Goal: Transaction & Acquisition: Book appointment/travel/reservation

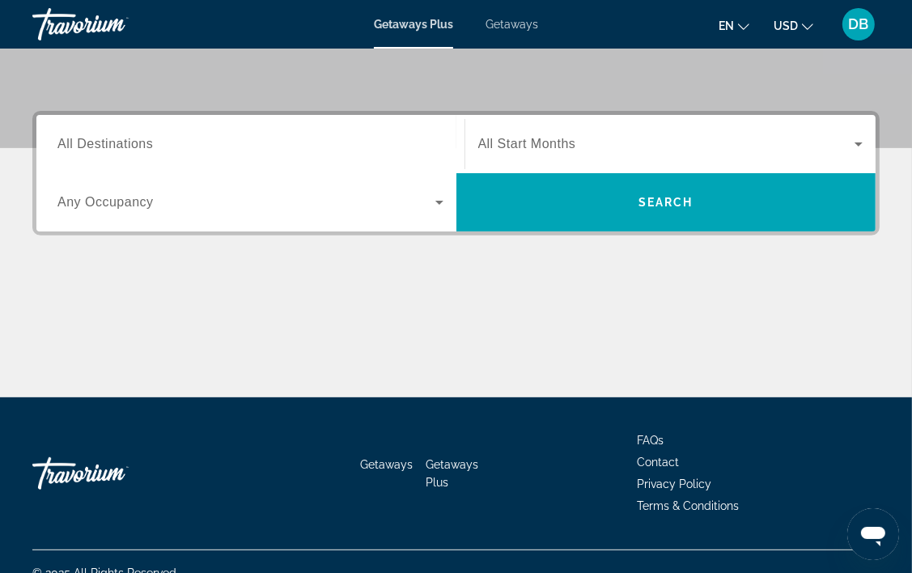
scroll to position [340, 0]
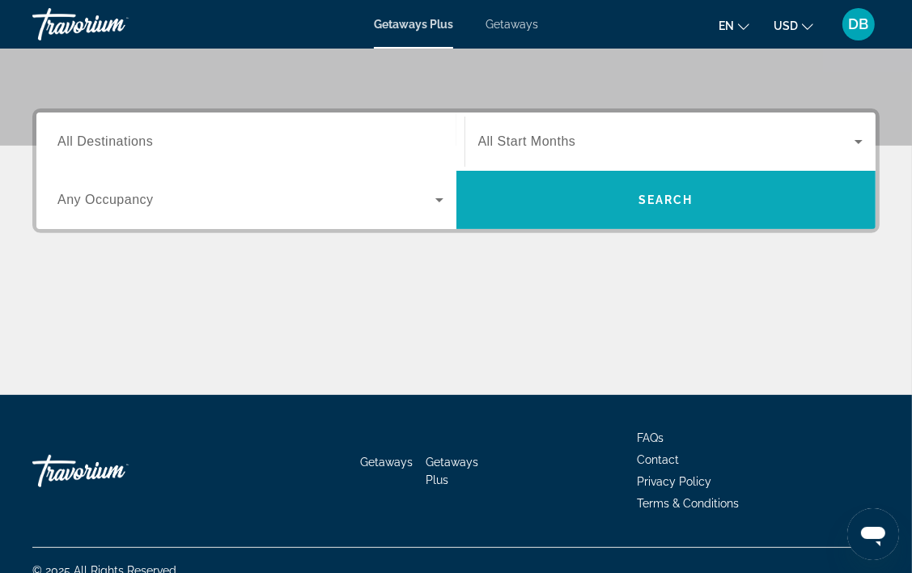
click at [660, 207] on span "Search" at bounding box center [667, 200] width 420 height 39
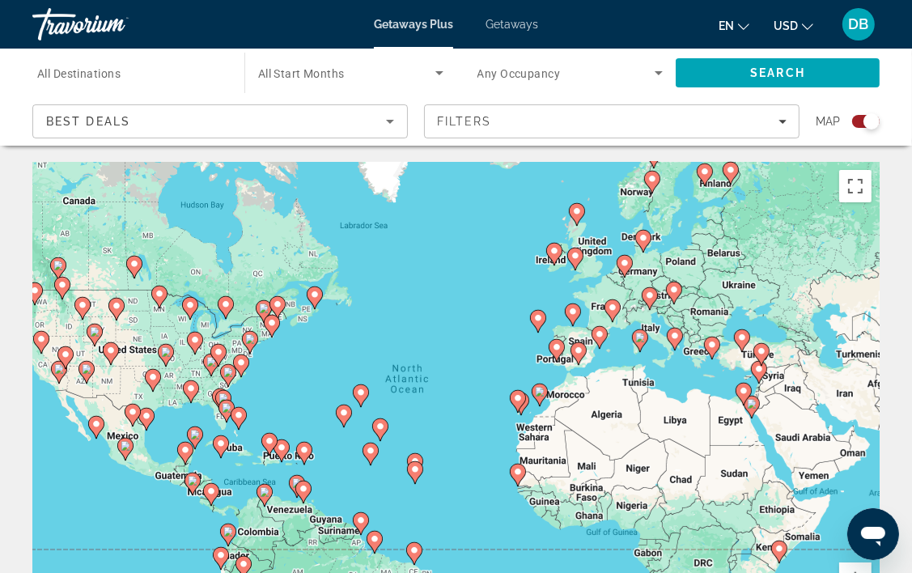
click at [283, 79] on span "Search widget" at bounding box center [346, 72] width 177 height 19
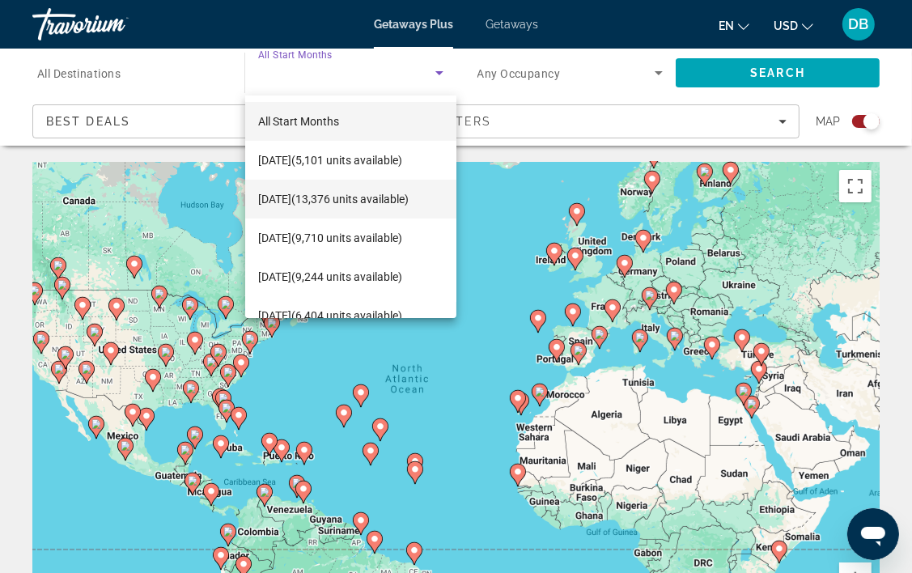
click at [323, 202] on span "[DATE] (13,376 units available)" at bounding box center [333, 198] width 151 height 19
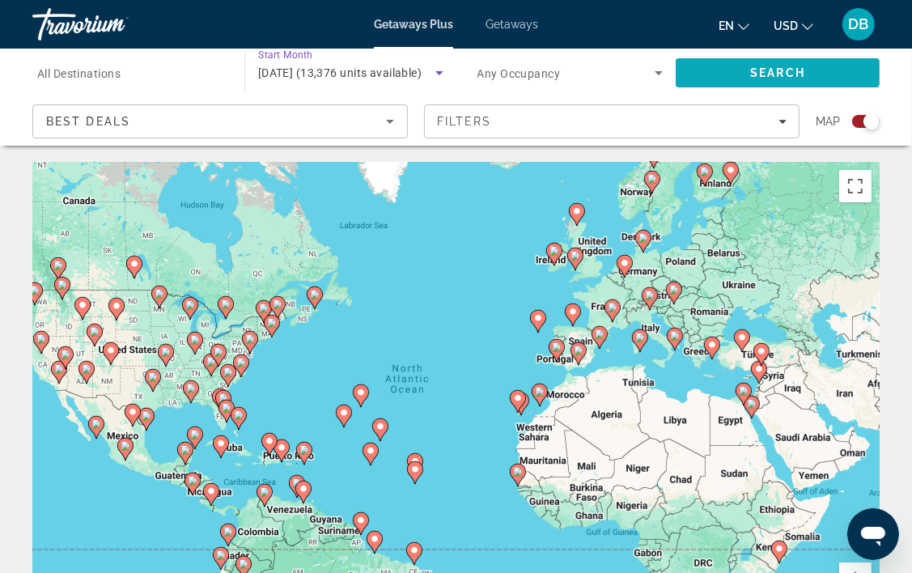
click at [774, 71] on span "Search" at bounding box center [777, 72] width 55 height 13
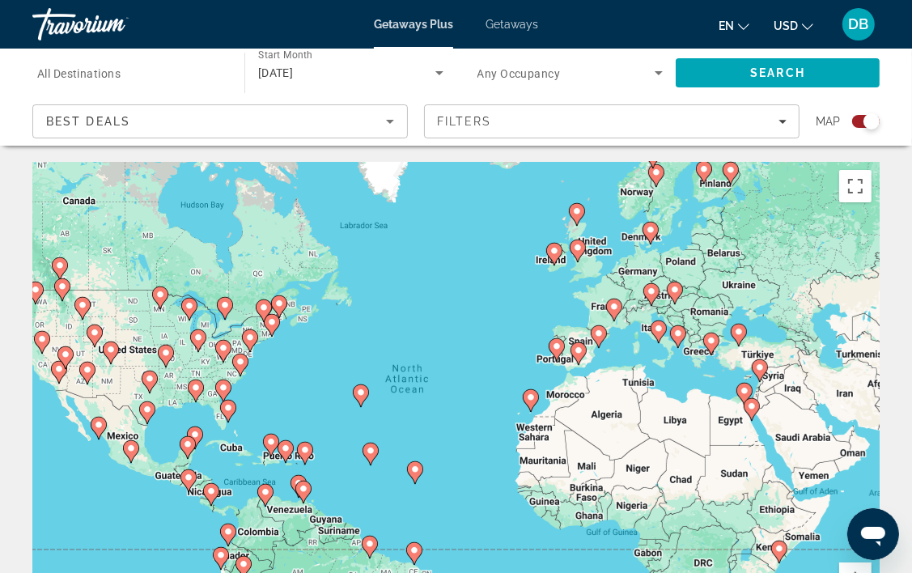
click at [878, 120] on div "Search widget" at bounding box center [872, 121] width 16 height 16
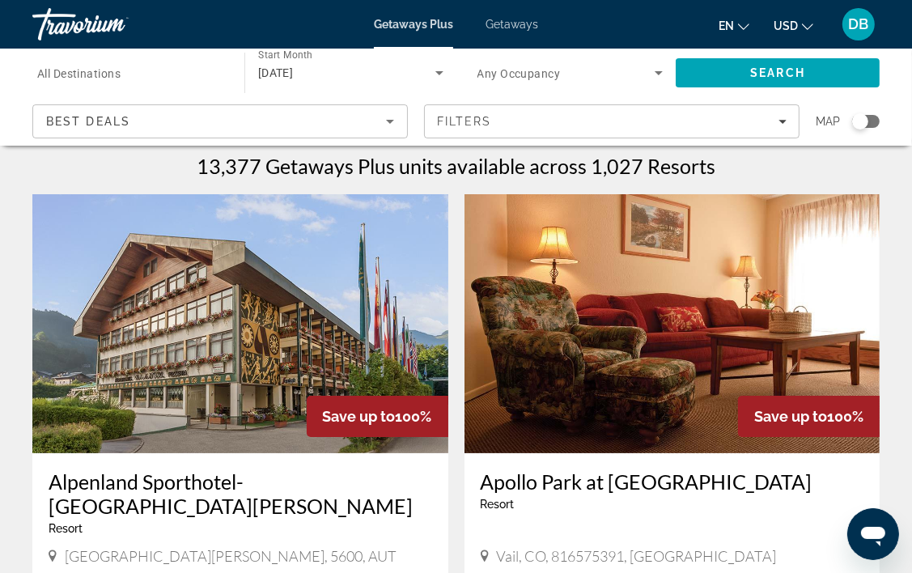
scroll to position [7, 0]
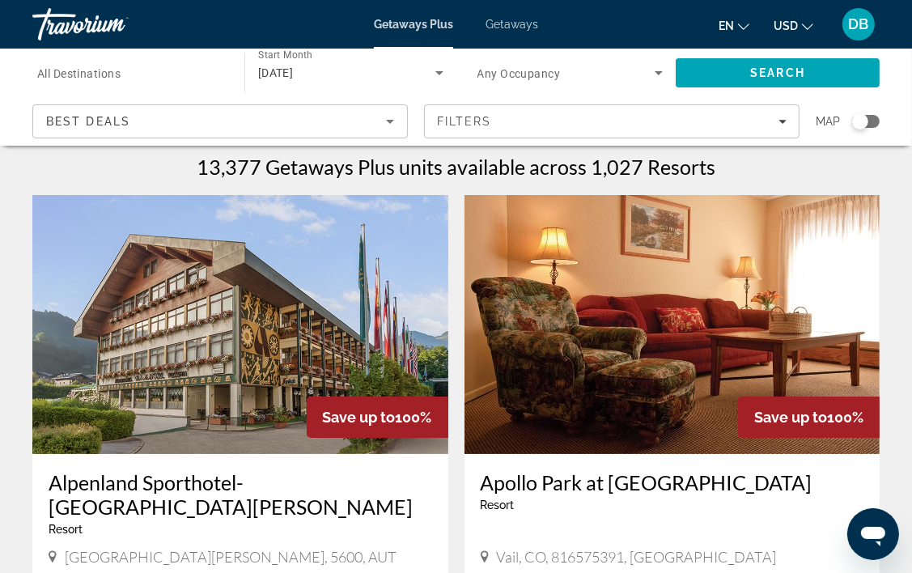
click at [657, 72] on icon "Search widget" at bounding box center [659, 73] width 8 height 4
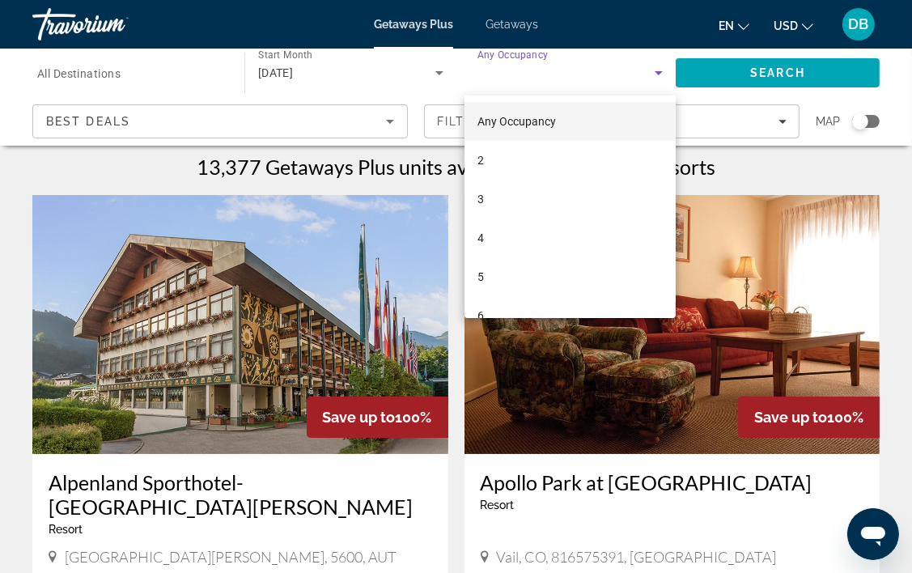
click at [784, 74] on div at bounding box center [456, 286] width 912 height 573
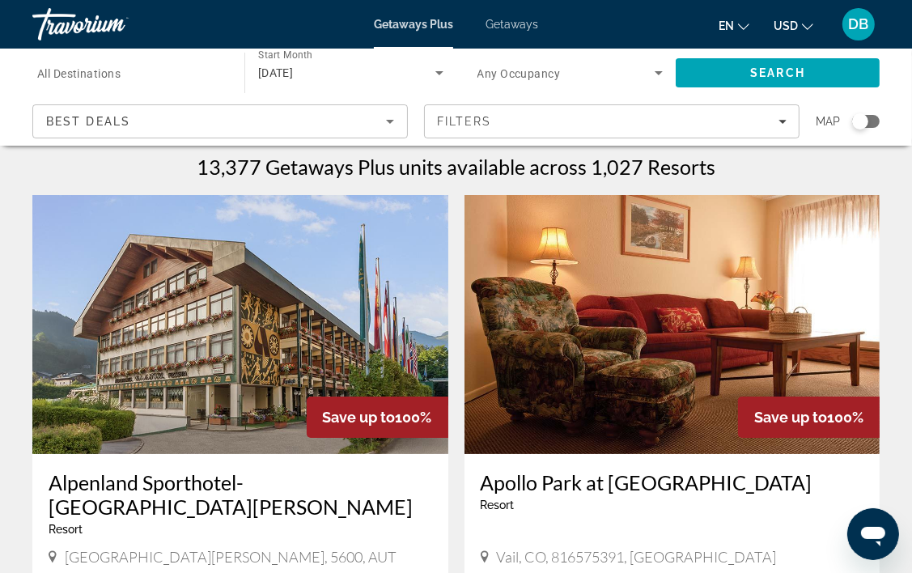
click at [389, 121] on icon "Sort by" at bounding box center [390, 122] width 8 height 4
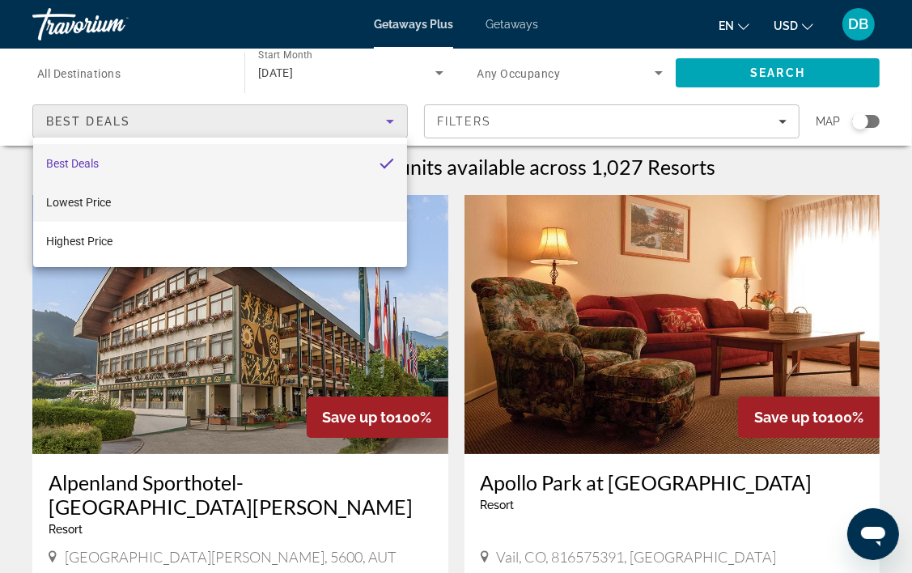
click at [103, 205] on span "Lowest Price" at bounding box center [78, 202] width 65 height 13
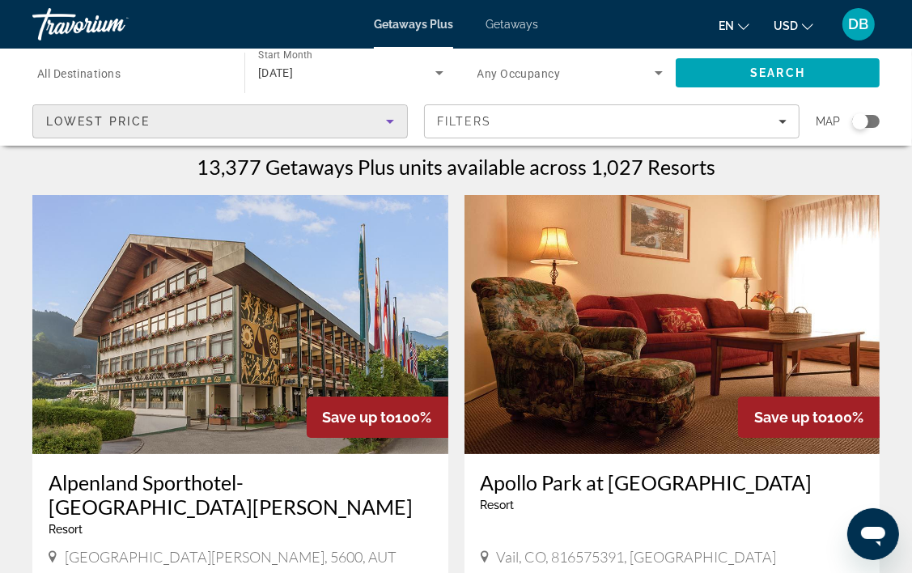
click at [843, 121] on div "Search widget" at bounding box center [860, 121] width 40 height 13
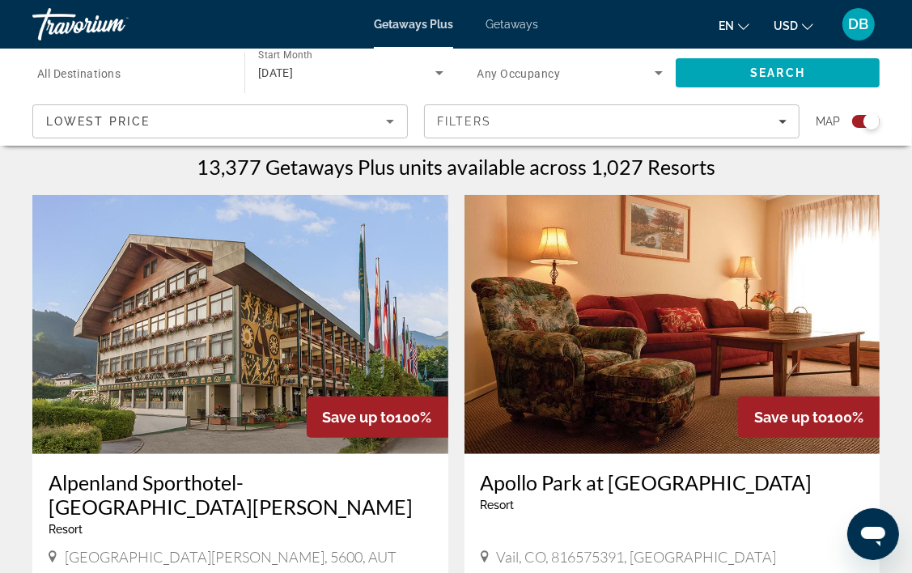
click at [778, 83] on span "Search" at bounding box center [778, 72] width 204 height 39
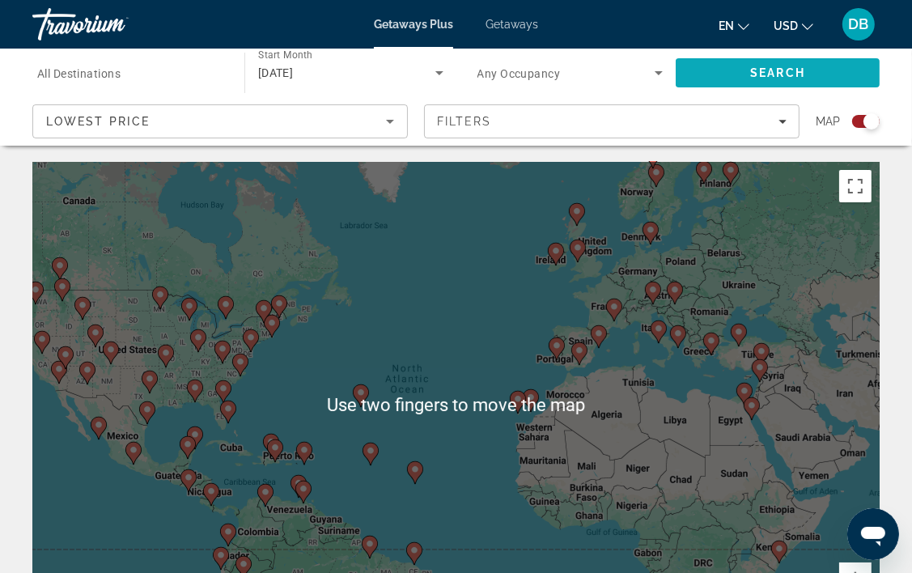
click at [863, 117] on div "Search widget" at bounding box center [866, 121] width 28 height 13
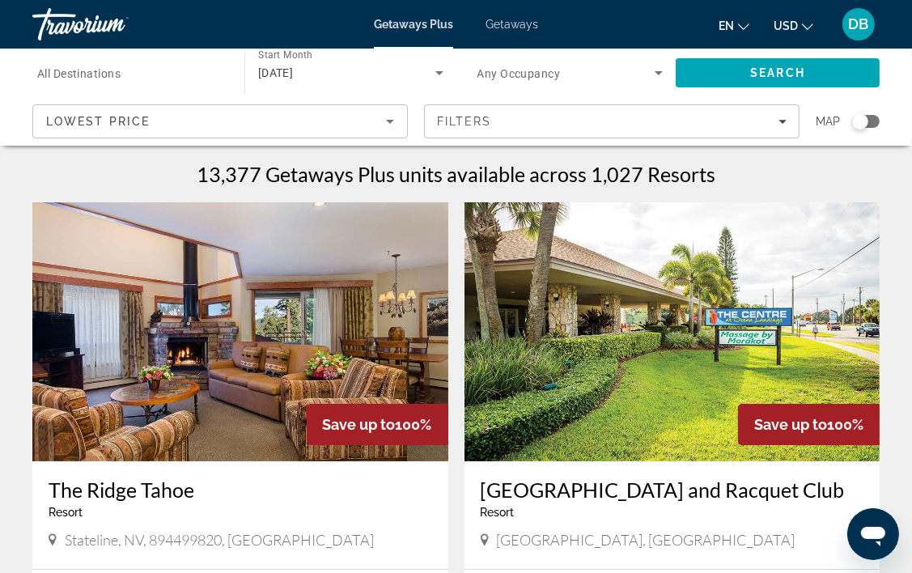
click at [444, 135] on span "Filters" at bounding box center [612, 121] width 374 height 39
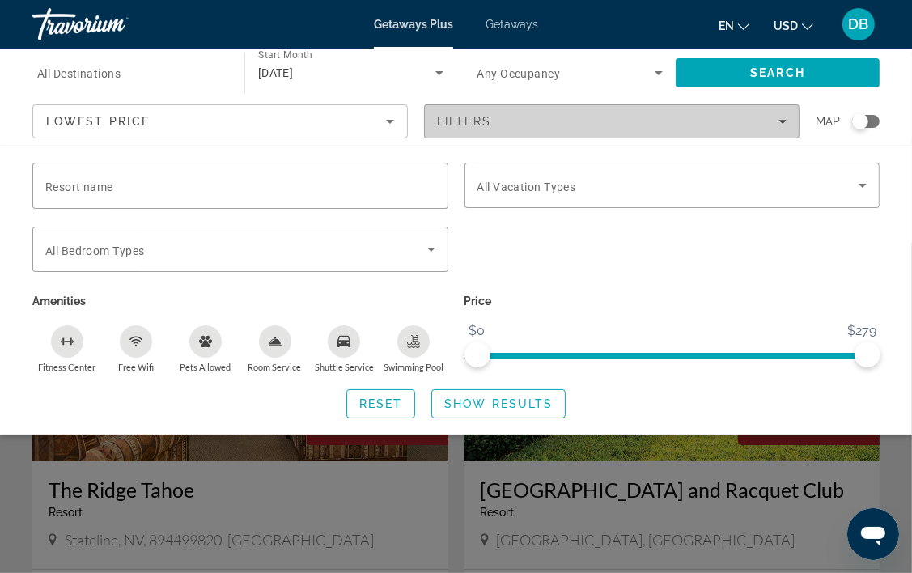
click at [782, 123] on icon "Filters" at bounding box center [783, 122] width 8 height 4
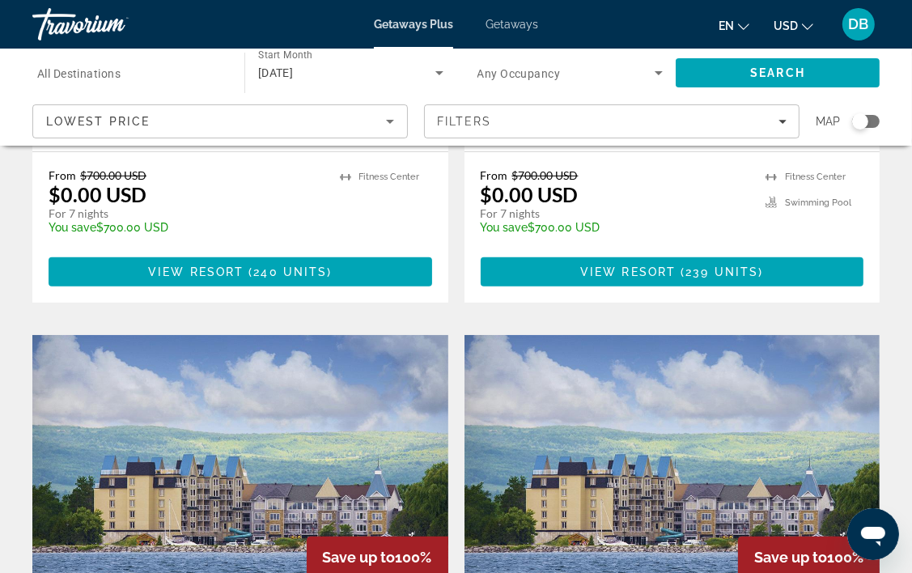
scroll to position [419, 0]
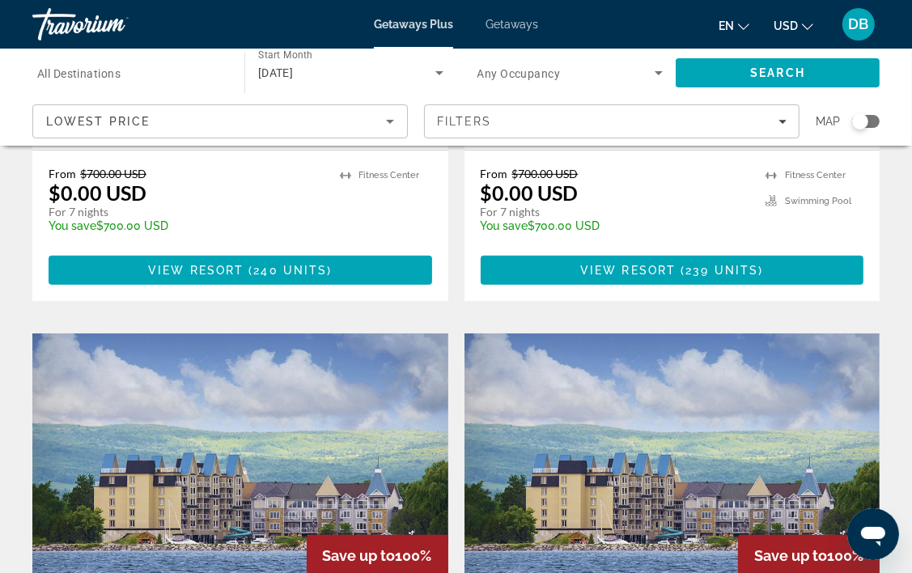
click at [859, 120] on div "Search widget" at bounding box center [860, 121] width 16 height 16
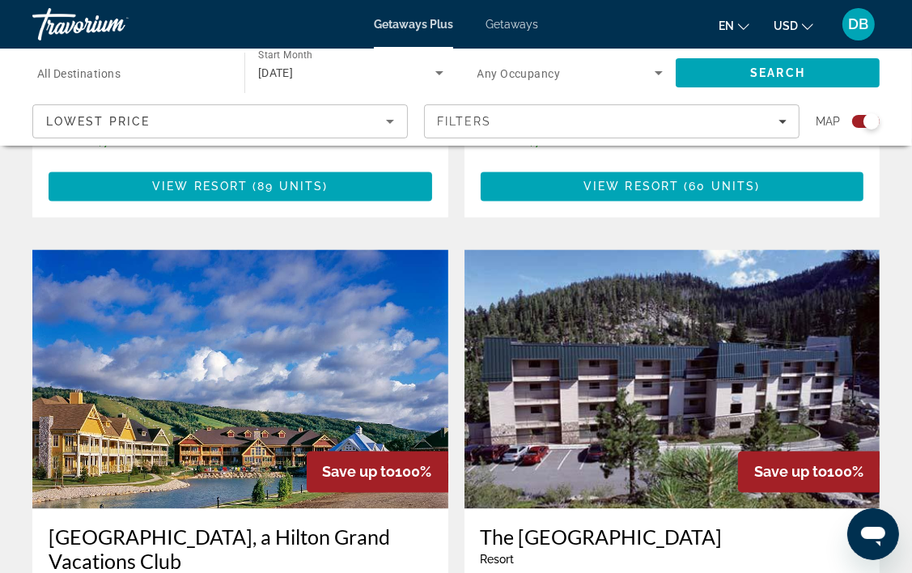
scroll to position [2144, 0]
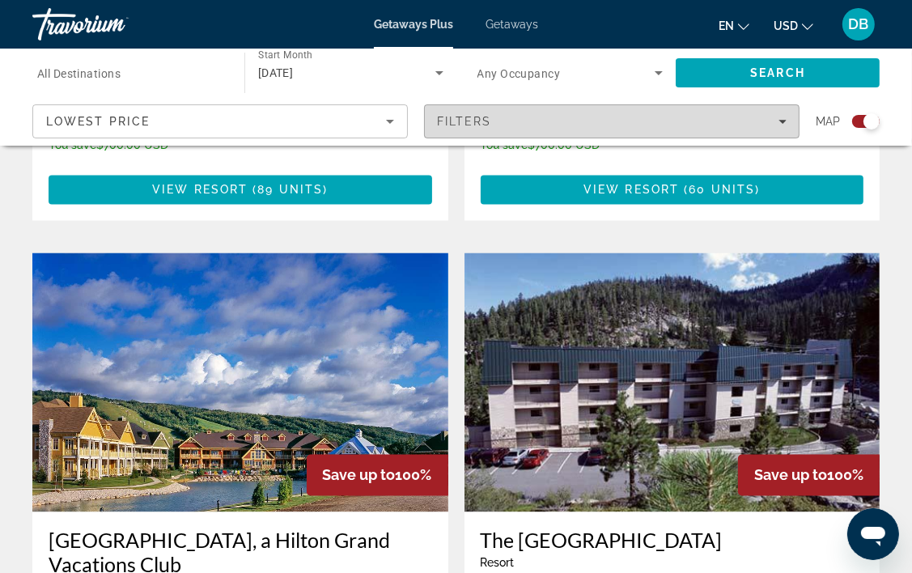
click at [784, 120] on icon "Filters" at bounding box center [783, 122] width 8 height 4
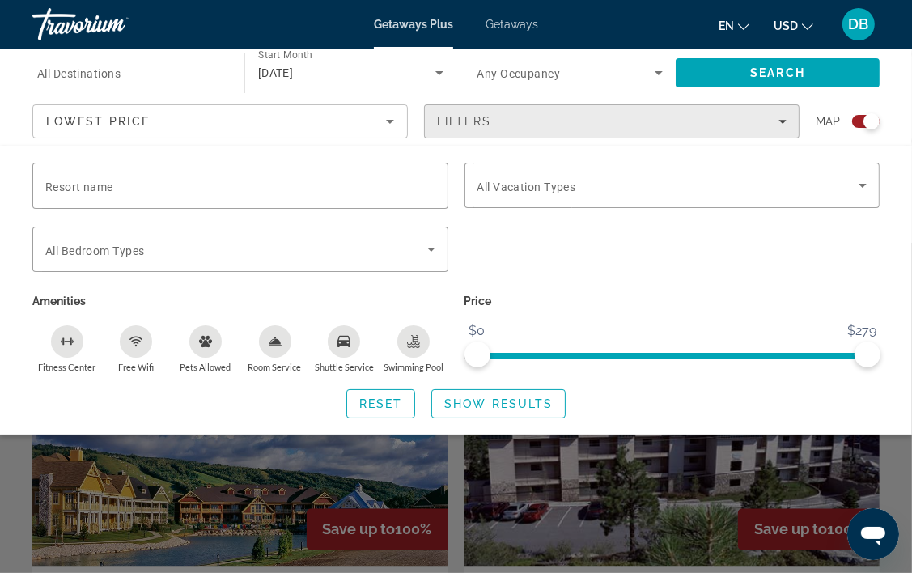
scroll to position [2083, 0]
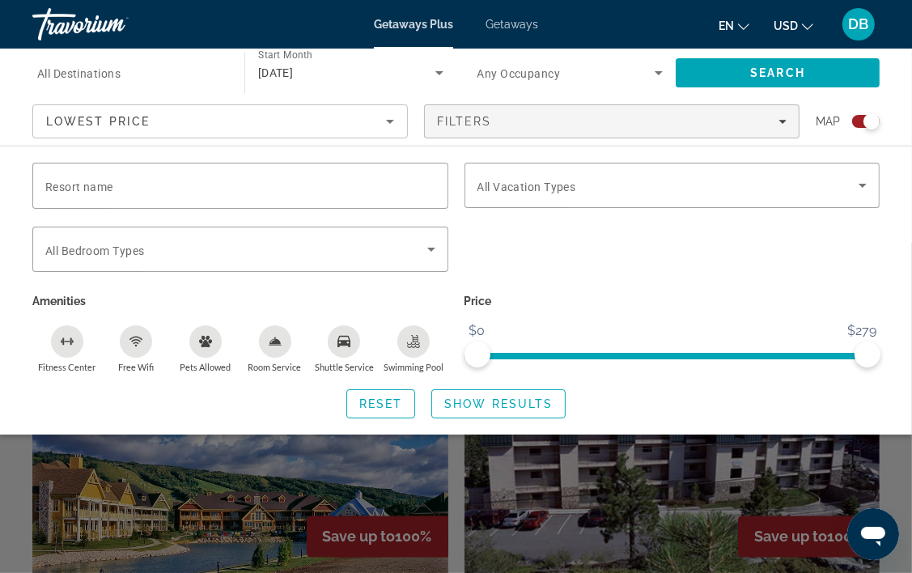
click at [860, 119] on div "Search widget" at bounding box center [866, 121] width 28 height 13
click at [862, 119] on div "Search widget" at bounding box center [860, 121] width 16 height 16
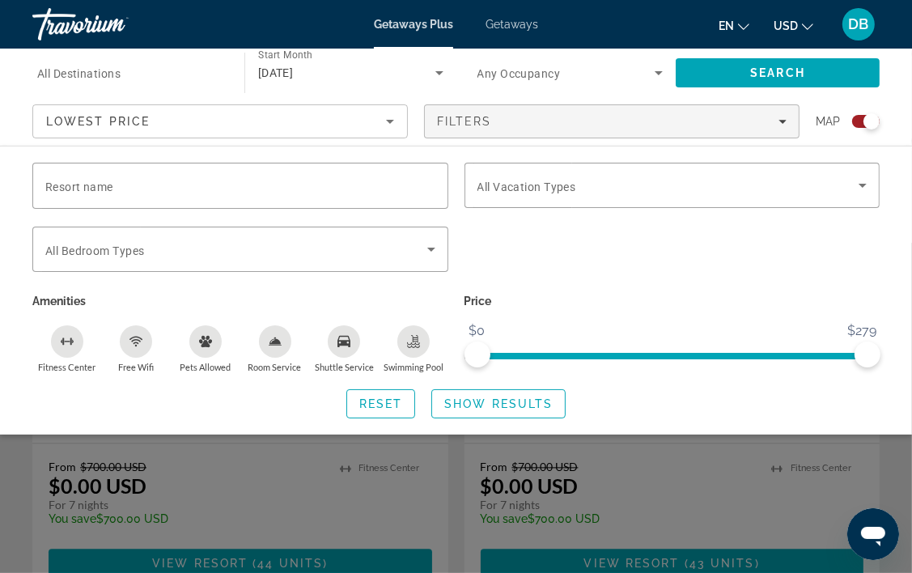
scroll to position [2364, 0]
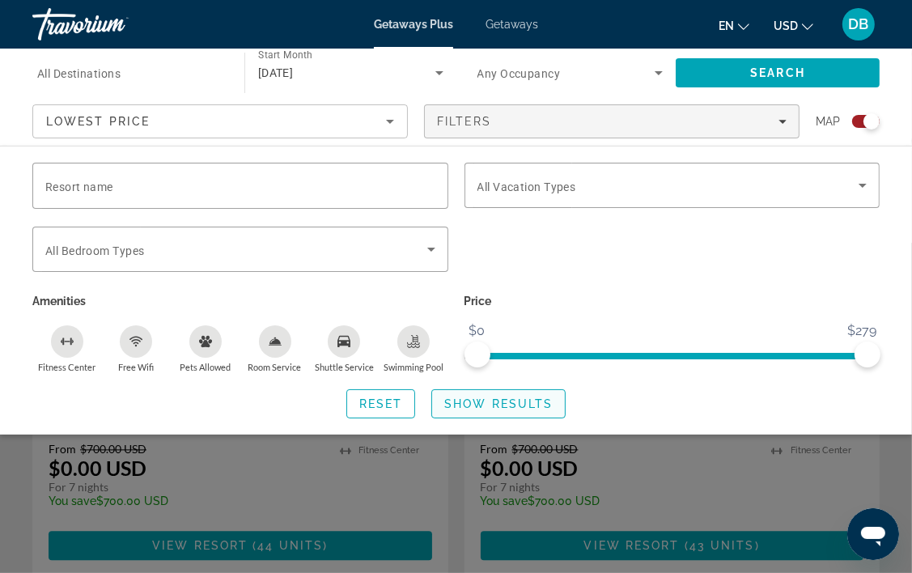
click at [471, 400] on span "Show Results" at bounding box center [498, 403] width 108 height 13
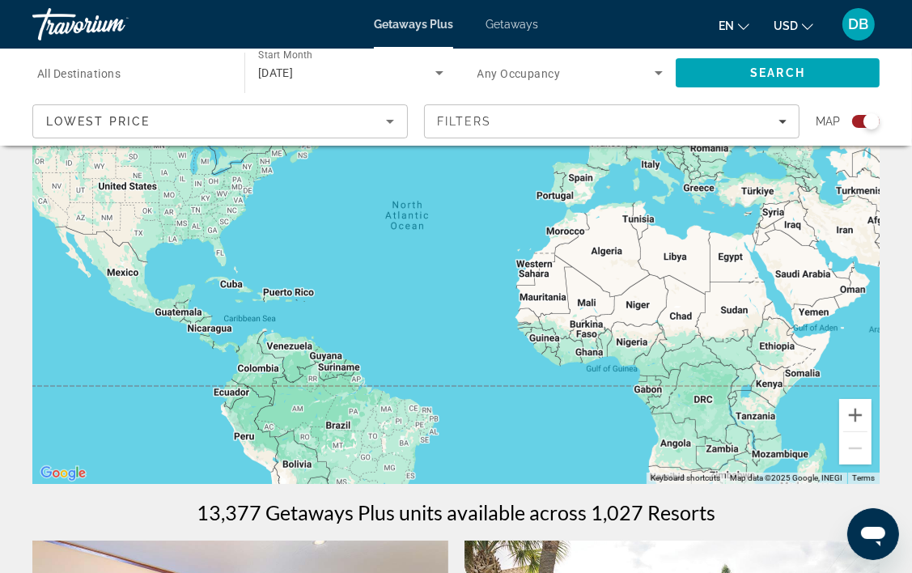
scroll to position [123, 0]
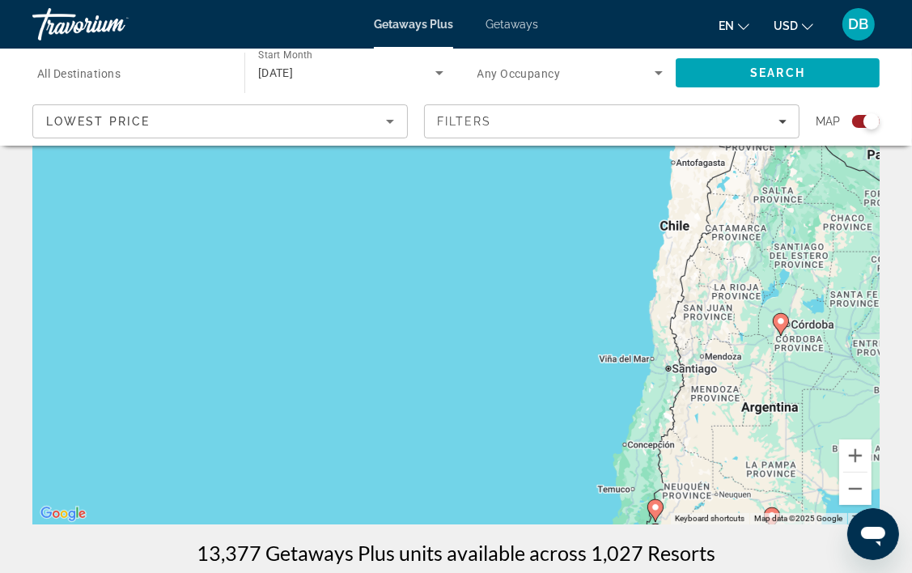
click at [872, 495] on div "To activate drag with keyboard, press Alt + Enter. Once in keyboard drag state,…" at bounding box center [456, 282] width 848 height 486
click at [861, 492] on button "Zoom out" at bounding box center [855, 489] width 32 height 32
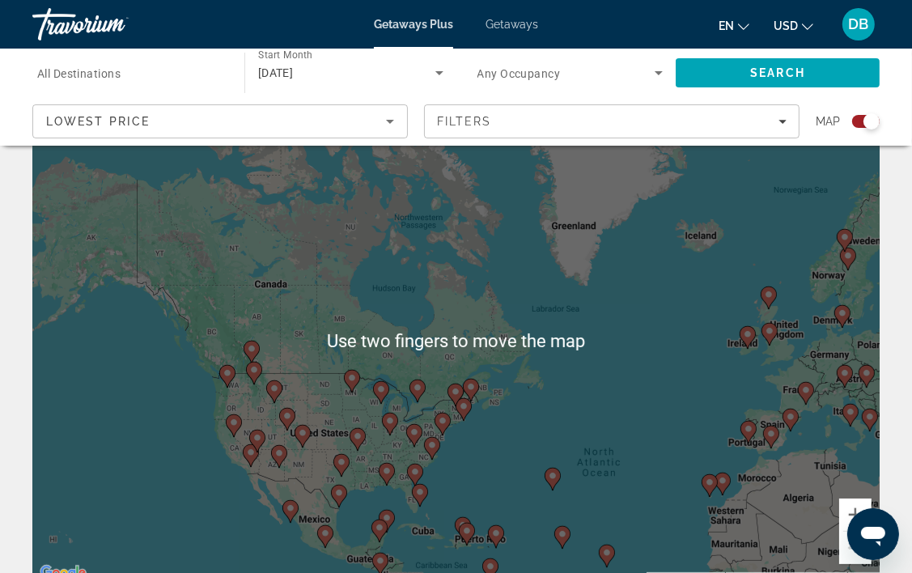
scroll to position [65, 0]
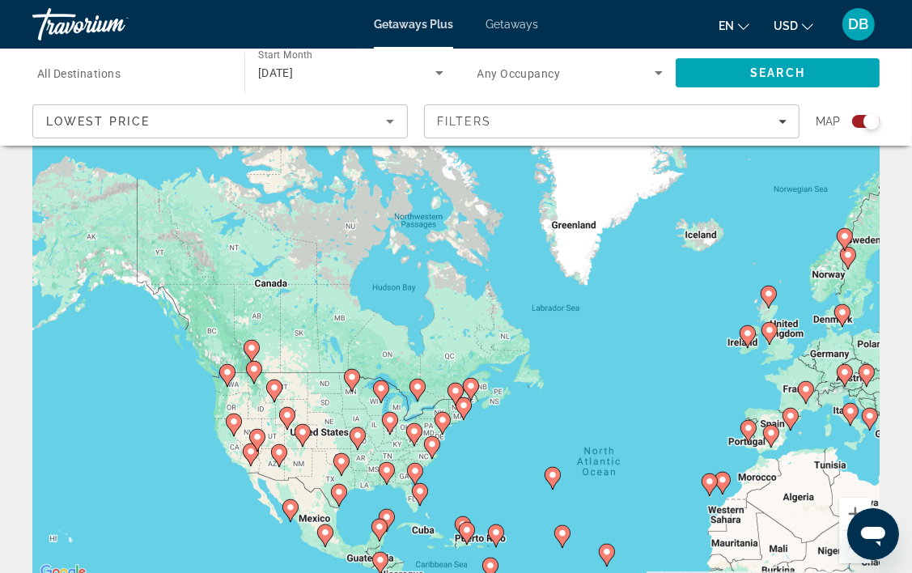
click at [572, 400] on div "To activate drag with keyboard, press Alt + Enter. Once in keyboard drag state,…" at bounding box center [456, 340] width 848 height 486
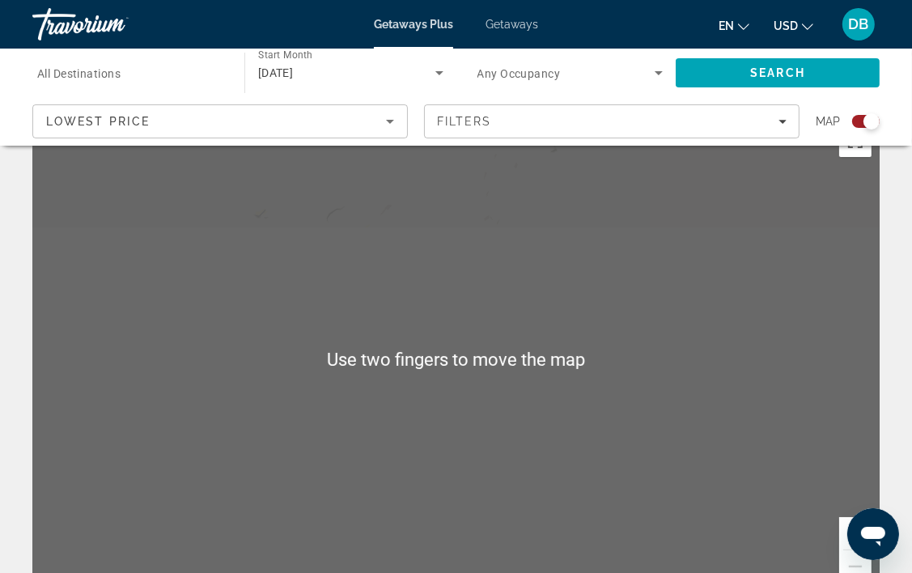
scroll to position [0, 0]
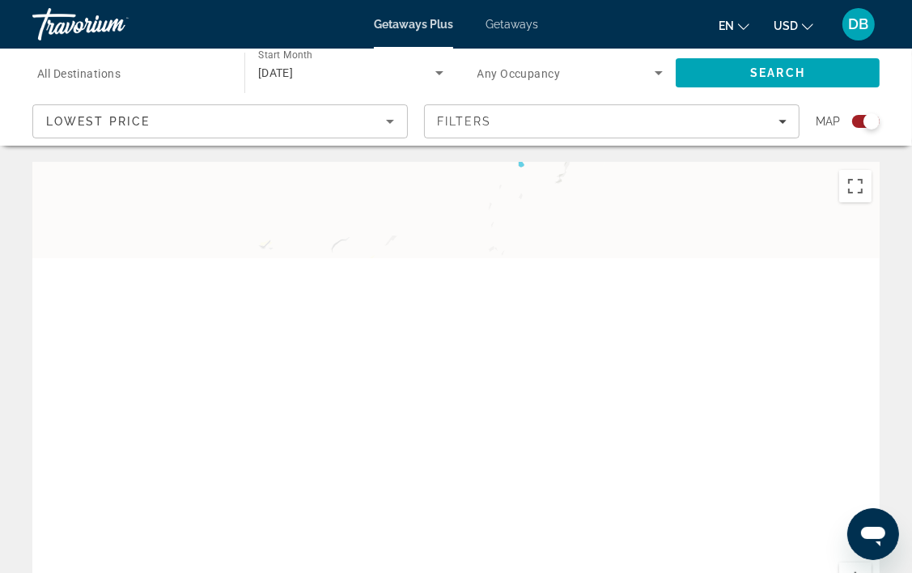
click at [858, 123] on div "Search widget" at bounding box center [866, 121] width 28 height 13
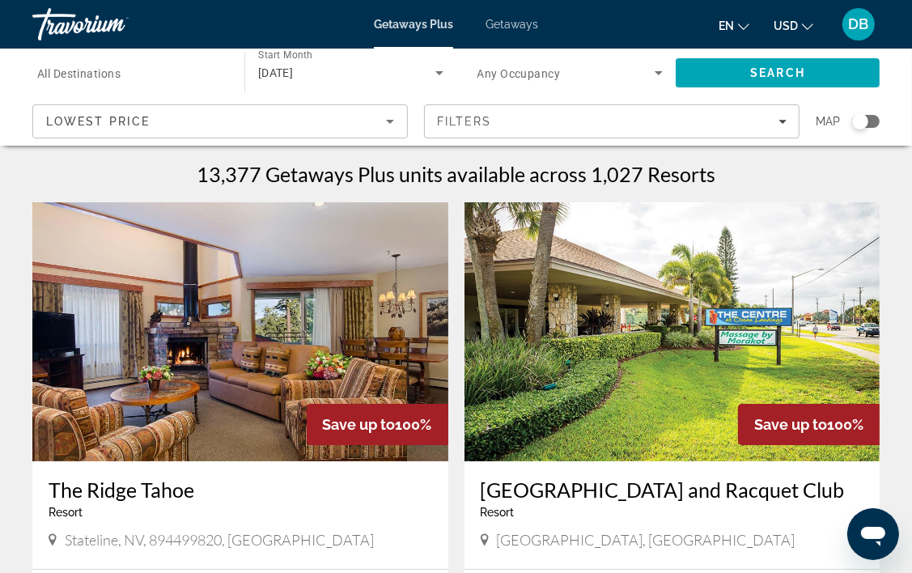
click at [853, 119] on div "Search widget" at bounding box center [860, 121] width 16 height 16
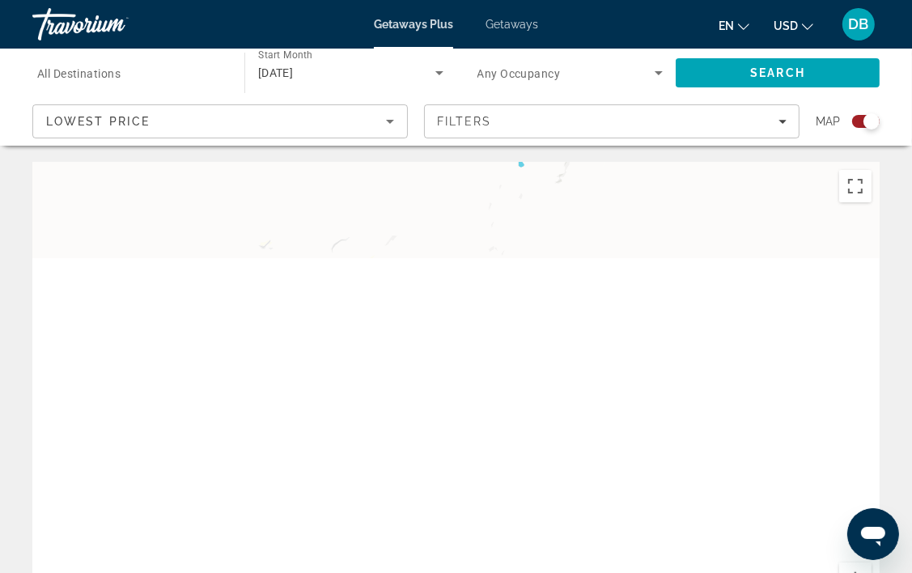
click at [861, 202] on div "Main content" at bounding box center [456, 405] width 848 height 486
click at [767, 67] on span "Search" at bounding box center [777, 72] width 55 height 13
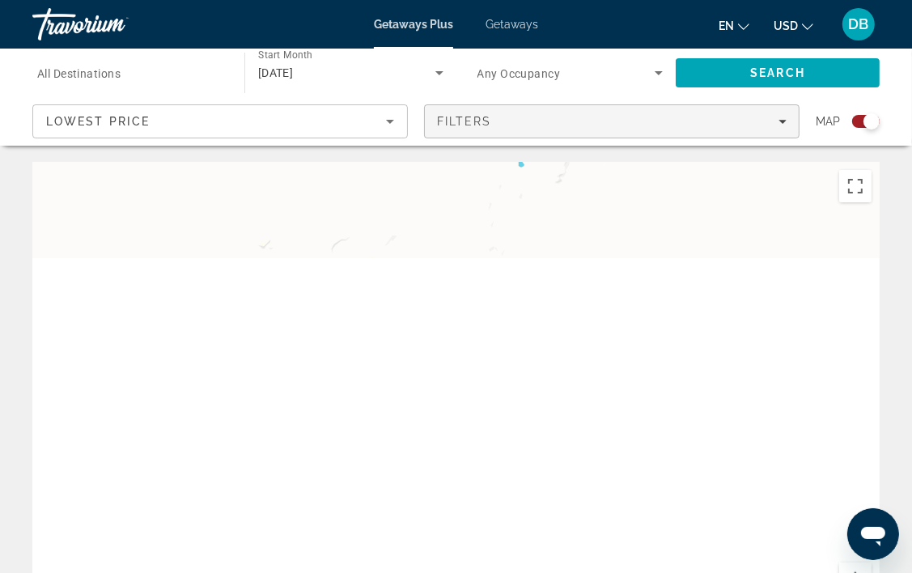
click at [781, 119] on icon "Filters" at bounding box center [783, 121] width 8 height 8
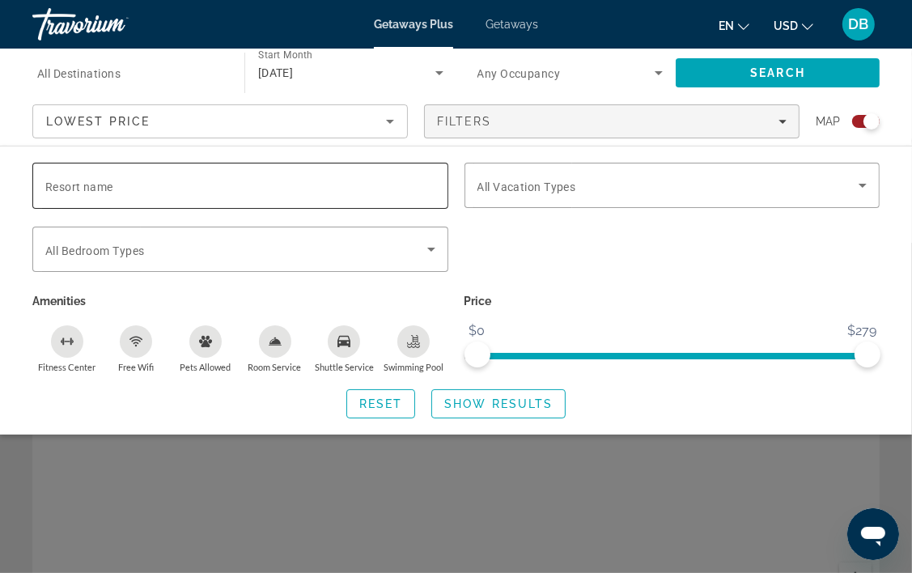
click at [69, 185] on span "Resort name" at bounding box center [79, 187] width 68 height 13
click at [69, 185] on input "Resort name" at bounding box center [240, 185] width 390 height 19
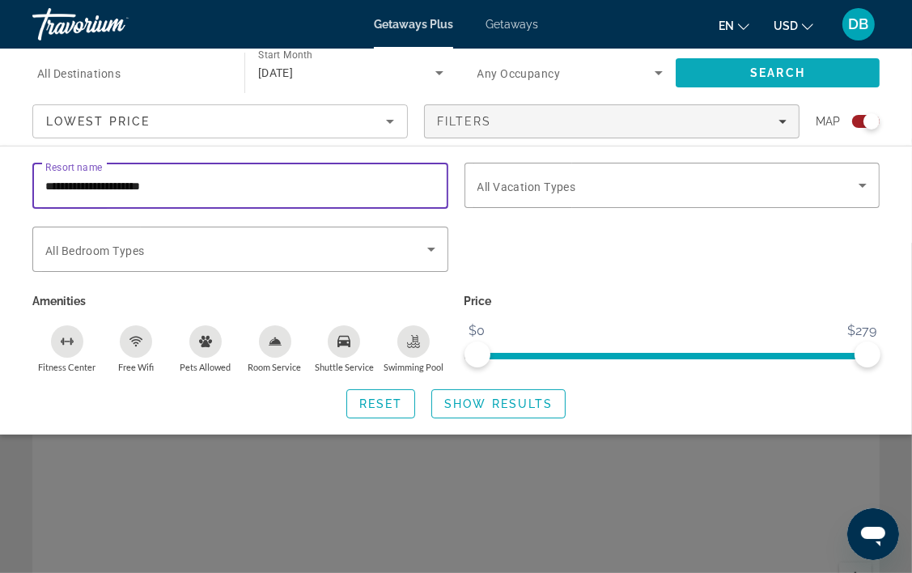
click at [767, 68] on span "Search" at bounding box center [777, 72] width 55 height 13
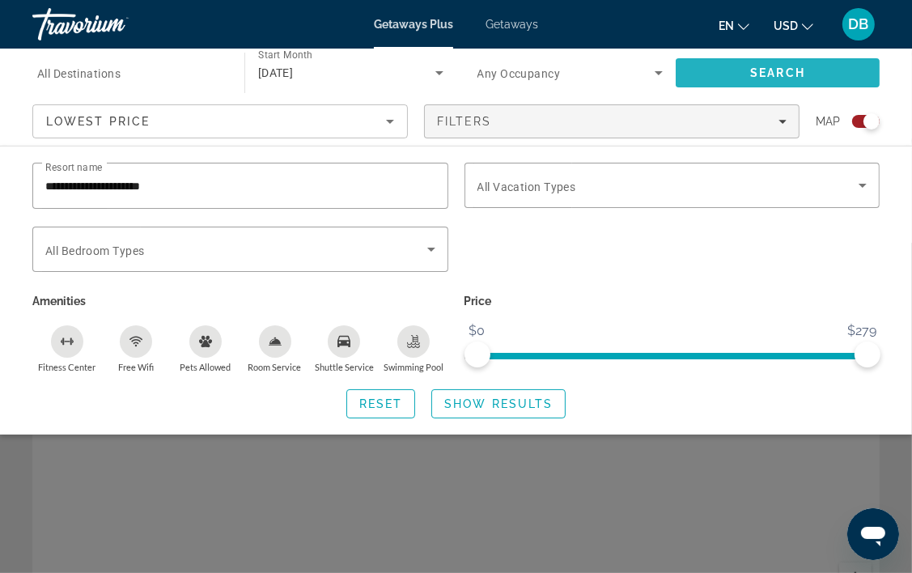
click at [779, 68] on span "Search" at bounding box center [777, 72] width 55 height 13
click at [54, 190] on input "**********" at bounding box center [240, 185] width 390 height 19
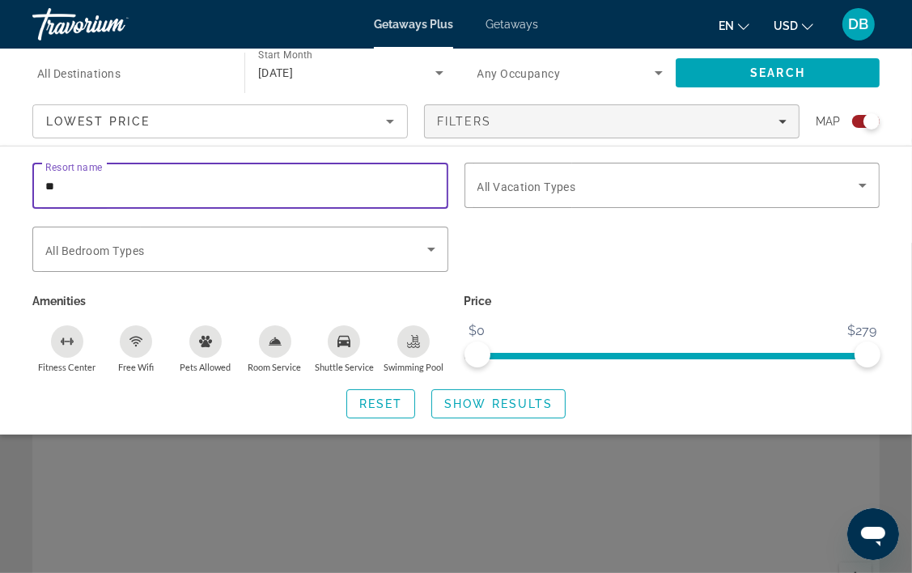
type input "*"
type input "**********"
click at [784, 68] on span "Search" at bounding box center [777, 72] width 55 height 13
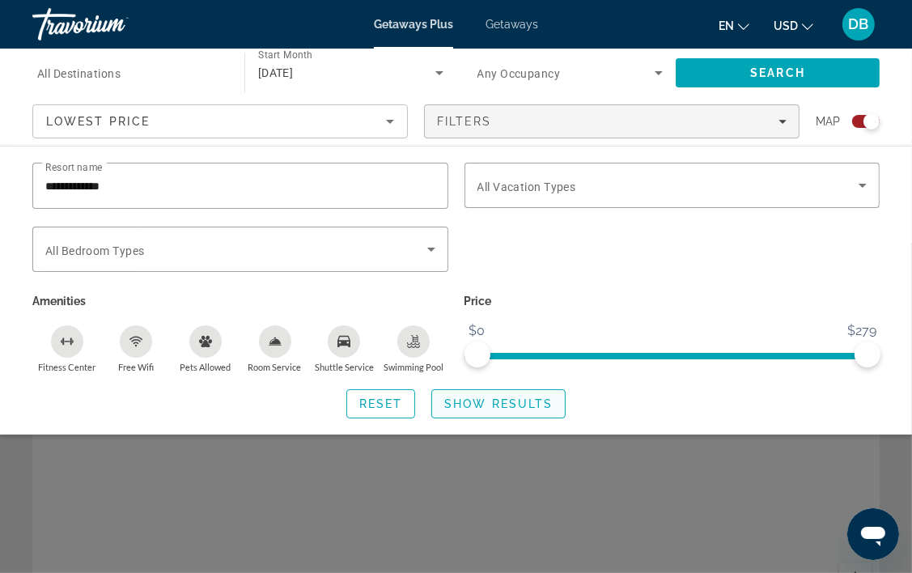
click at [495, 411] on span "Search widget" at bounding box center [498, 404] width 133 height 39
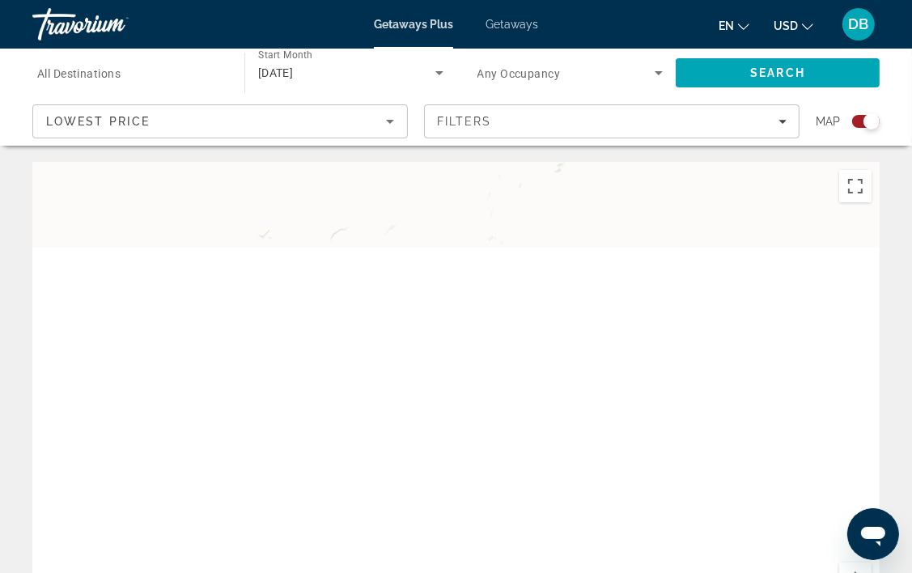
click at [458, 380] on div "Main content" at bounding box center [456, 405] width 848 height 486
click at [447, 342] on div "Main content" at bounding box center [456, 405] width 848 height 486
click at [848, 198] on button "Toggle fullscreen view" at bounding box center [855, 186] width 32 height 32
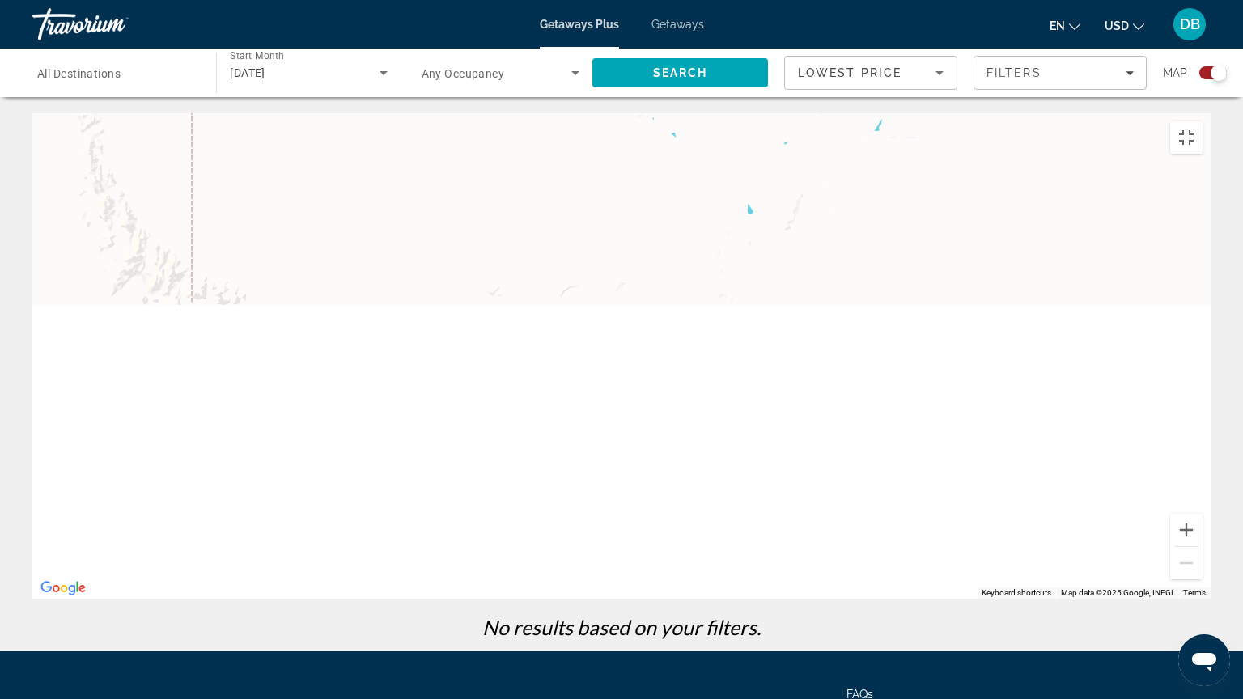
click at [609, 223] on div "Main content" at bounding box center [621, 356] width 1179 height 486
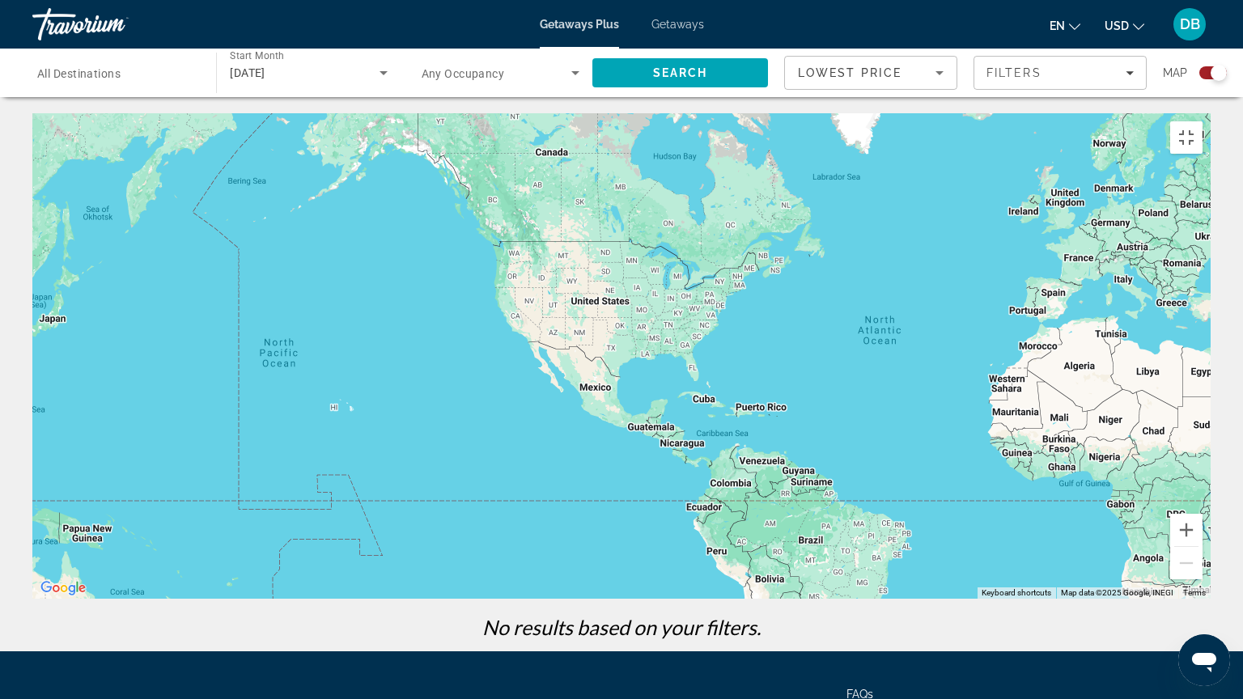
click at [692, 354] on div "Main content" at bounding box center [621, 356] width 1179 height 486
click at [702, 372] on div "Main content" at bounding box center [621, 356] width 1179 height 486
click at [703, 356] on div "Main content" at bounding box center [621, 356] width 1179 height 486
click at [716, 359] on div "Main content" at bounding box center [621, 356] width 1179 height 486
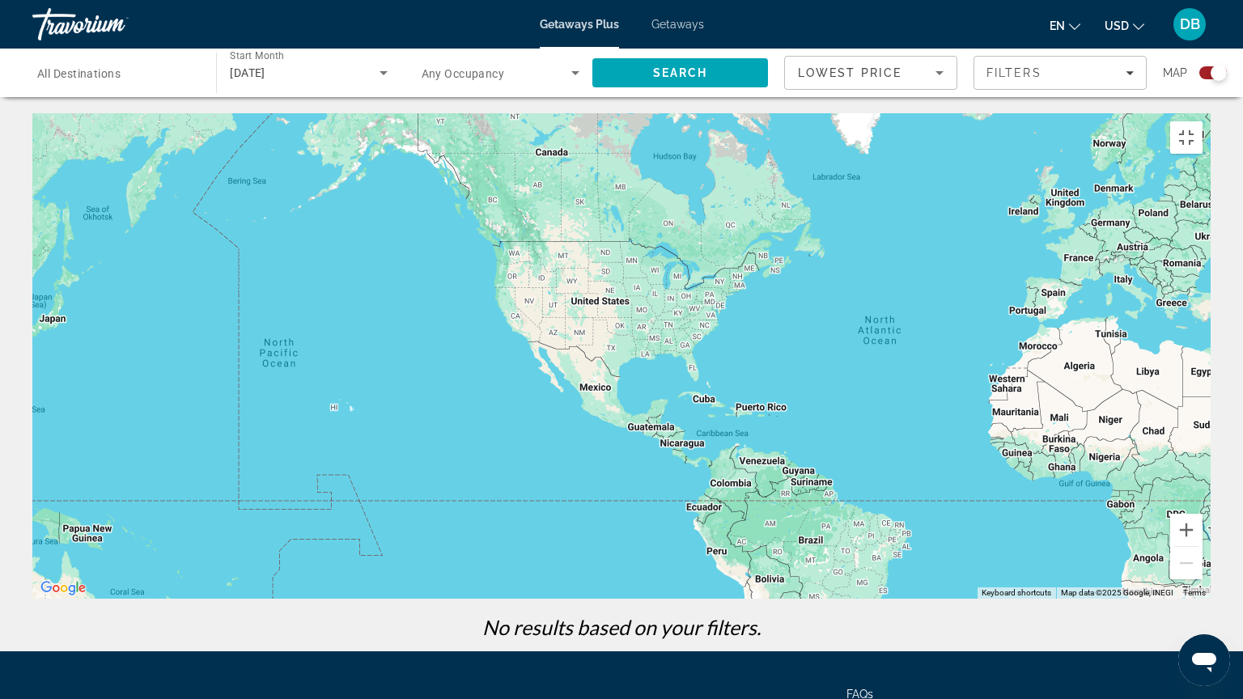
click at [716, 359] on div "Main content" at bounding box center [621, 356] width 1179 height 486
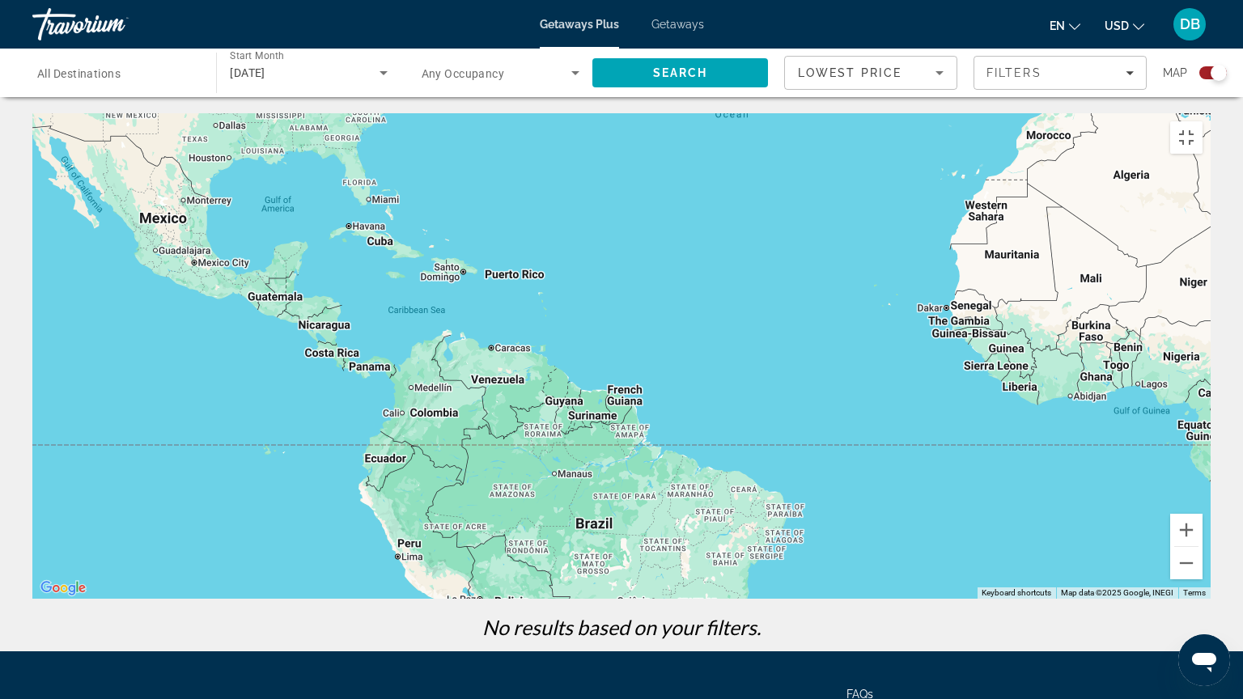
click at [431, 305] on div "Main content" at bounding box center [621, 356] width 1179 height 486
click at [547, 321] on div "Main content" at bounding box center [621, 356] width 1179 height 486
click at [398, 210] on div "Main content" at bounding box center [621, 356] width 1179 height 486
click at [411, 212] on div "Main content" at bounding box center [621, 356] width 1179 height 486
click at [380, 190] on div "Main content" at bounding box center [621, 356] width 1179 height 486
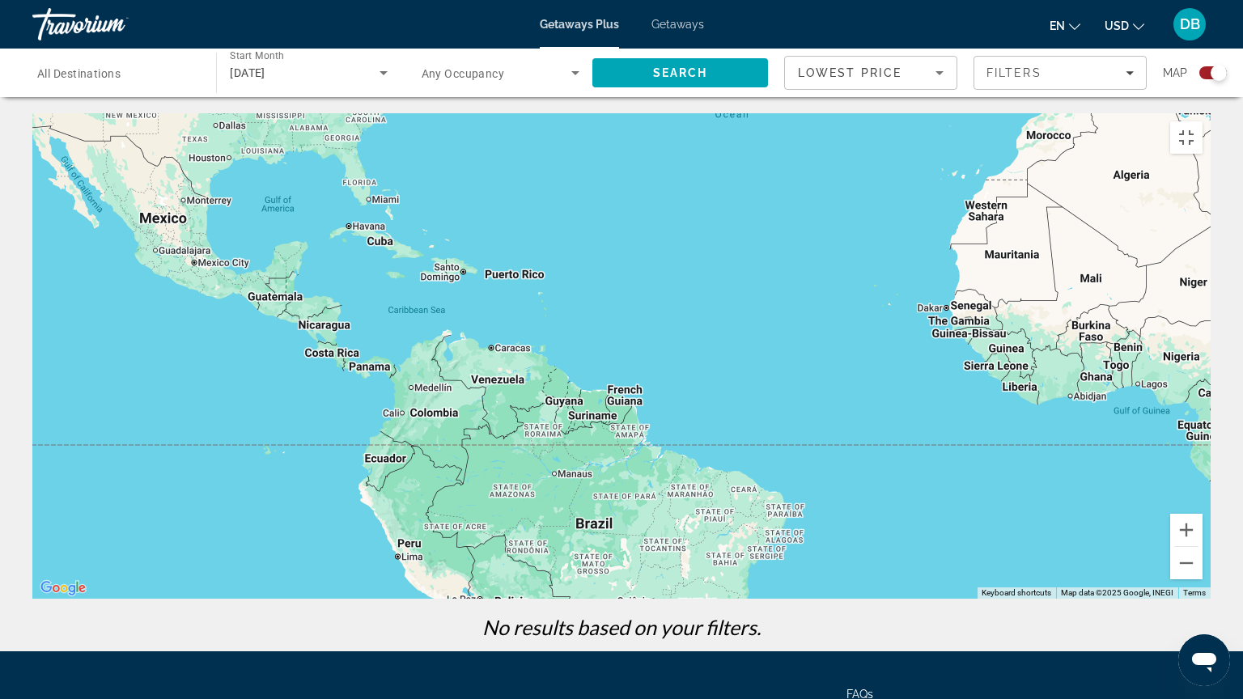
click at [400, 195] on div "Main content" at bounding box center [621, 356] width 1179 height 486
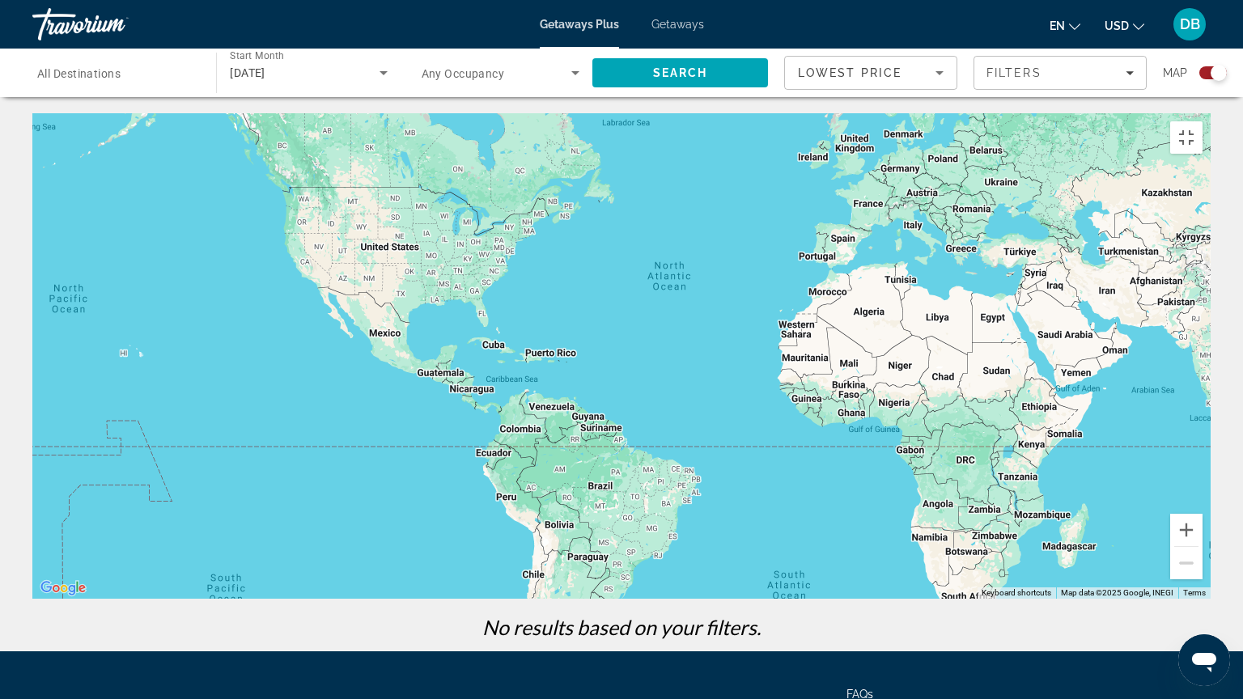
click at [924, 572] on div "Main content" at bounding box center [621, 356] width 1179 height 486
click at [787, 572] on div "Main content" at bounding box center [621, 356] width 1179 height 486
click at [555, 531] on div "Main content" at bounding box center [621, 356] width 1179 height 486
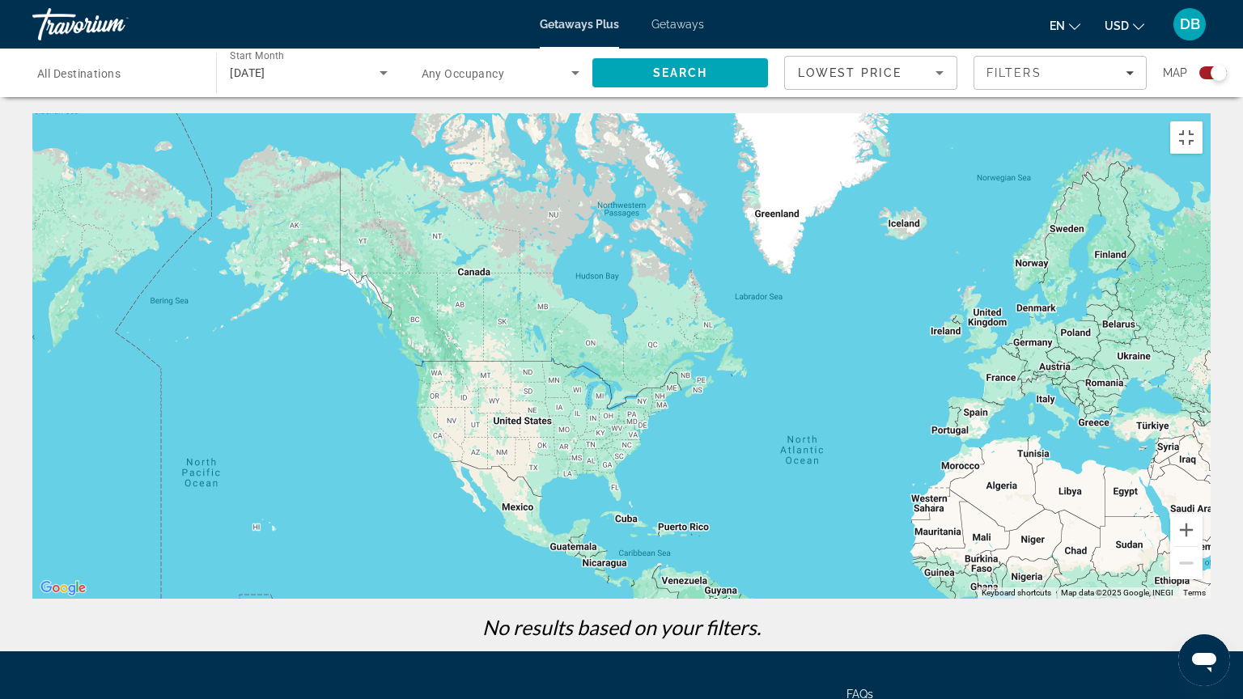
click at [924, 572] on div "Main content" at bounding box center [621, 356] width 1179 height 486
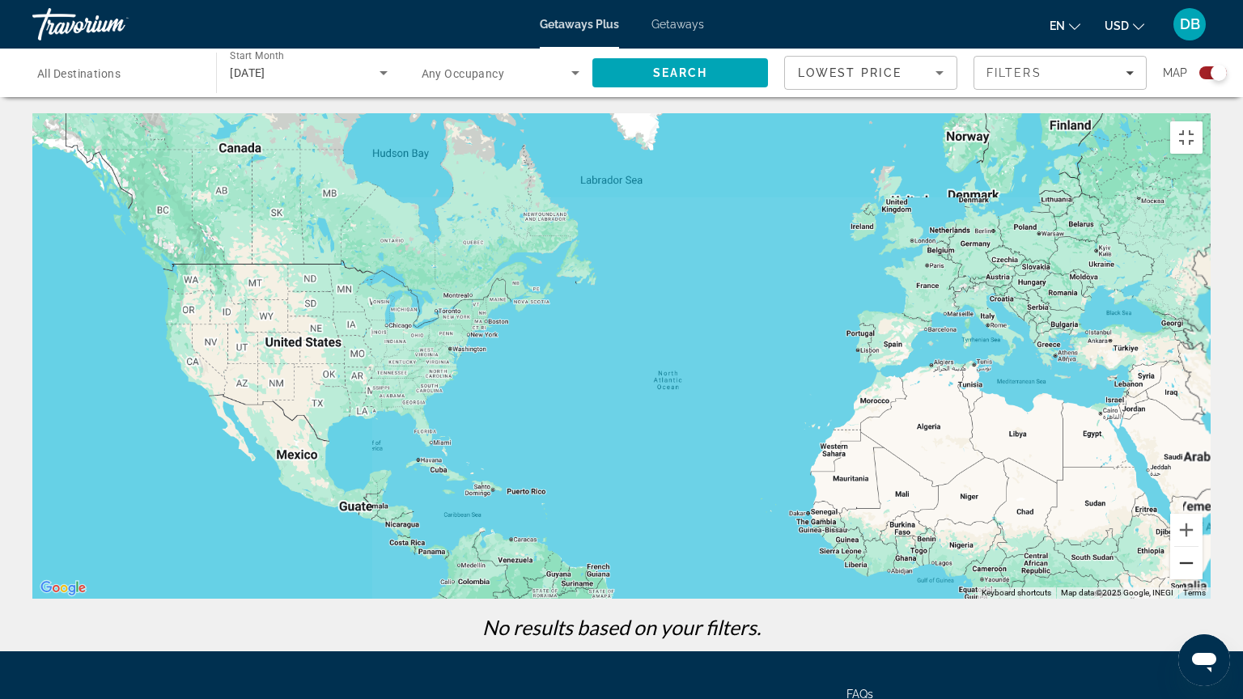
click at [924, 572] on button "Zoom out" at bounding box center [1187, 563] width 32 height 32
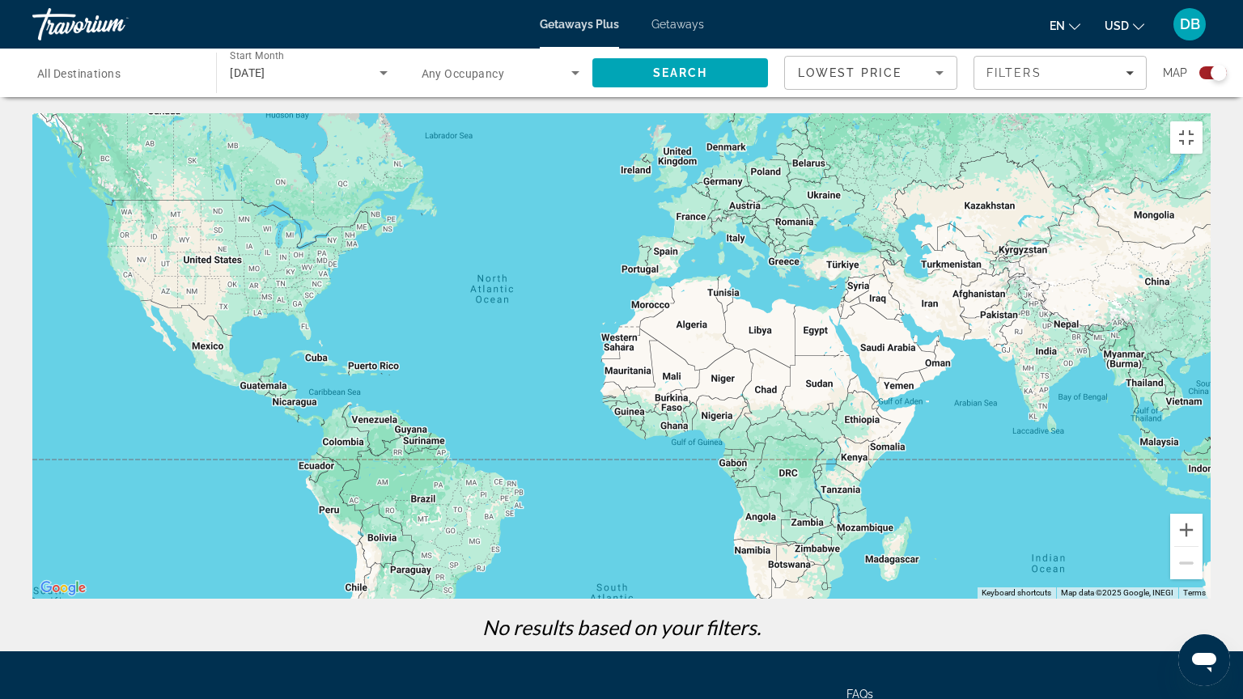
click at [924, 572] on div "Main content" at bounding box center [621, 356] width 1179 height 486
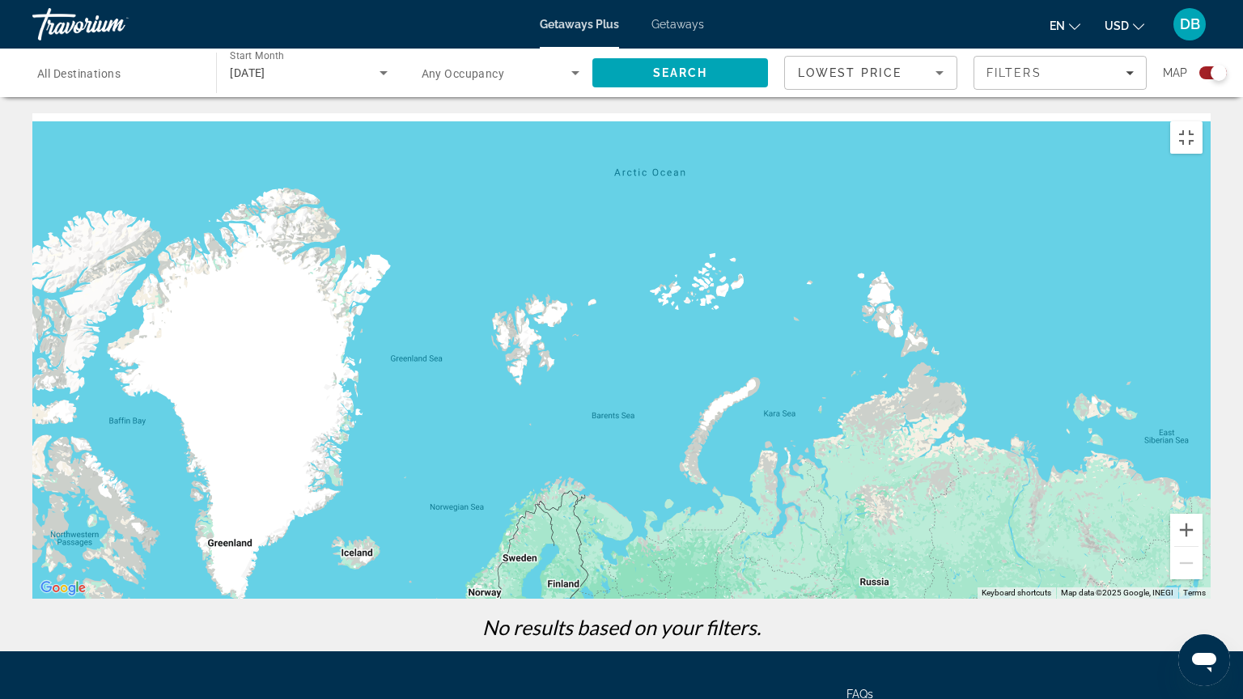
click at [614, 335] on div "Main content" at bounding box center [621, 356] width 1179 height 486
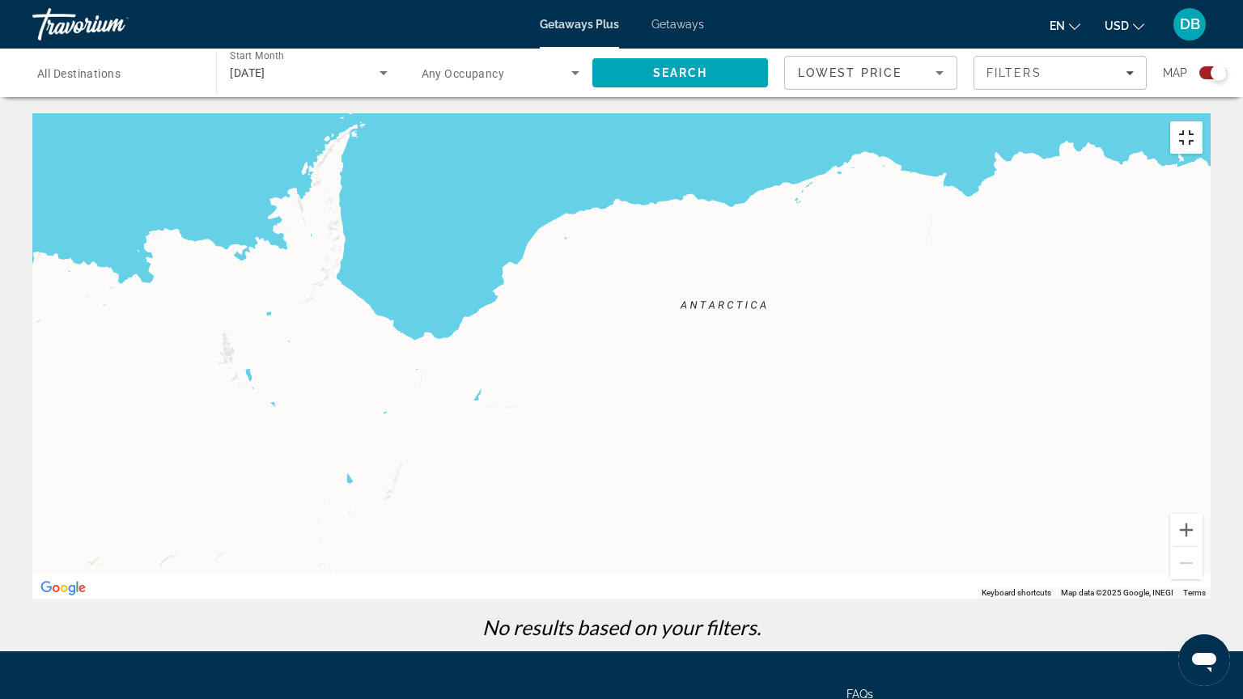
click at [924, 121] on button "Toggle fullscreen view" at bounding box center [1187, 137] width 32 height 32
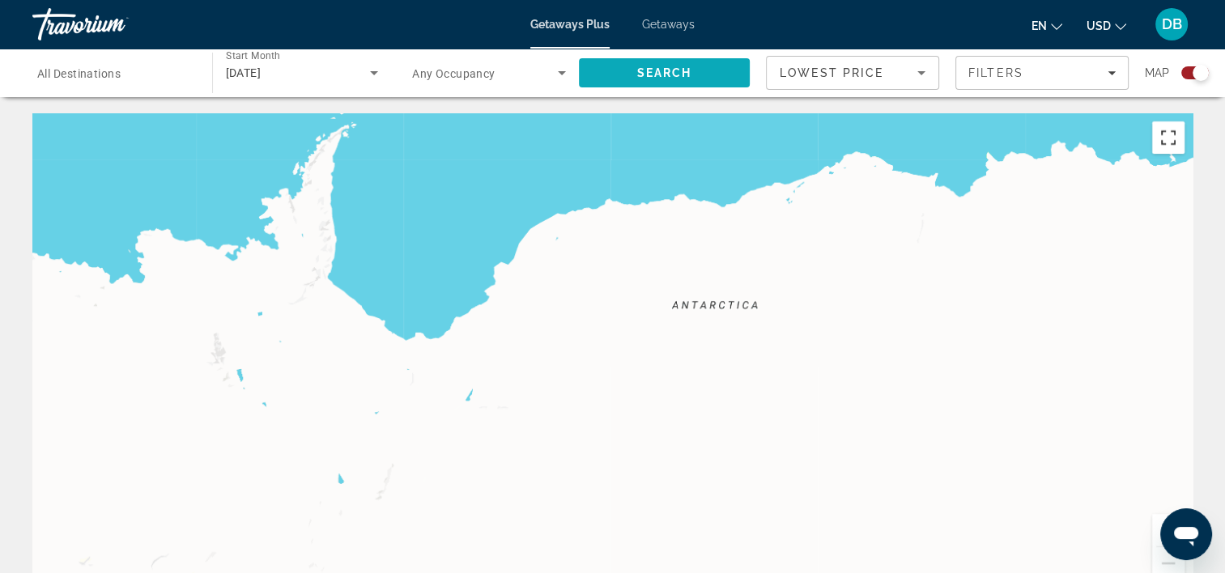
click at [674, 71] on span "Search" at bounding box center [663, 72] width 55 height 13
click at [924, 74] on div "Search widget" at bounding box center [1200, 73] width 16 height 16
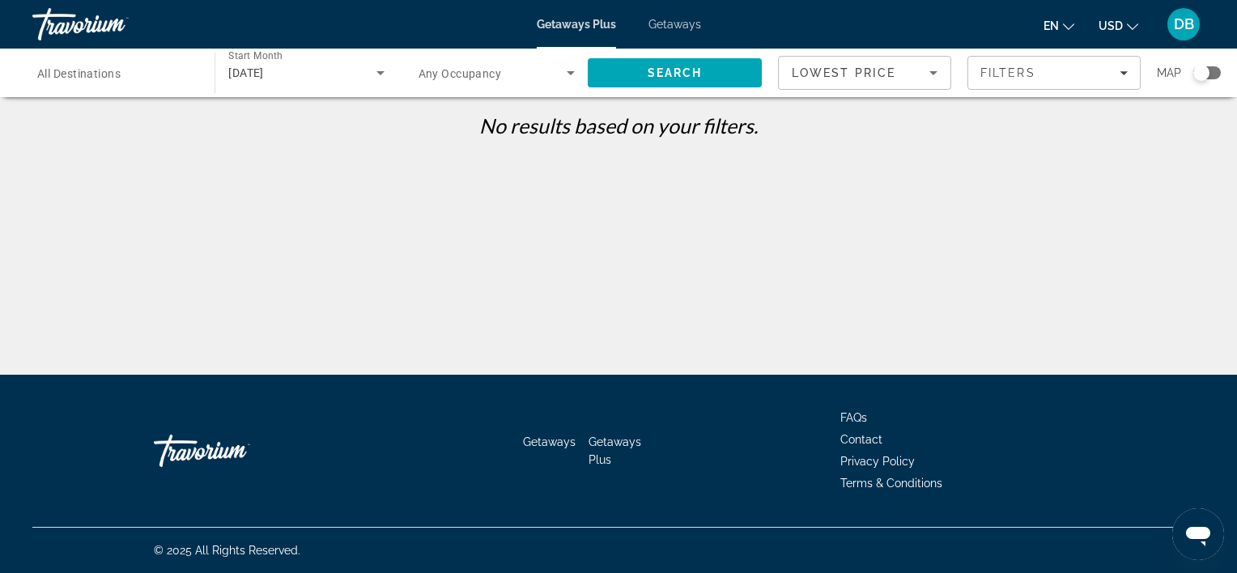
click at [616, 447] on span "Getaways Plus" at bounding box center [615, 451] width 53 height 31
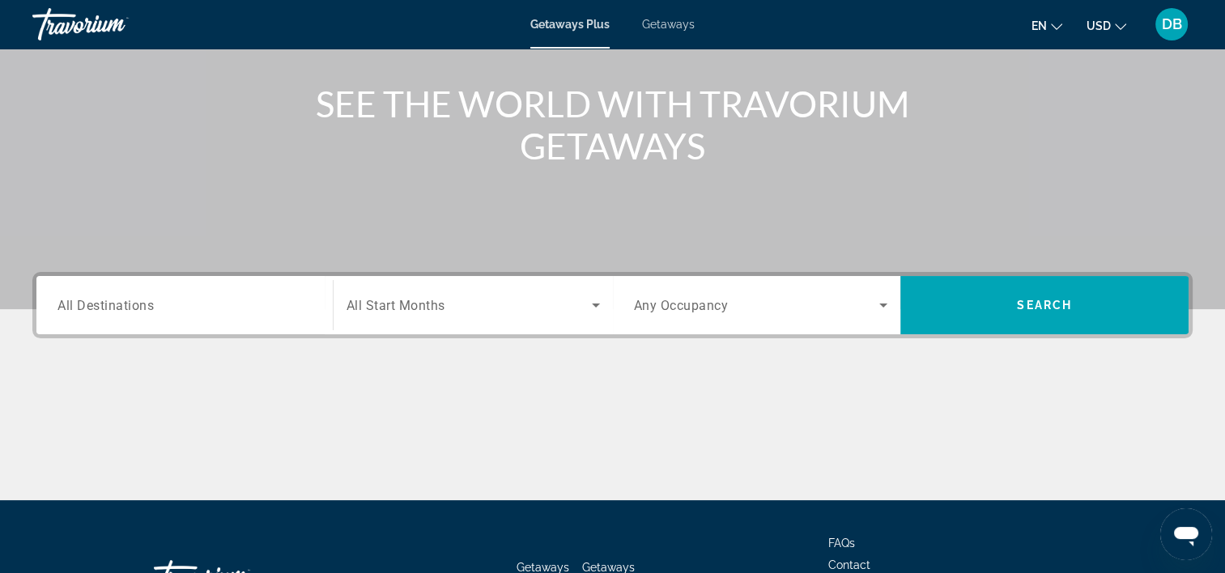
scroll to position [181, 0]
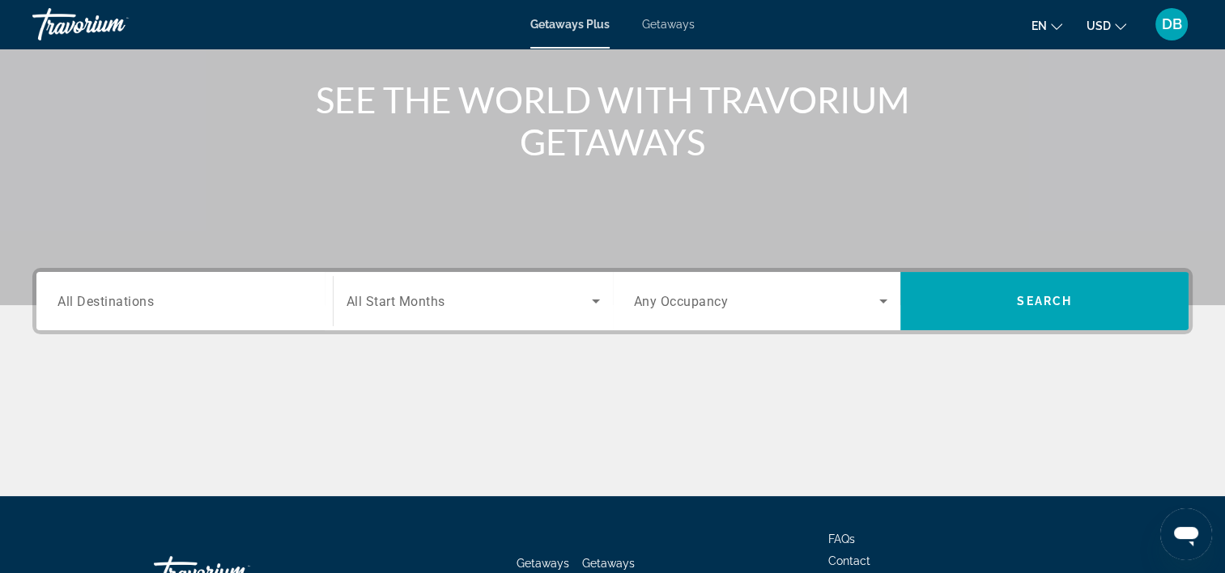
click at [431, 304] on span "All Start Months" at bounding box center [395, 301] width 99 height 15
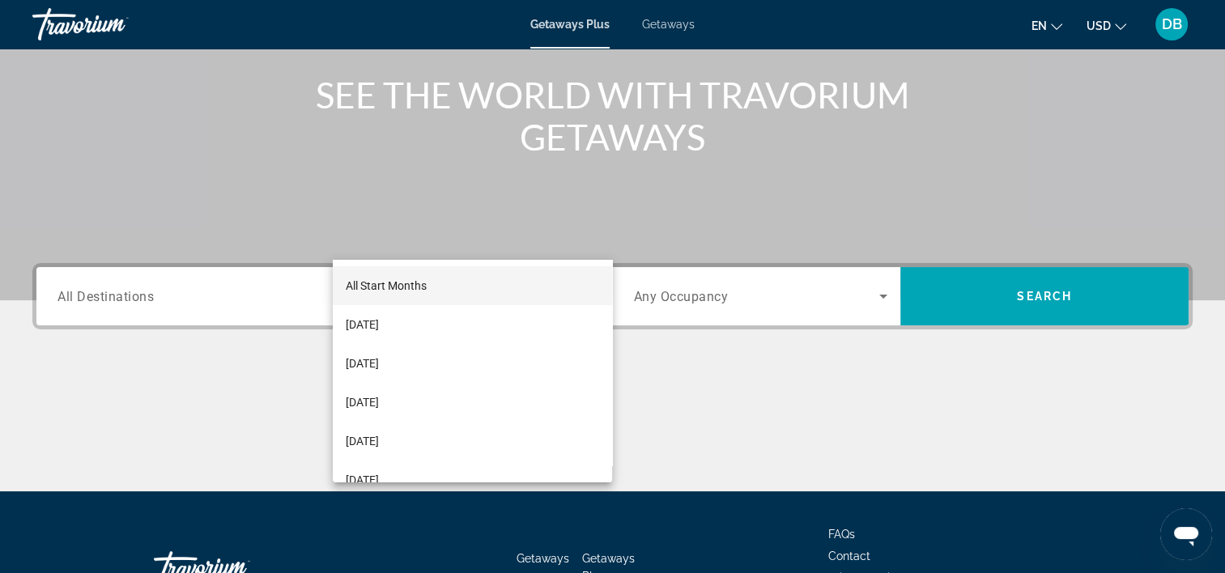
scroll to position [301, 0]
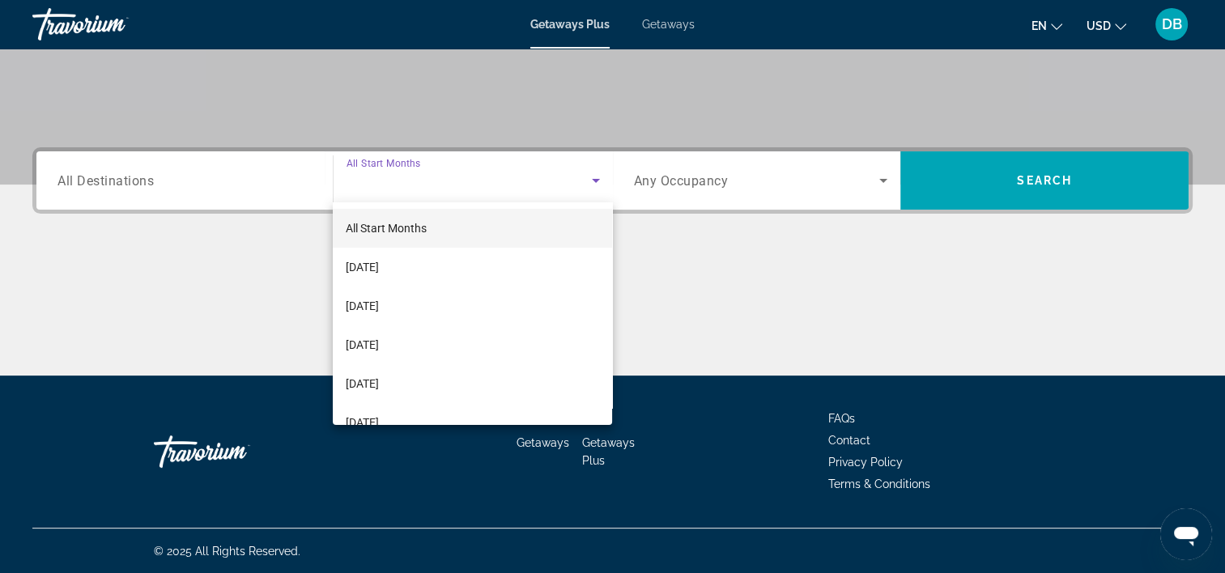
click at [431, 311] on mat-option "[DATE]" at bounding box center [472, 306] width 279 height 39
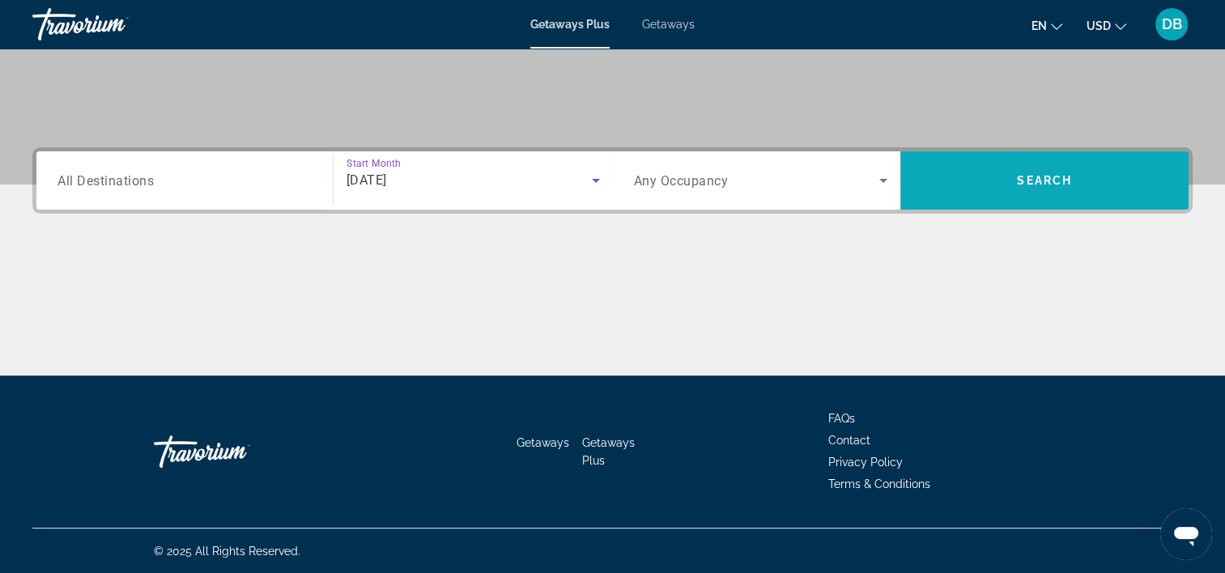
click at [924, 176] on span "Search" at bounding box center [1044, 180] width 55 height 13
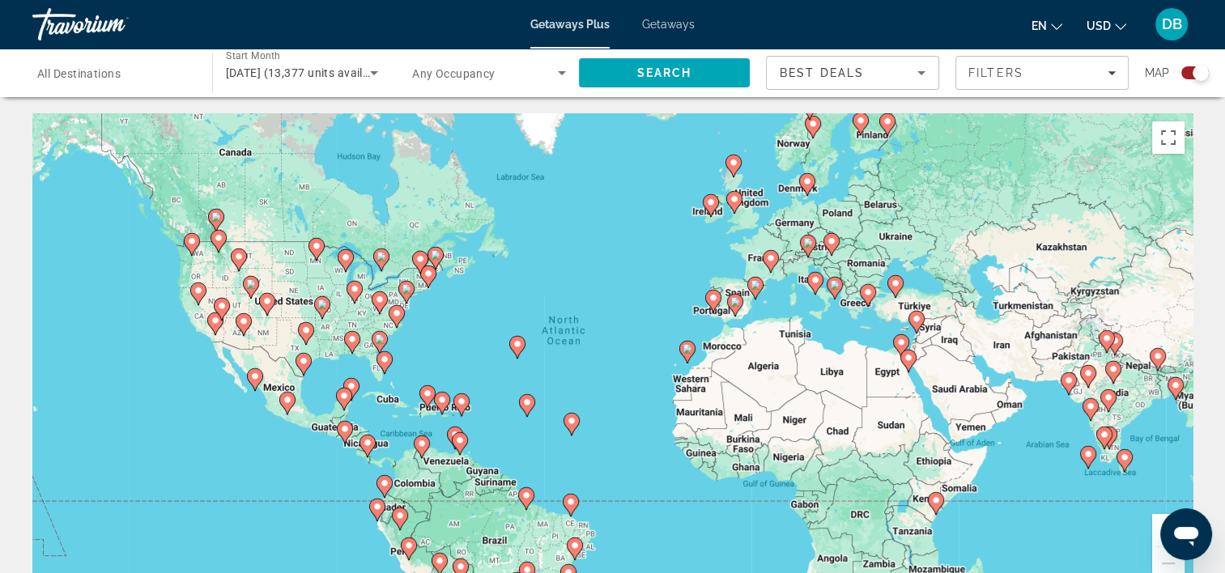
click at [924, 74] on div "Search widget" at bounding box center [1200, 73] width 16 height 16
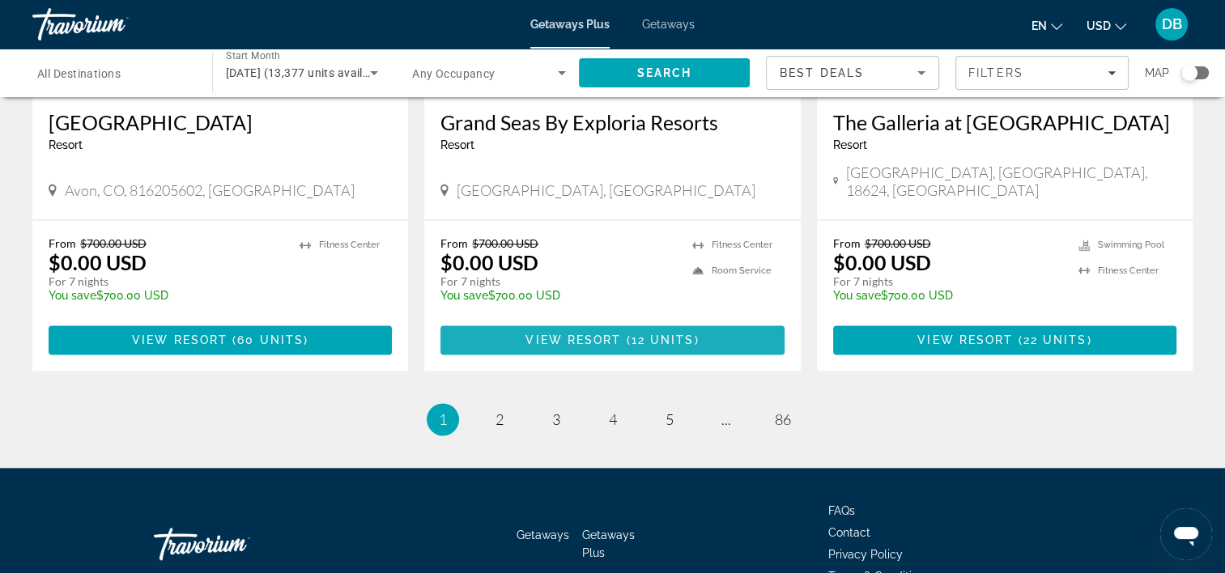
scroll to position [2093, 0]
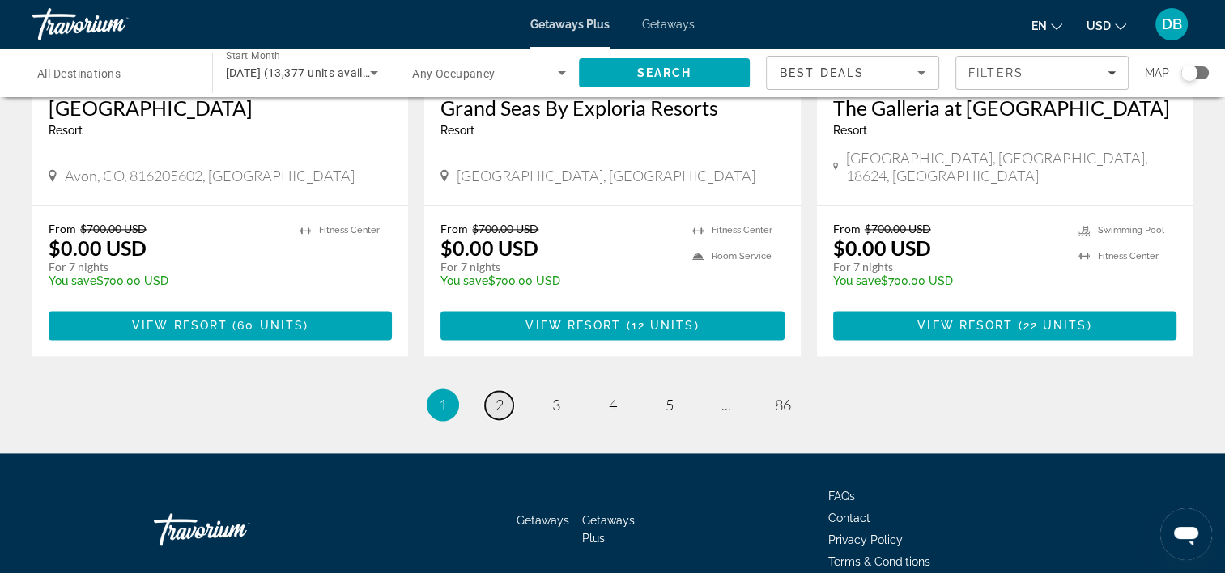
click at [512, 391] on link "page 2" at bounding box center [499, 405] width 28 height 28
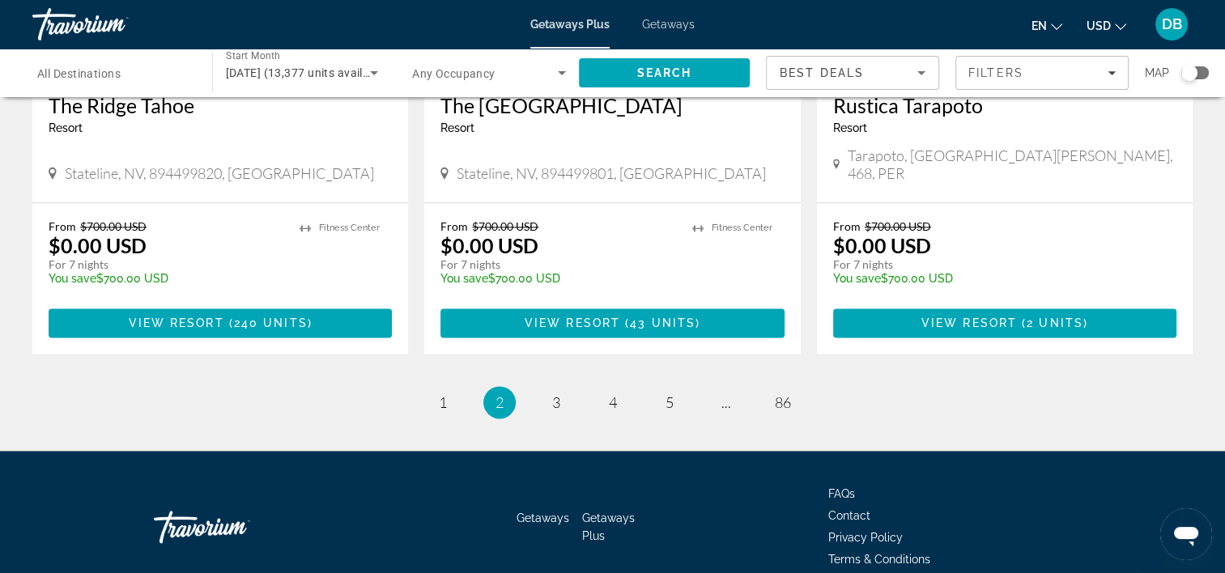
scroll to position [2093, 0]
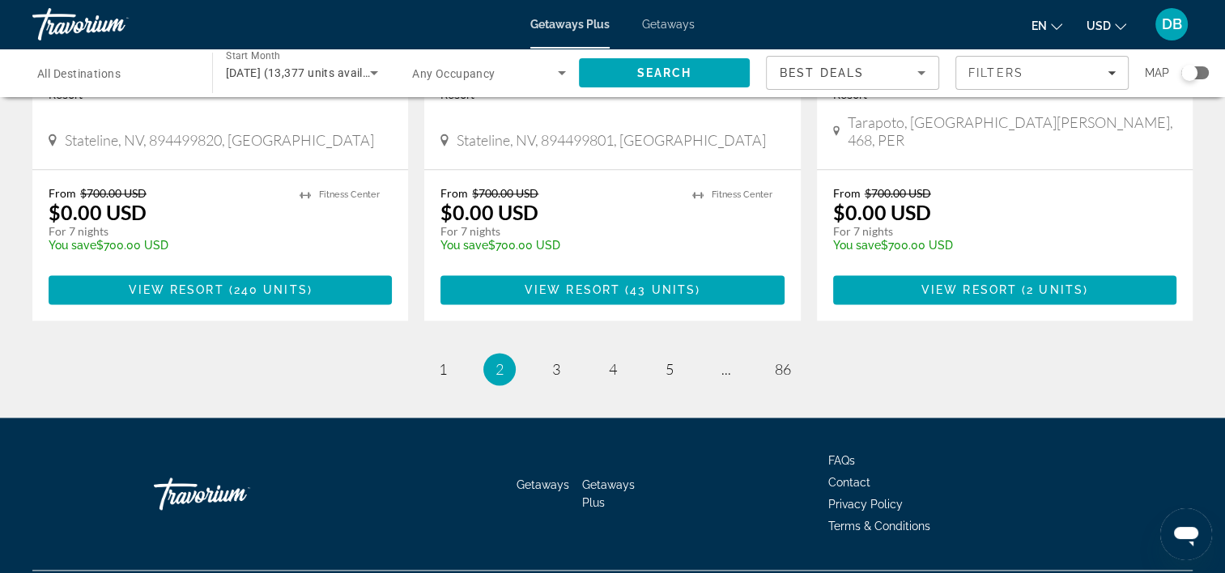
click at [563, 355] on link "page 3" at bounding box center [556, 369] width 28 height 28
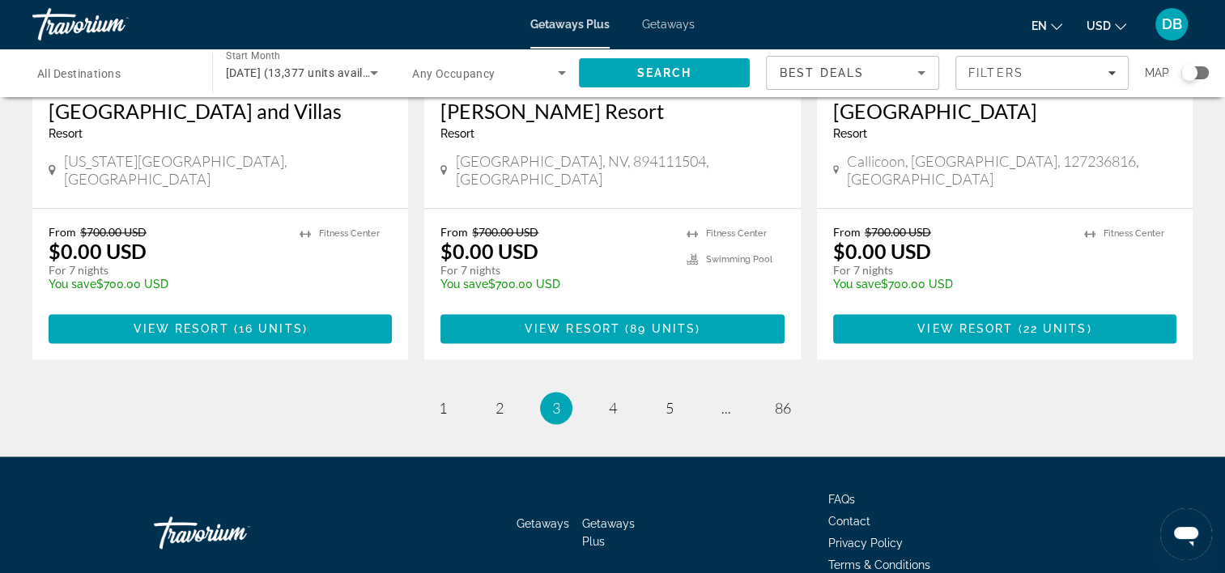
scroll to position [2044, 0]
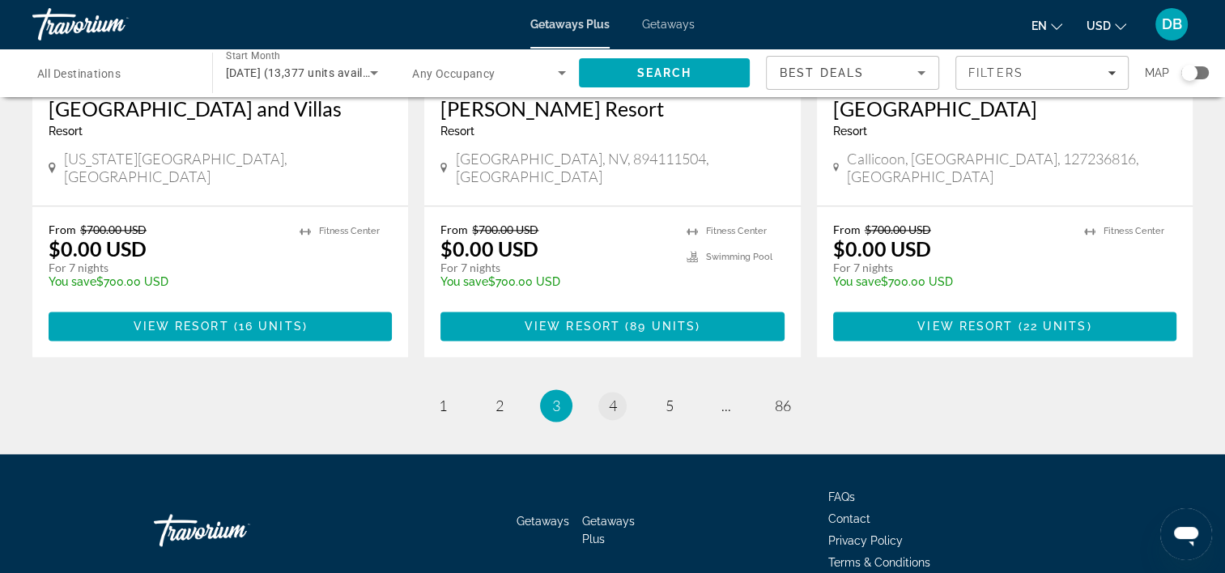
click at [623, 392] on link "page 4" at bounding box center [612, 406] width 28 height 28
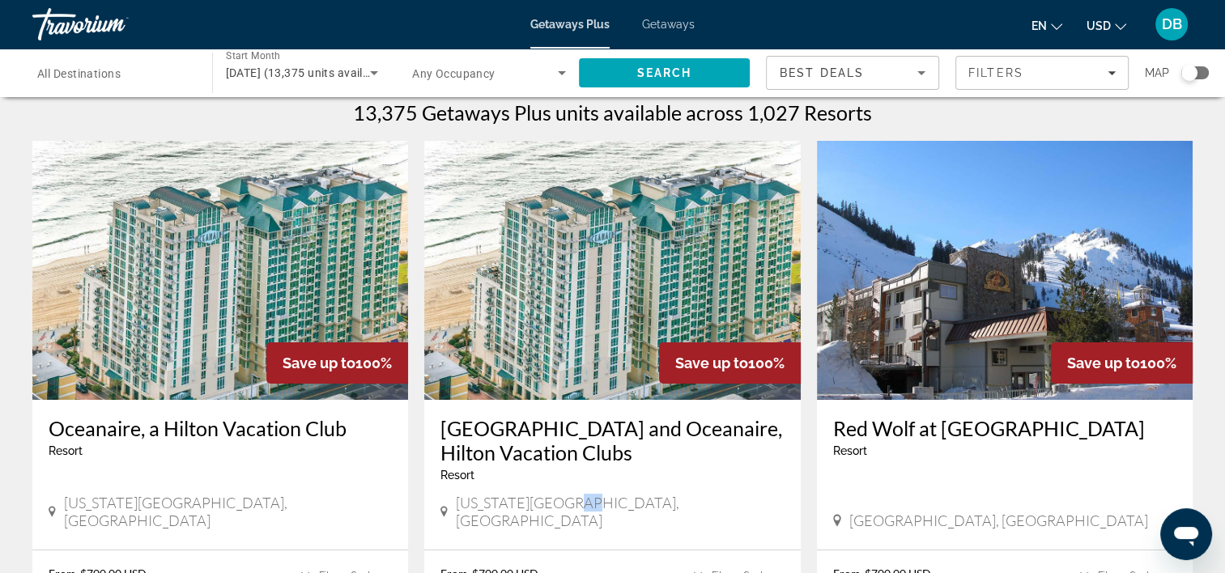
scroll to position [14, 0]
click at [751, 482] on div "[GEOGRAPHIC_DATA] and Oceanaire, Hilton Vacation Clubs Resort - This is an adul…" at bounding box center [611, 454] width 343 height 78
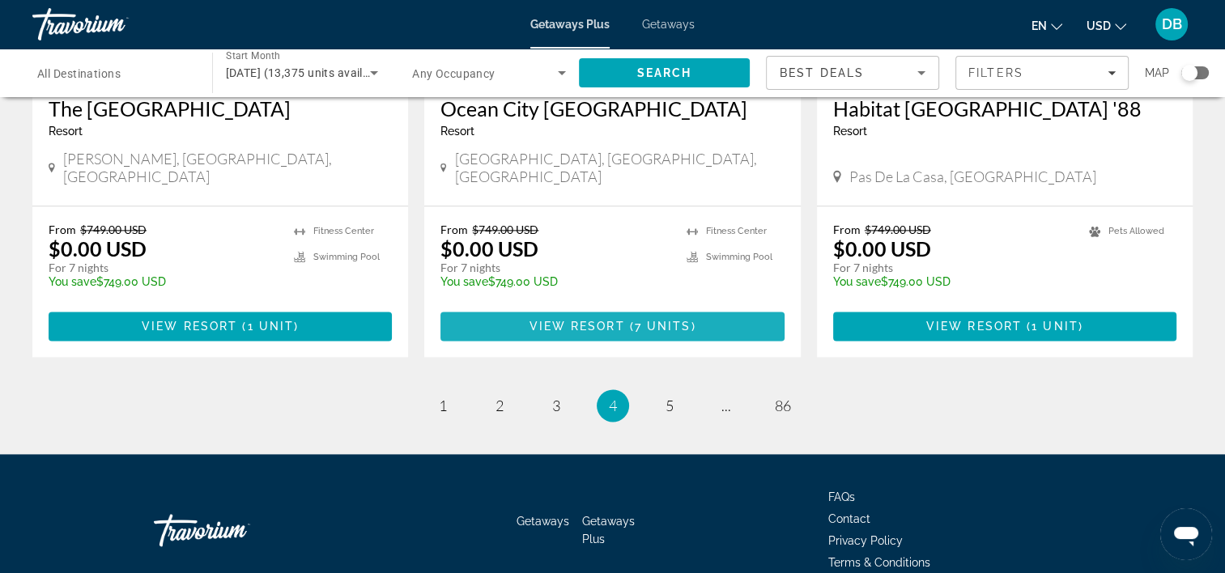
scroll to position [2069, 0]
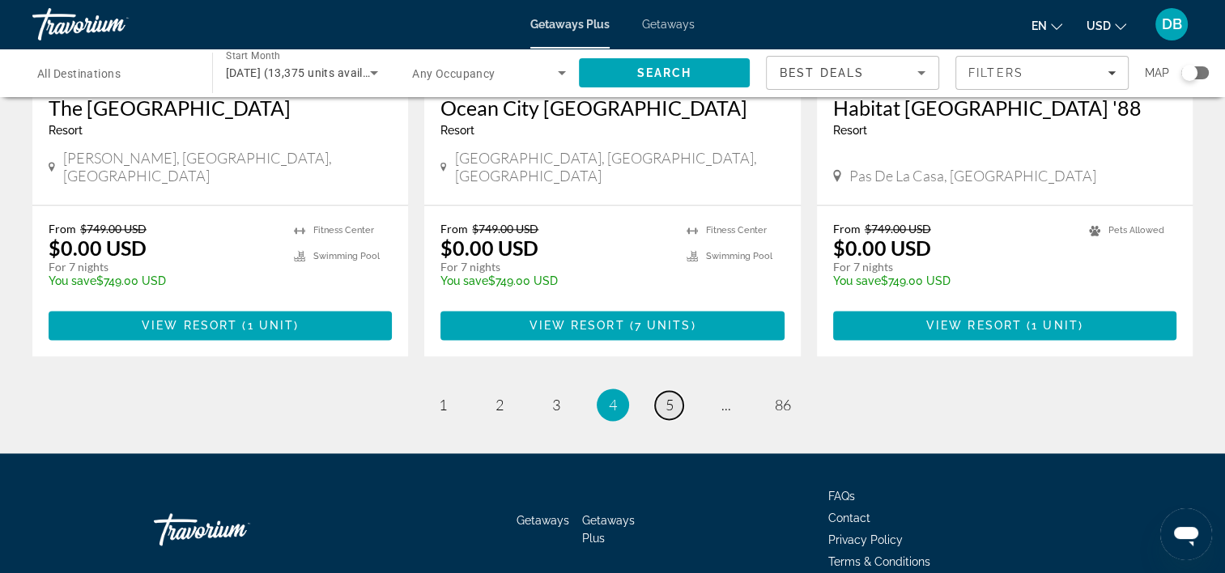
click at [673, 396] on span "5" at bounding box center [669, 405] width 8 height 18
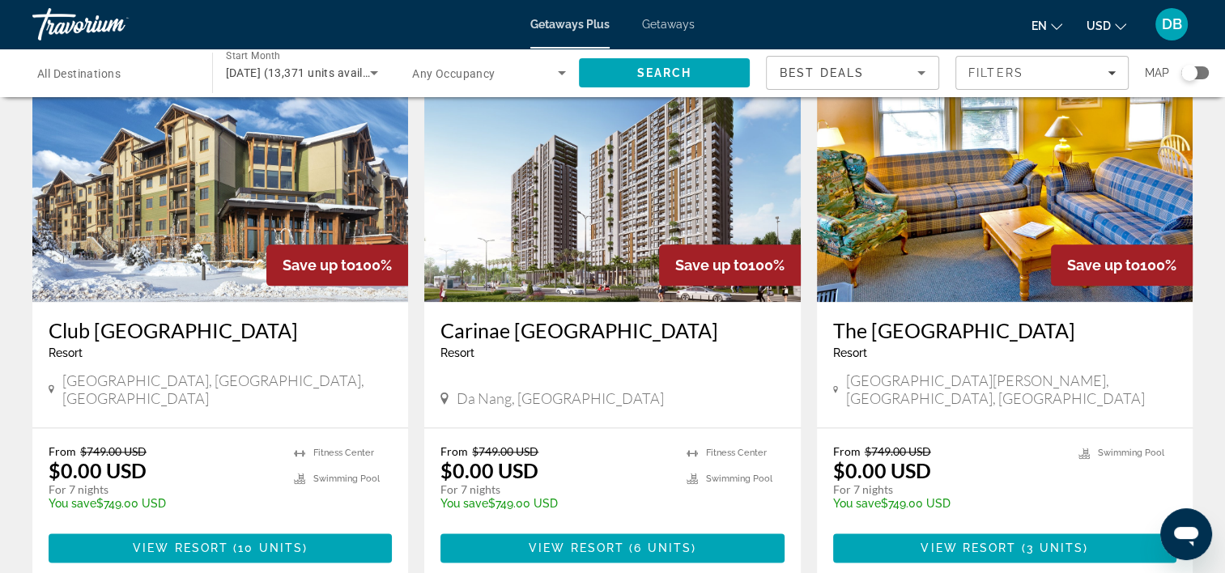
scroll to position [2118, 0]
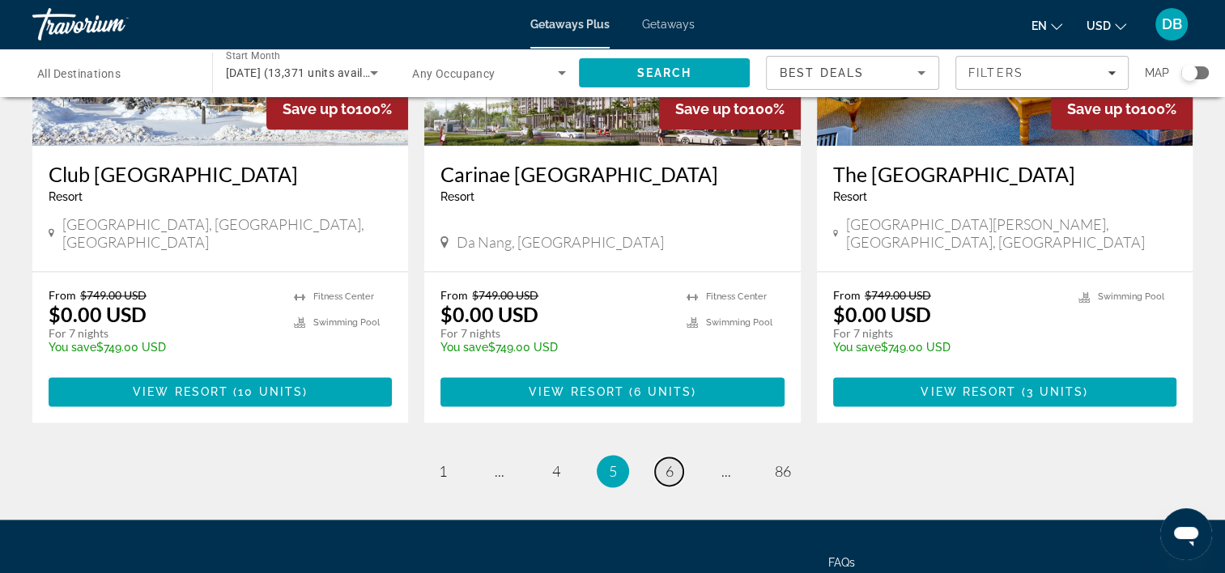
click at [671, 462] on span "6" at bounding box center [669, 471] width 8 height 18
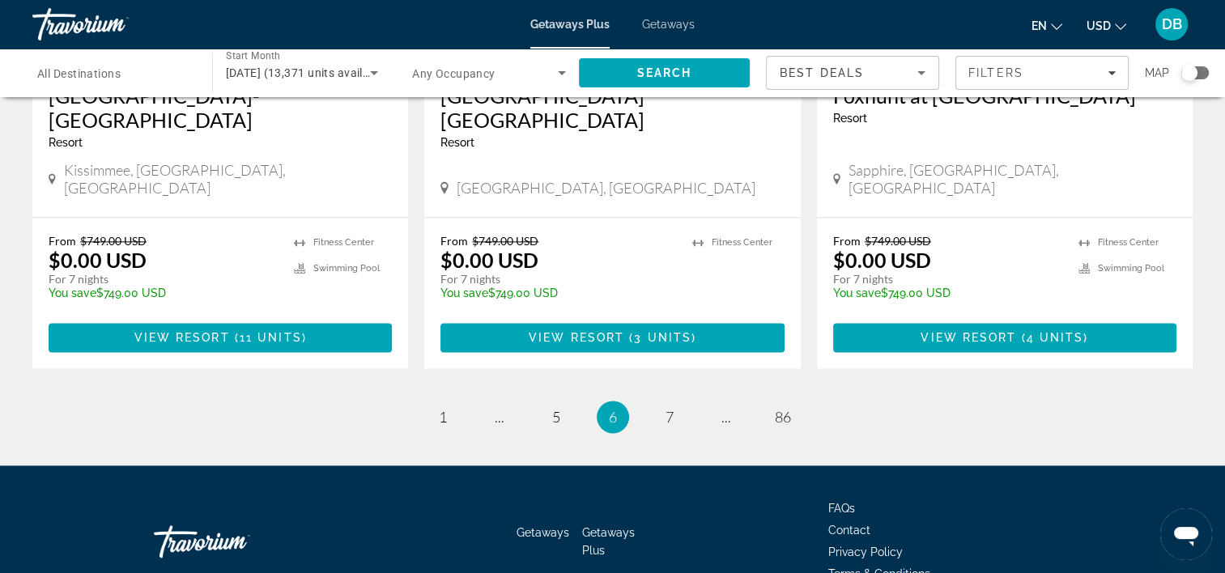
scroll to position [2097, 0]
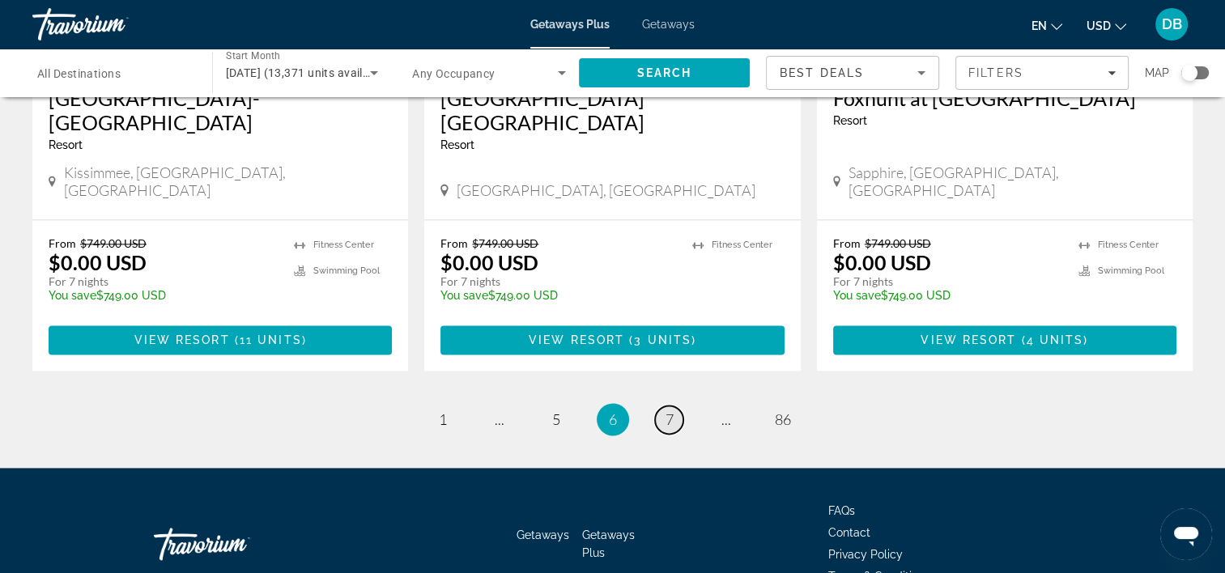
click at [657, 406] on link "page 7" at bounding box center [669, 420] width 28 height 28
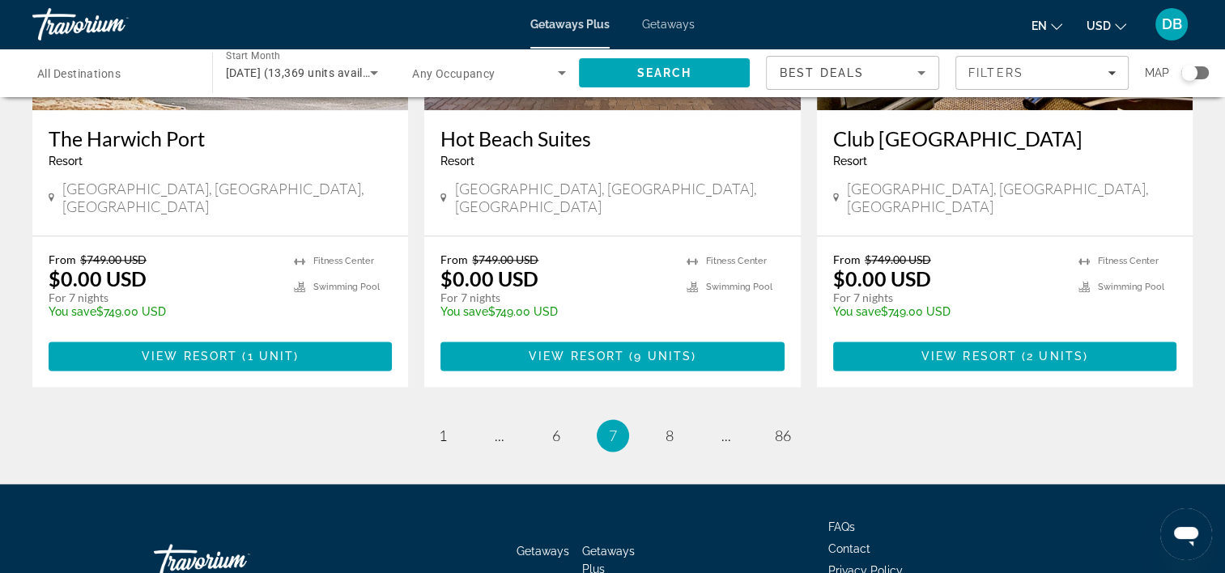
scroll to position [2069, 0]
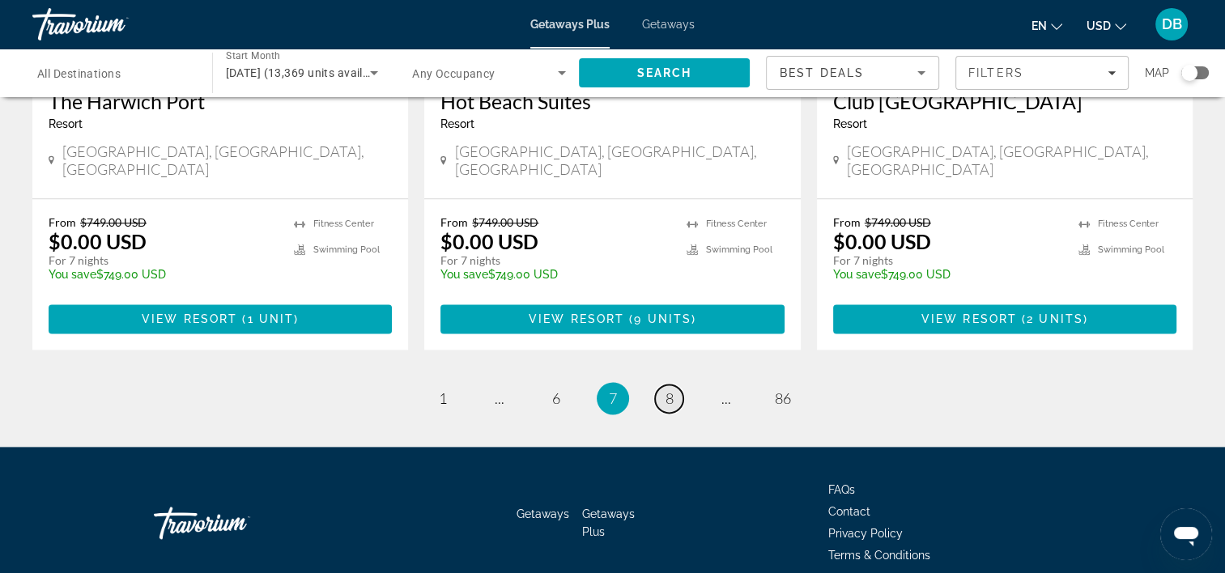
click at [666, 389] on span "8" at bounding box center [669, 398] width 8 height 18
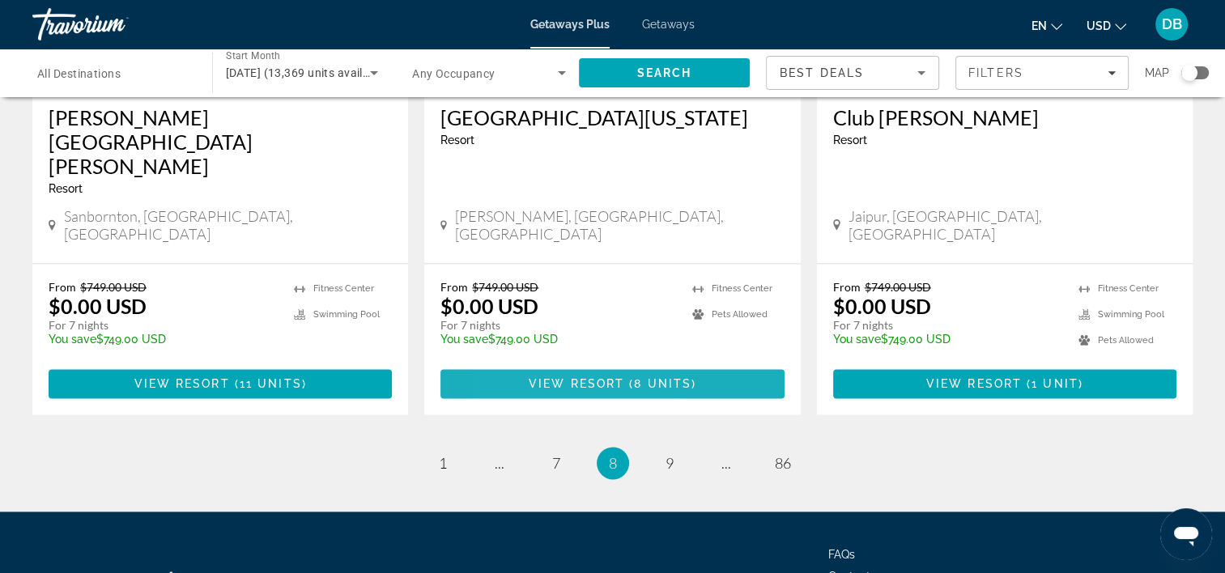
scroll to position [2093, 0]
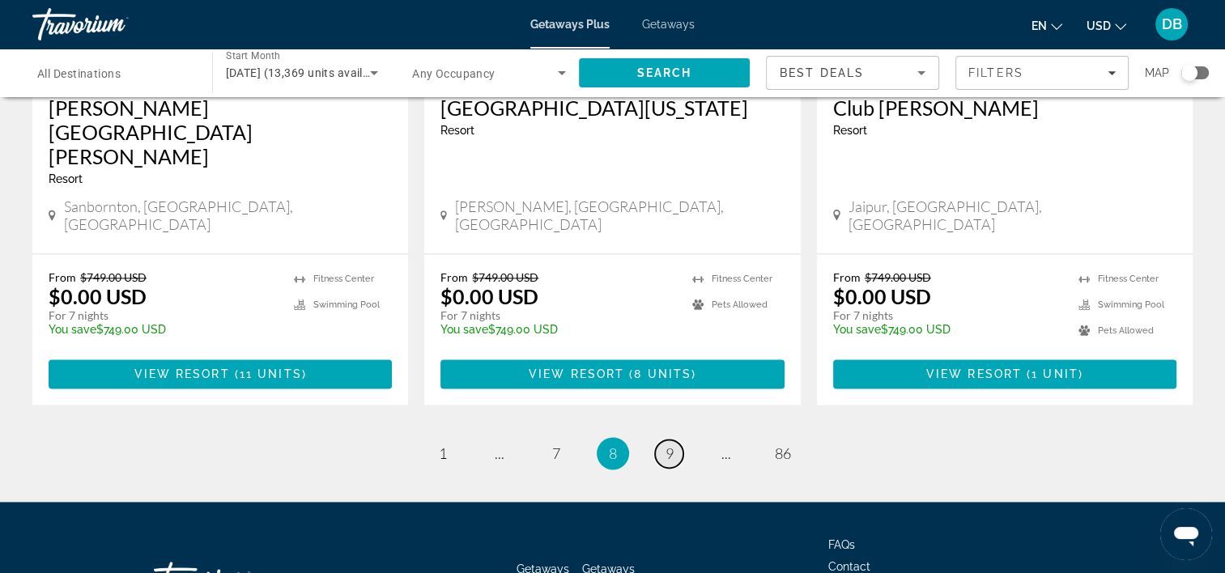
click at [673, 444] on span "9" at bounding box center [669, 453] width 8 height 18
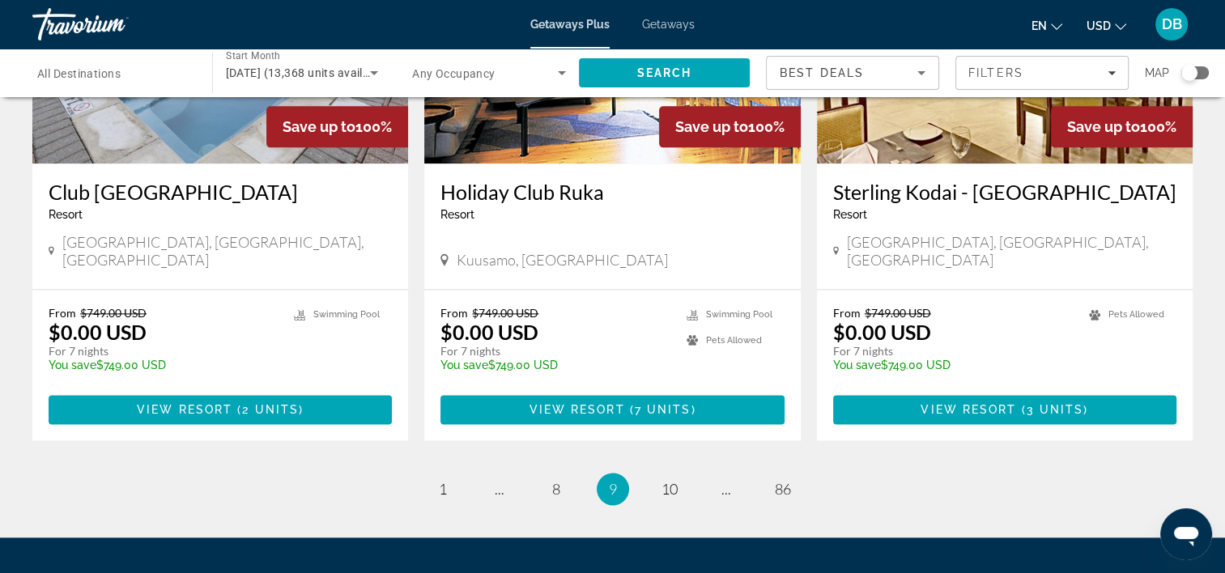
scroll to position [2093, 0]
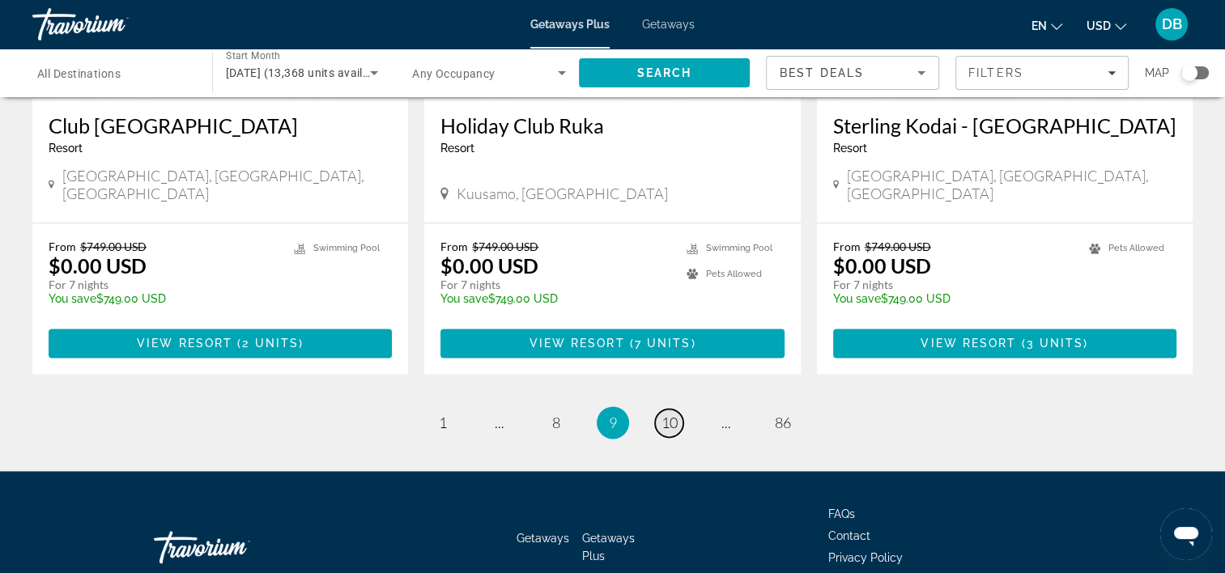
click at [673, 414] on span "10" at bounding box center [669, 423] width 16 height 18
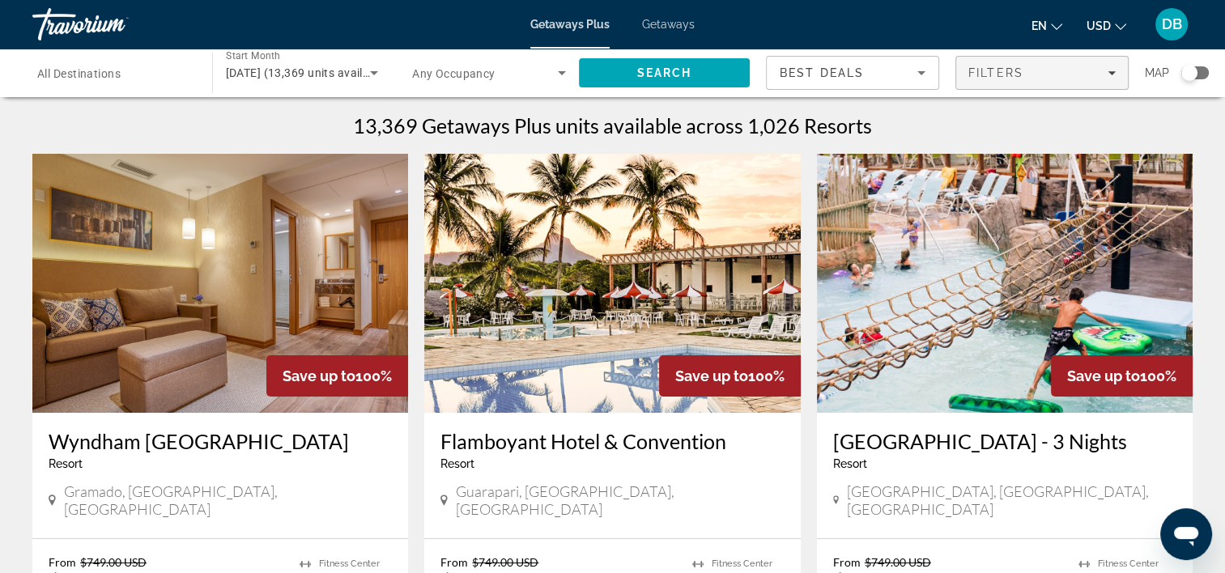
click at [924, 72] on icon "Filters" at bounding box center [1111, 73] width 8 height 4
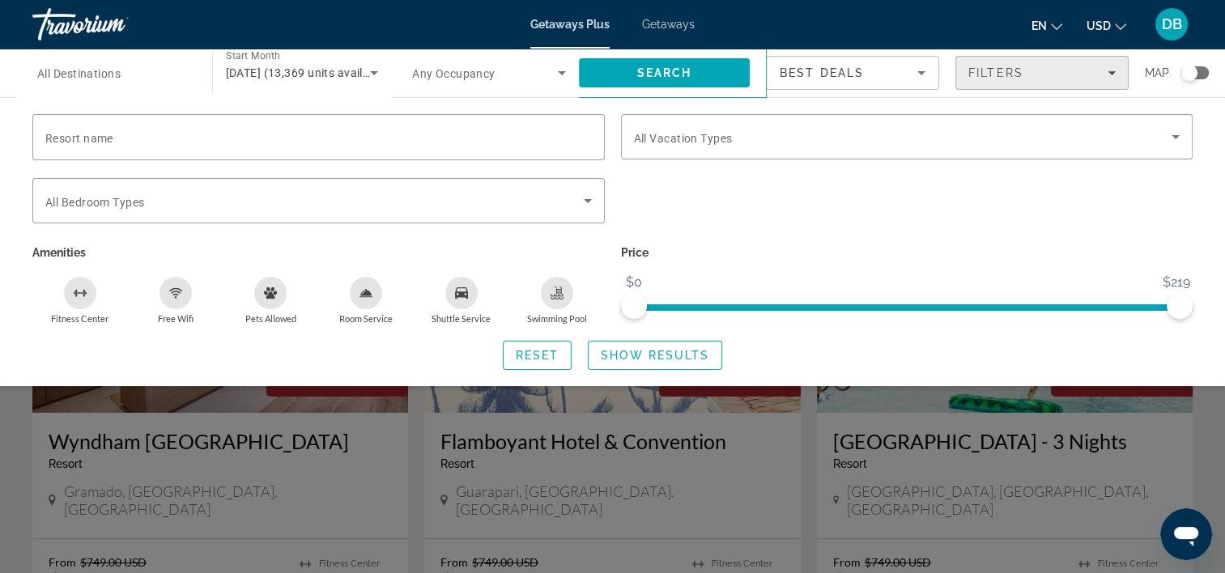
click at [924, 56] on button "Filters" at bounding box center [1041, 73] width 173 height 34
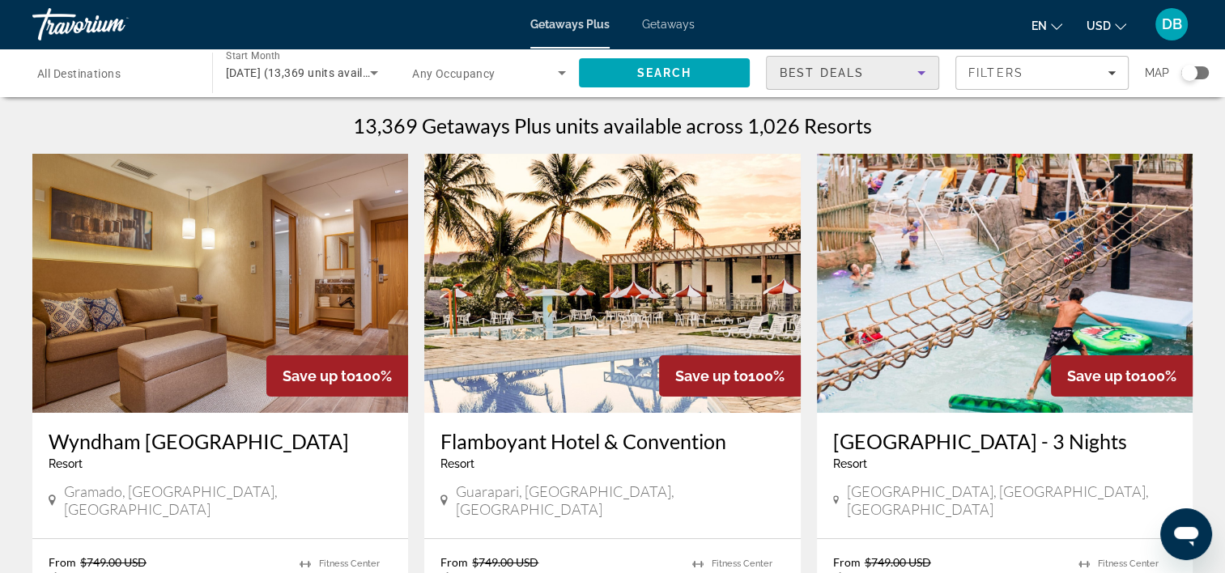
click at [813, 65] on div "Best Deals" at bounding box center [849, 72] width 138 height 19
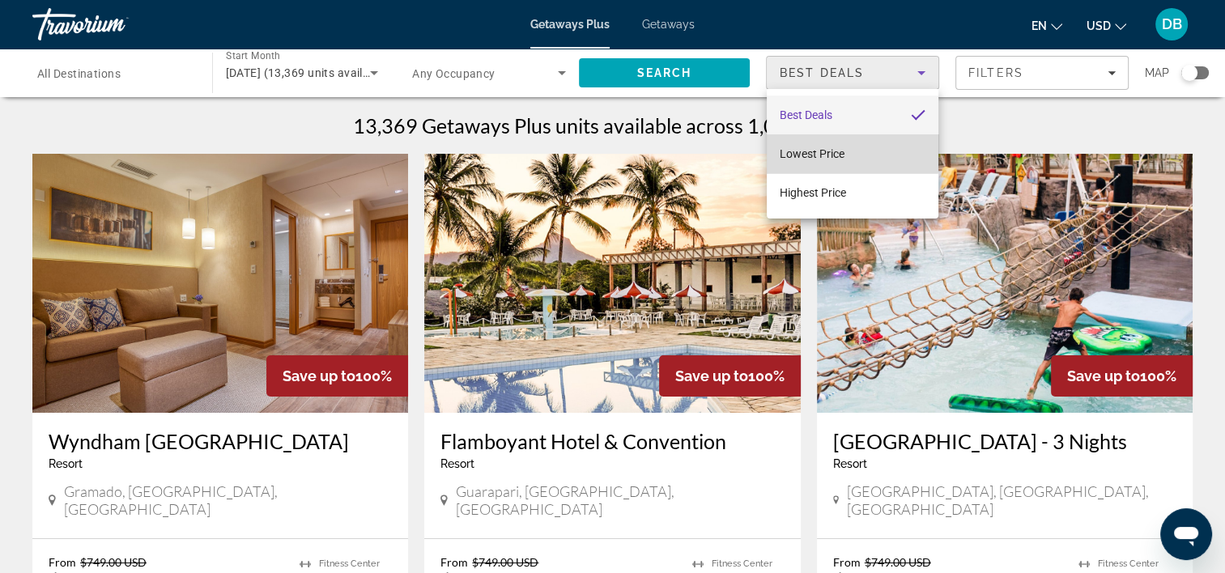
click at [803, 147] on span "Lowest Price" at bounding box center [812, 153] width 65 height 13
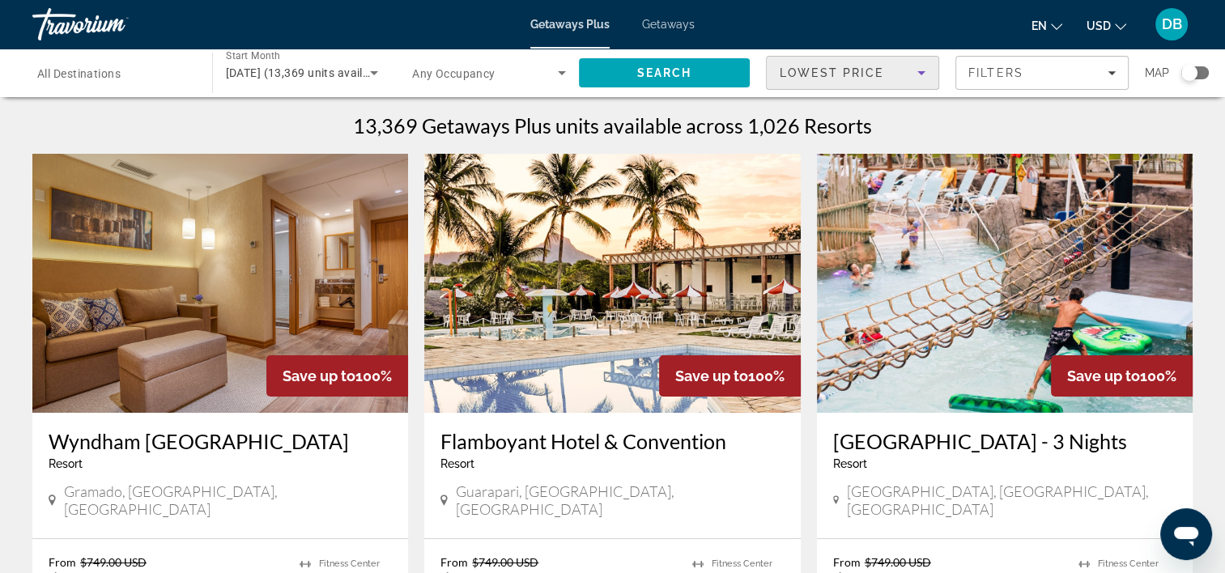
click at [560, 71] on icon "Search widget" at bounding box center [562, 73] width 8 height 4
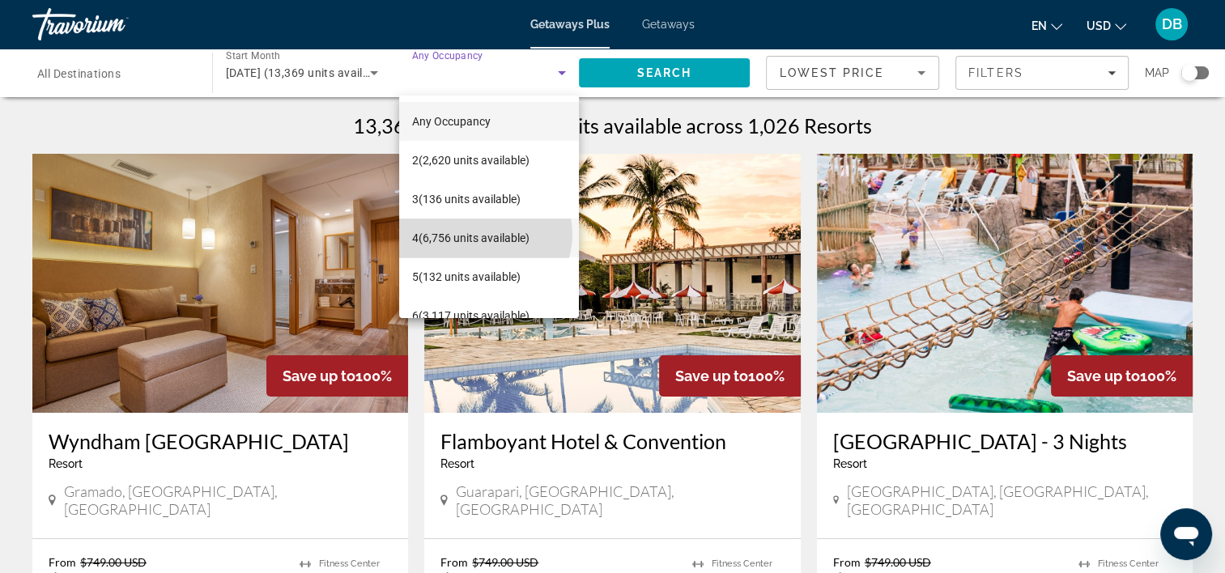
click at [484, 234] on span "4 (6,756 units available)" at bounding box center [470, 237] width 117 height 19
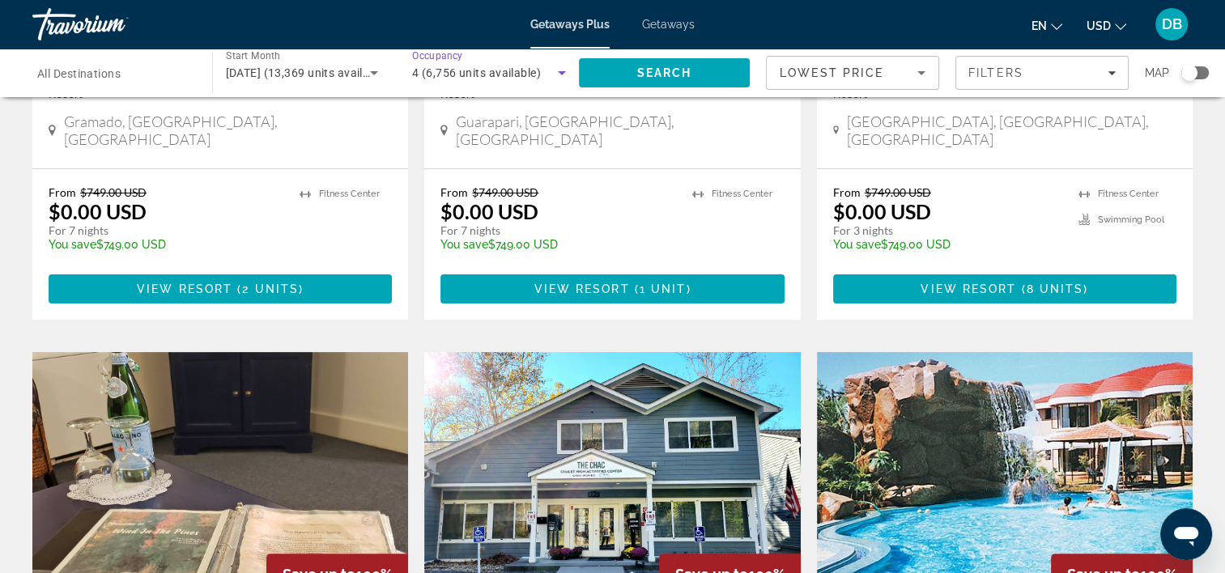
scroll to position [372, 0]
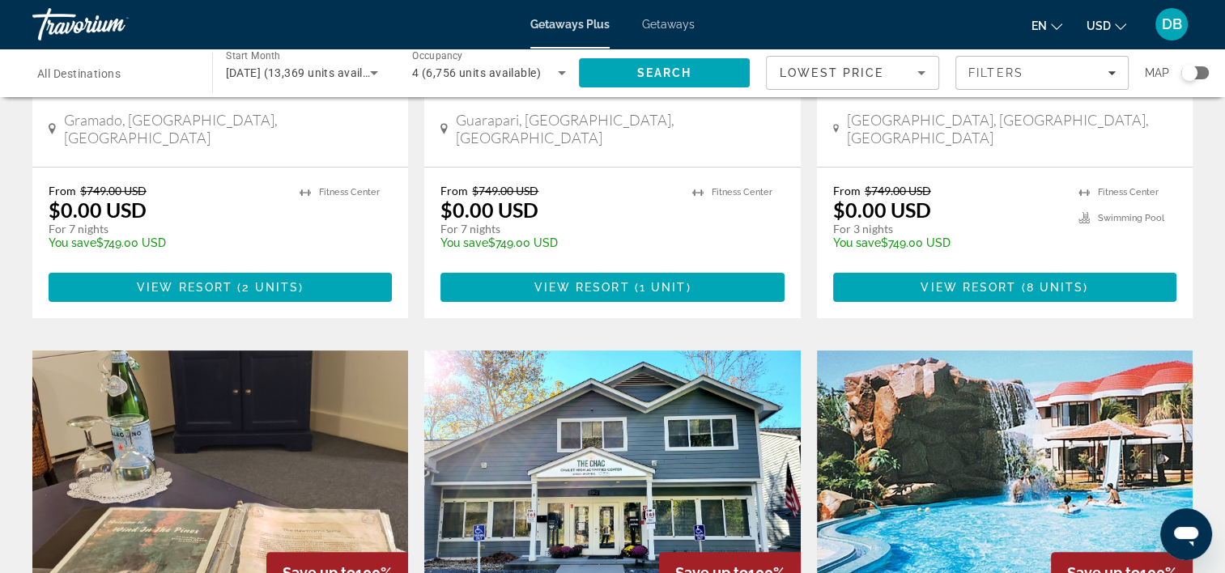
click at [924, 70] on div "Search widget" at bounding box center [1189, 73] width 16 height 16
click at [924, 76] on div "Filters" at bounding box center [1041, 72] width 147 height 13
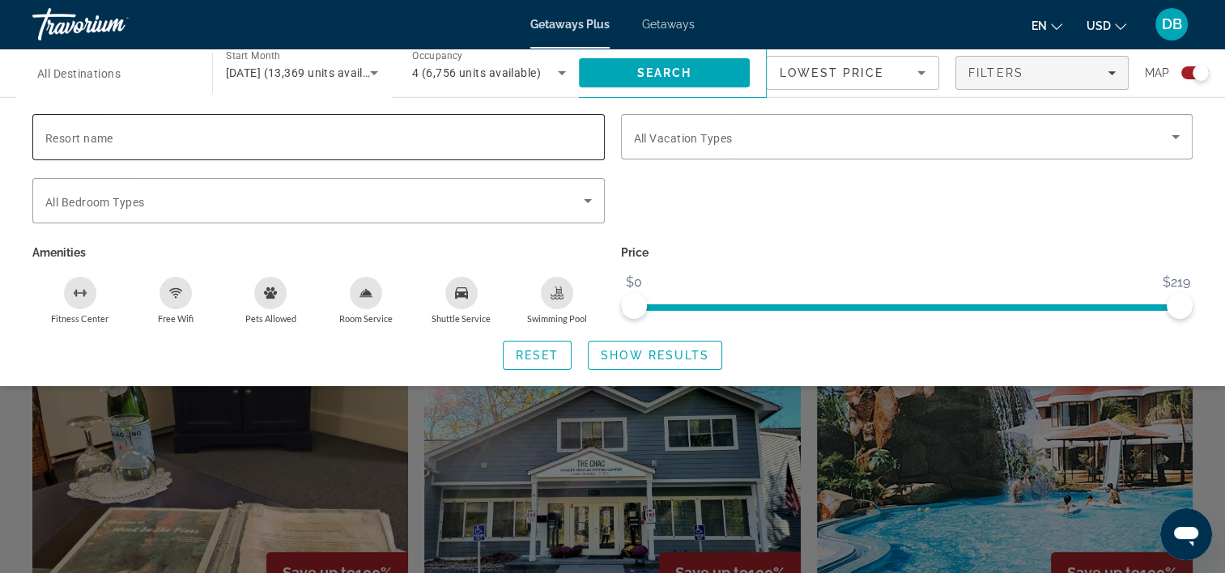
click at [47, 136] on span "Resort name" at bounding box center [79, 138] width 68 height 13
click at [47, 136] on input "Resort name" at bounding box center [318, 137] width 546 height 19
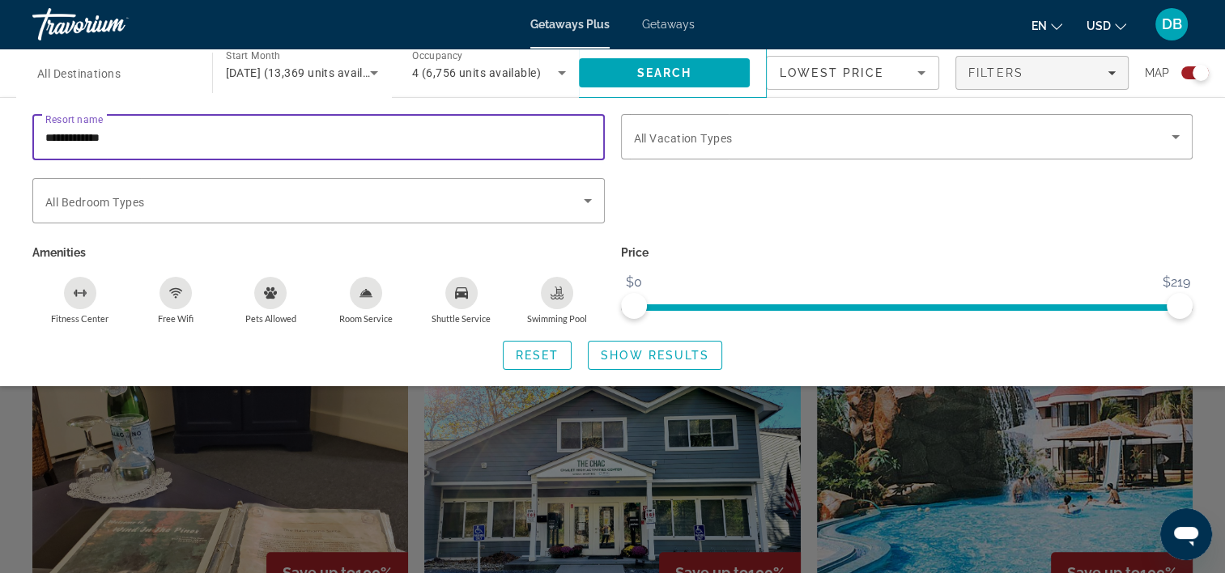
type input "**********"
click at [681, 73] on span "Search" at bounding box center [663, 72] width 55 height 13
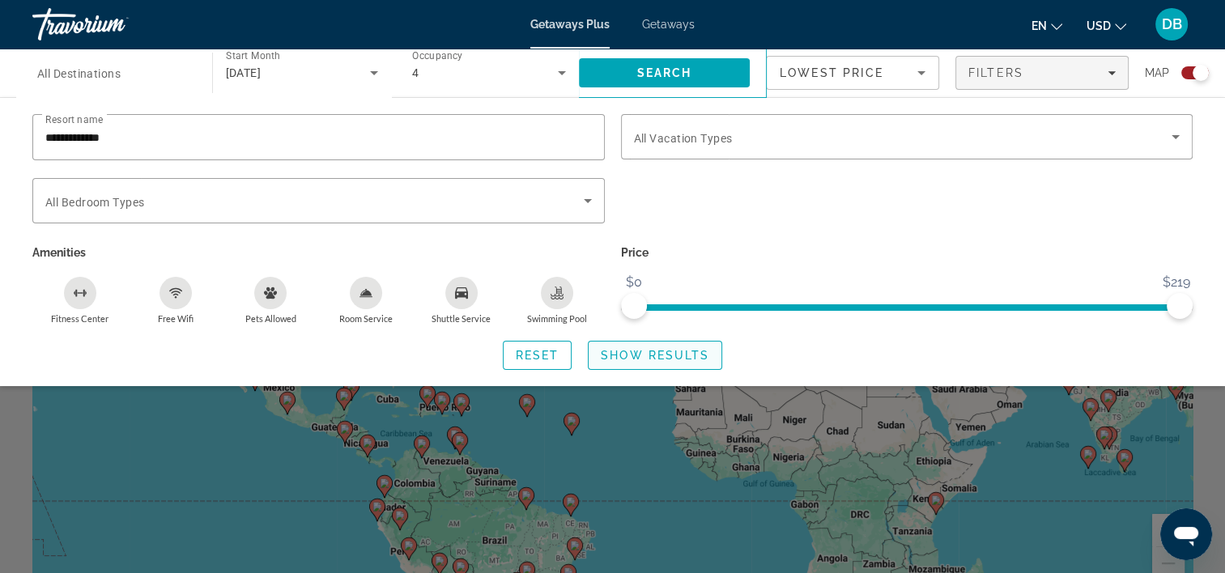
click at [651, 356] on span "Show Results" at bounding box center [655, 355] width 108 height 13
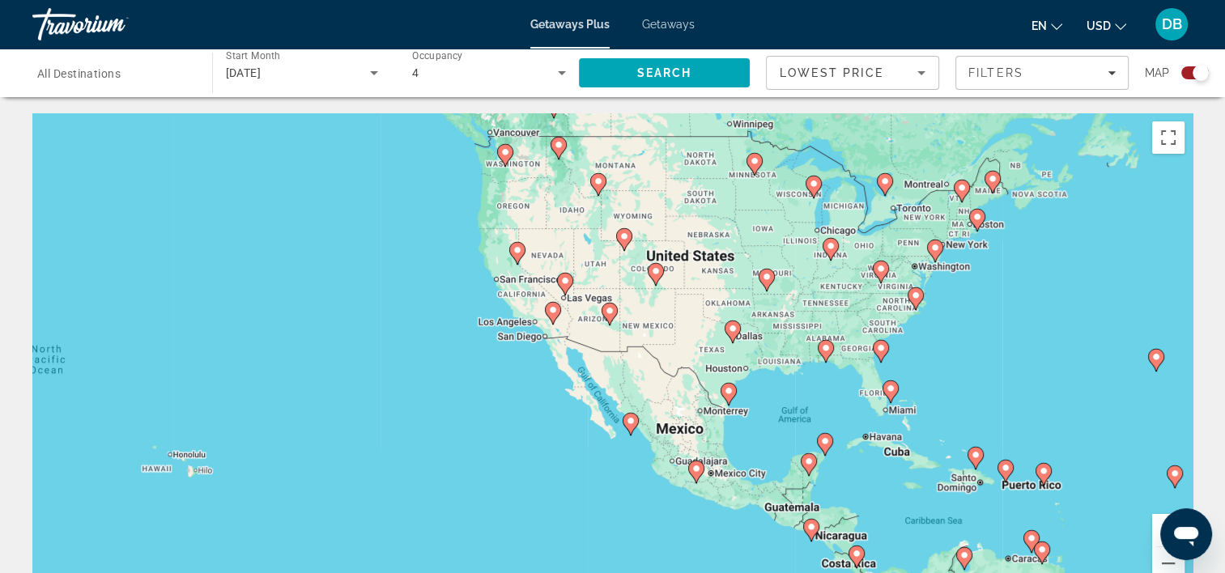
click at [910, 248] on div "To activate drag with keyboard, press Alt + Enter. Once in keyboard drag state,…" at bounding box center [612, 356] width 1160 height 486
click at [924, 240] on div "To activate drag with keyboard, press Alt + Enter. Once in keyboard drag state,…" at bounding box center [612, 356] width 1160 height 486
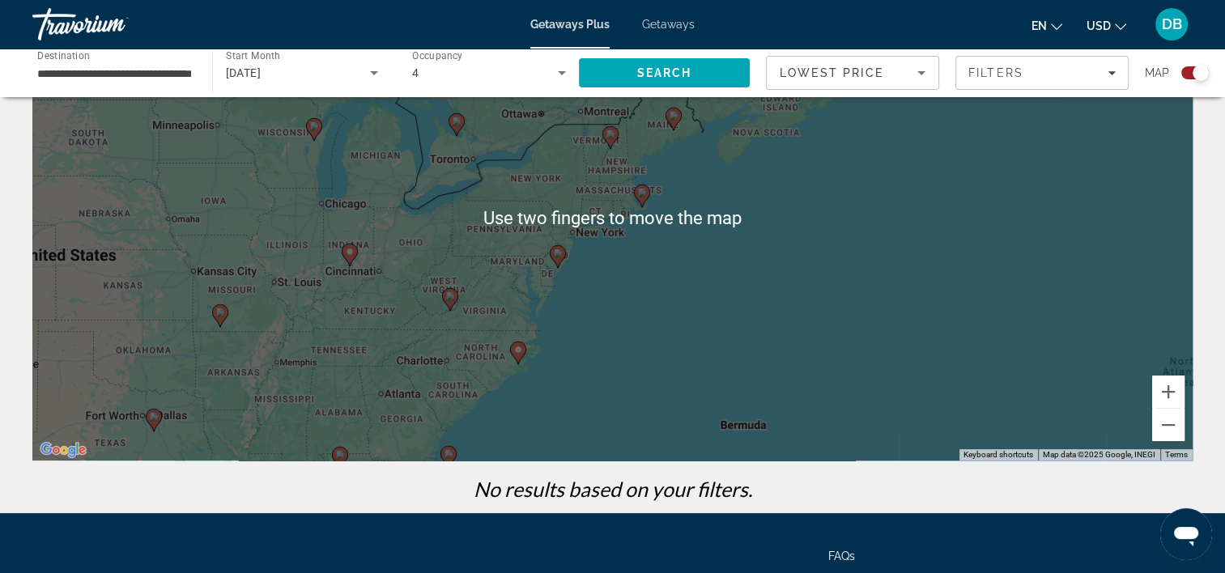
scroll to position [144, 0]
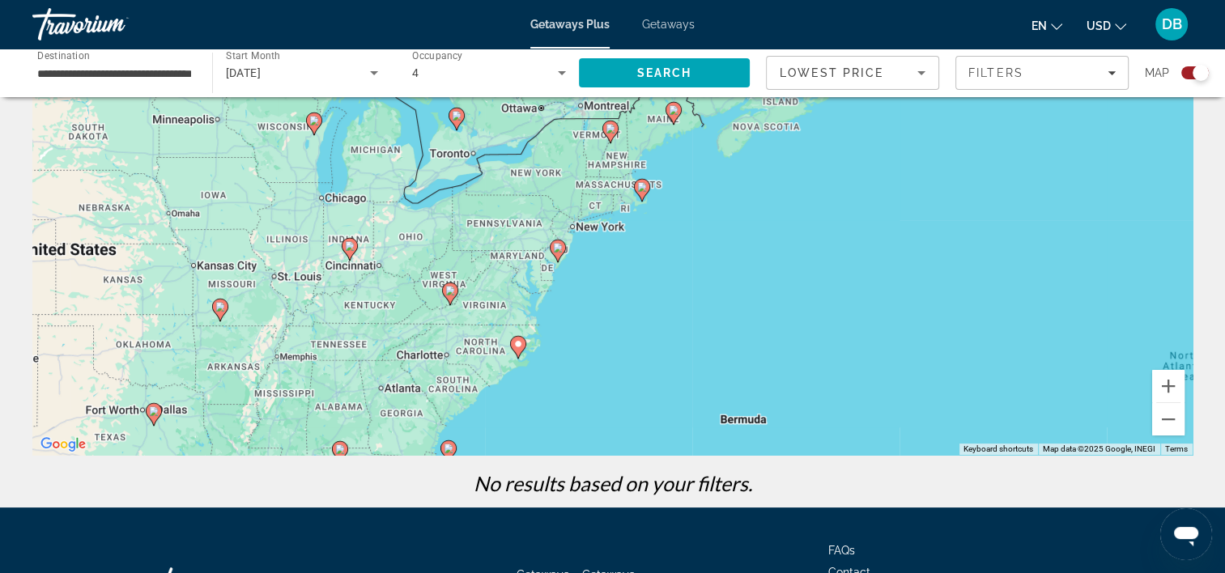
click at [534, 266] on div "To activate drag with keyboard, press Alt + Enter. Once in keyboard drag state,…" at bounding box center [612, 212] width 1160 height 486
click at [563, 242] on icon "Main content" at bounding box center [557, 250] width 15 height 21
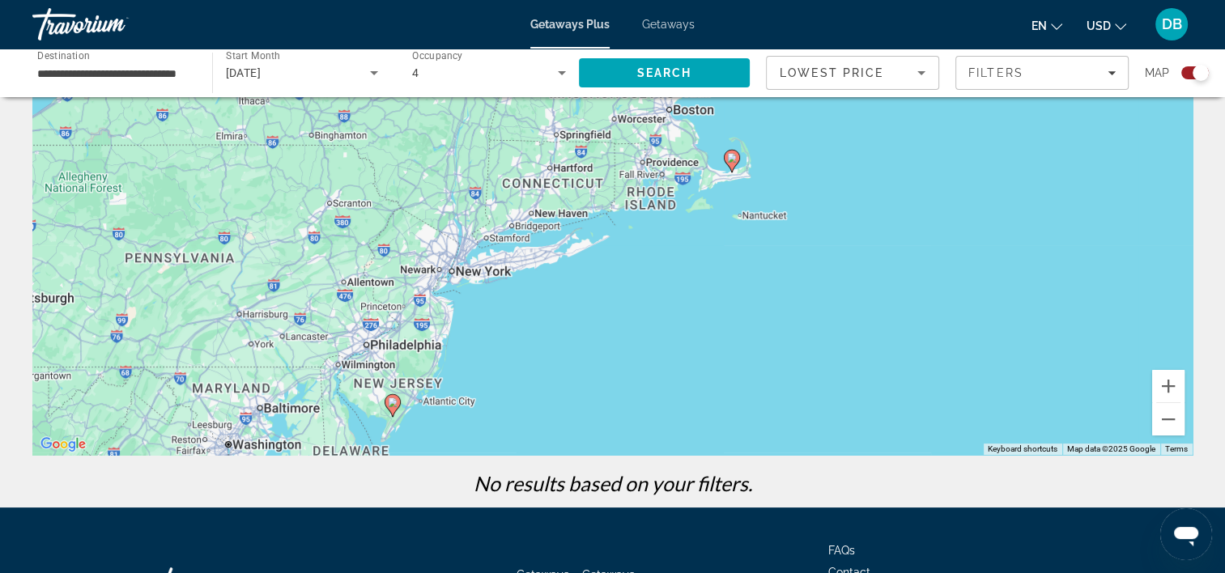
click at [396, 410] on gmp-advanced-marker "Main content" at bounding box center [393, 405] width 16 height 24
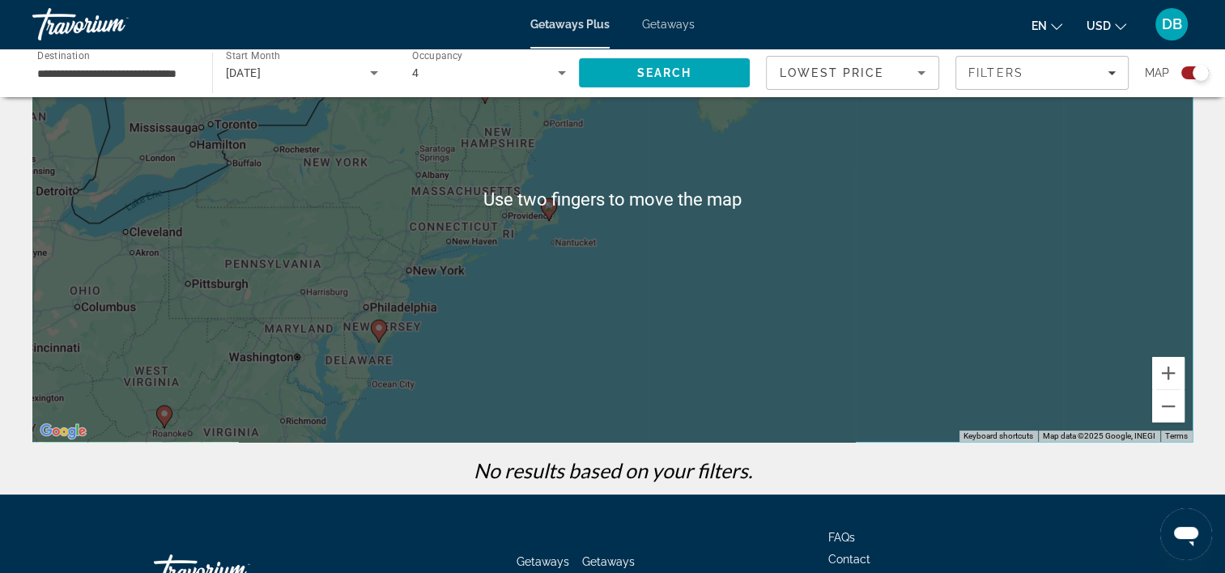
scroll to position [165, 0]
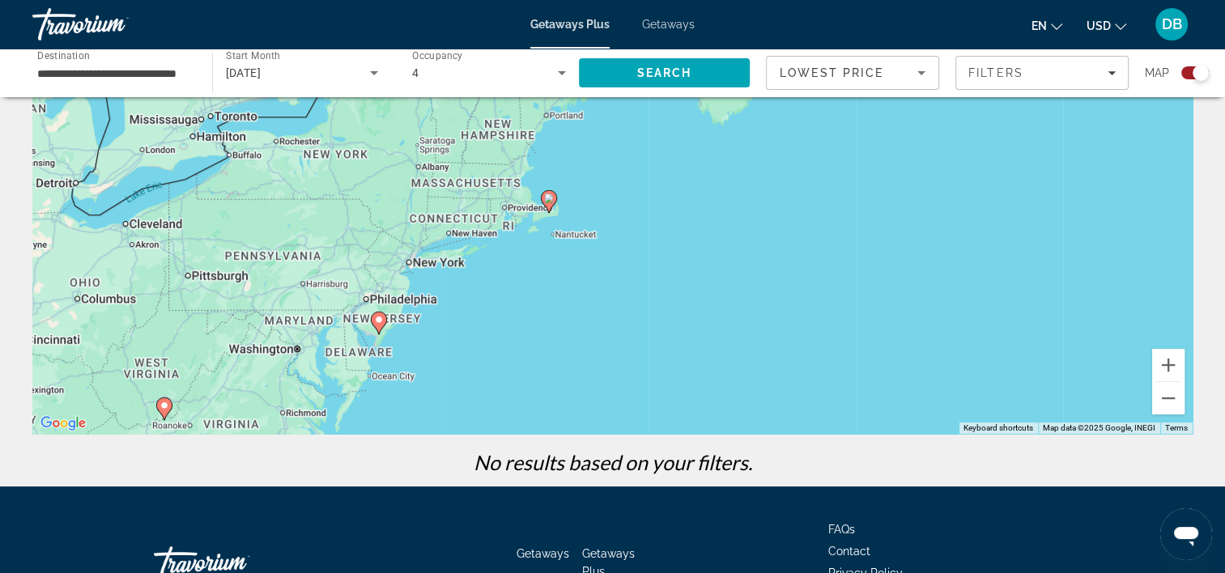
click at [385, 311] on div "To navigate, press the arrow keys. To activate drag with keyboard, press Alt + …" at bounding box center [612, 191] width 1160 height 486
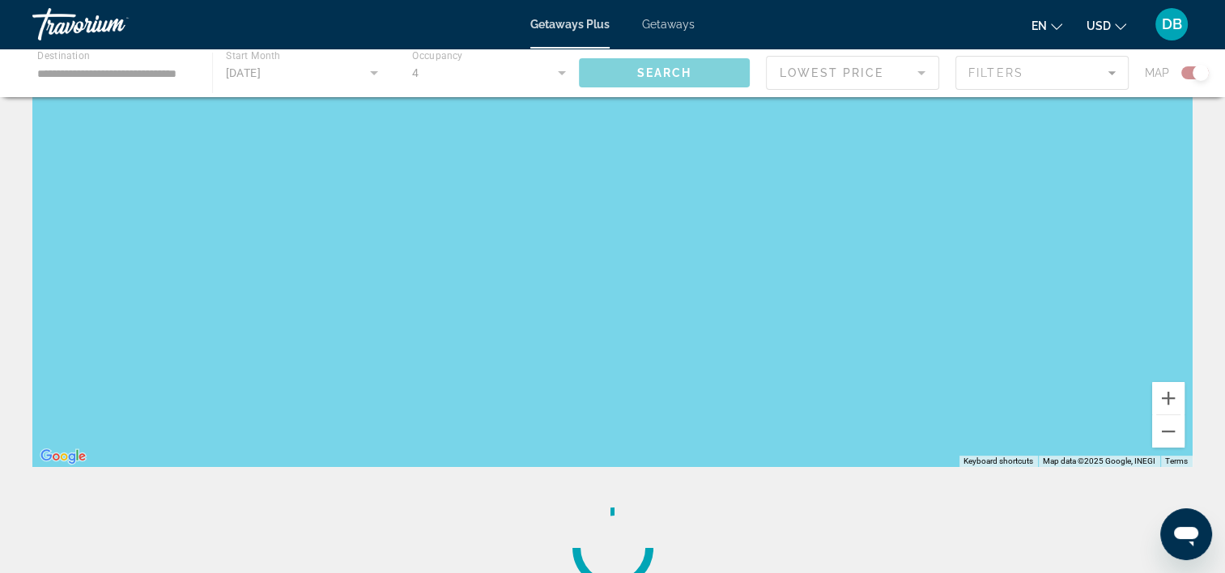
scroll to position [0, 0]
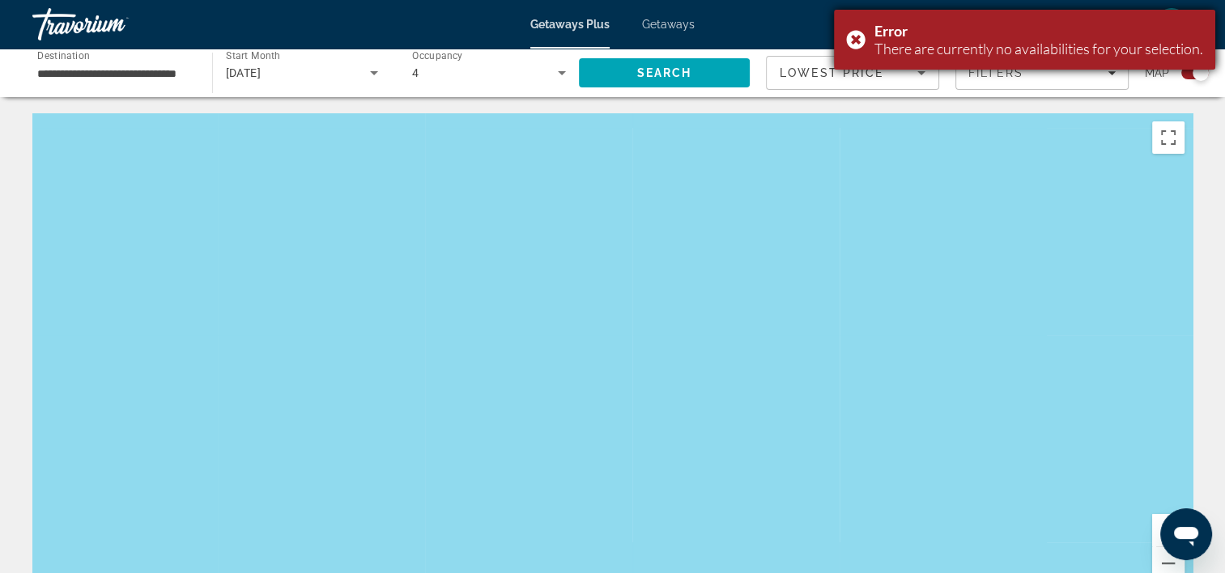
click at [848, 39] on div "Error There are currently no availabilities for your selection." at bounding box center [1024, 40] width 381 height 60
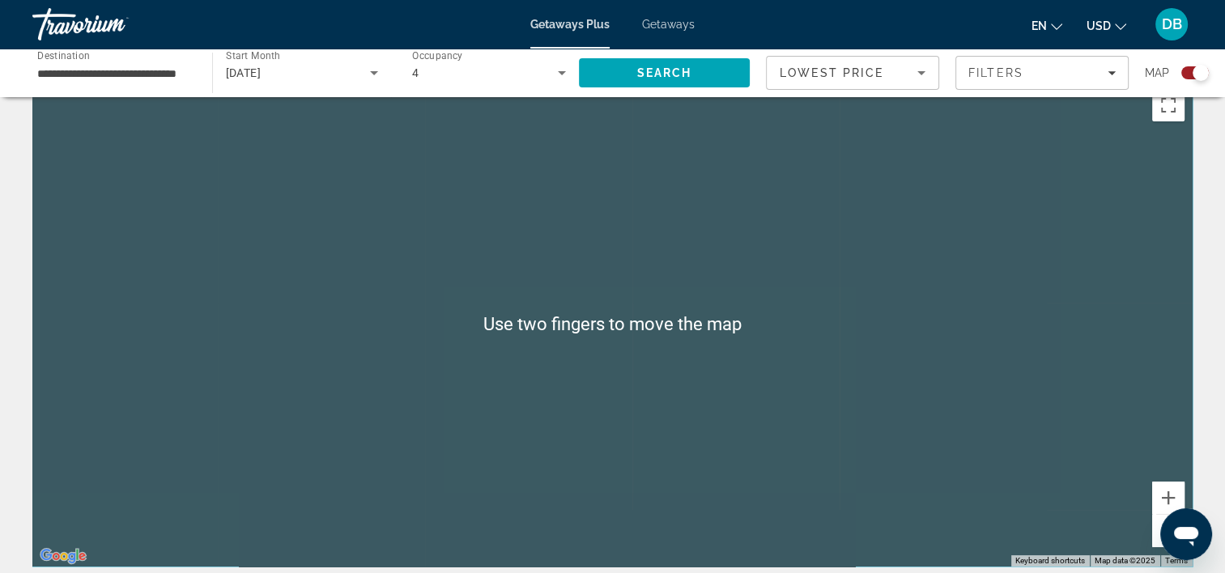
scroll to position [29, 0]
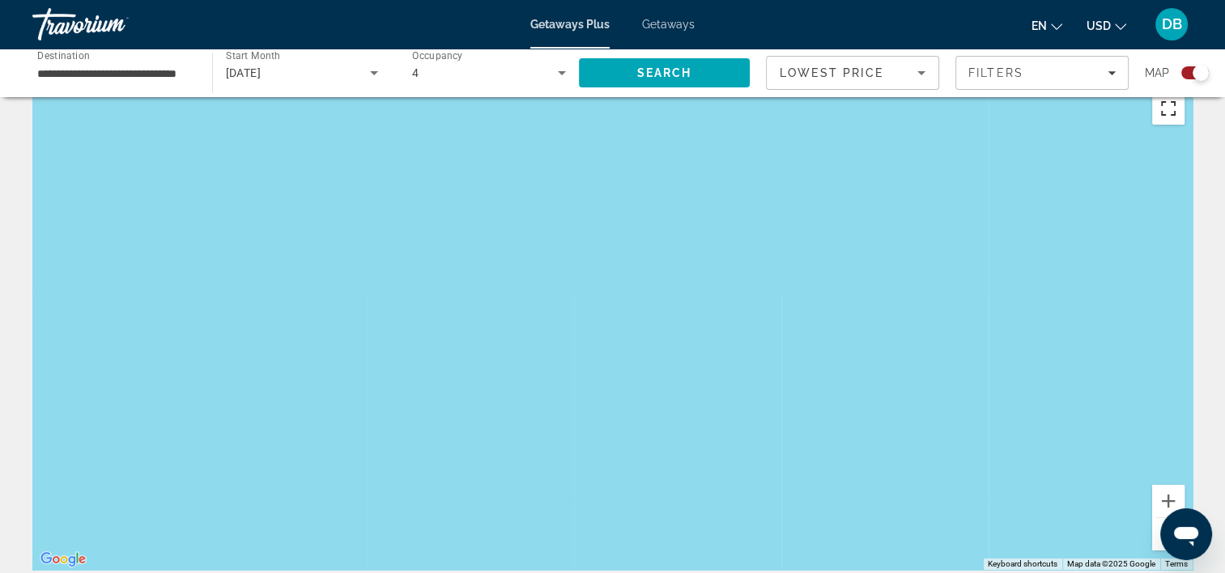
click at [924, 114] on button "Toggle fullscreen view" at bounding box center [1168, 108] width 32 height 32
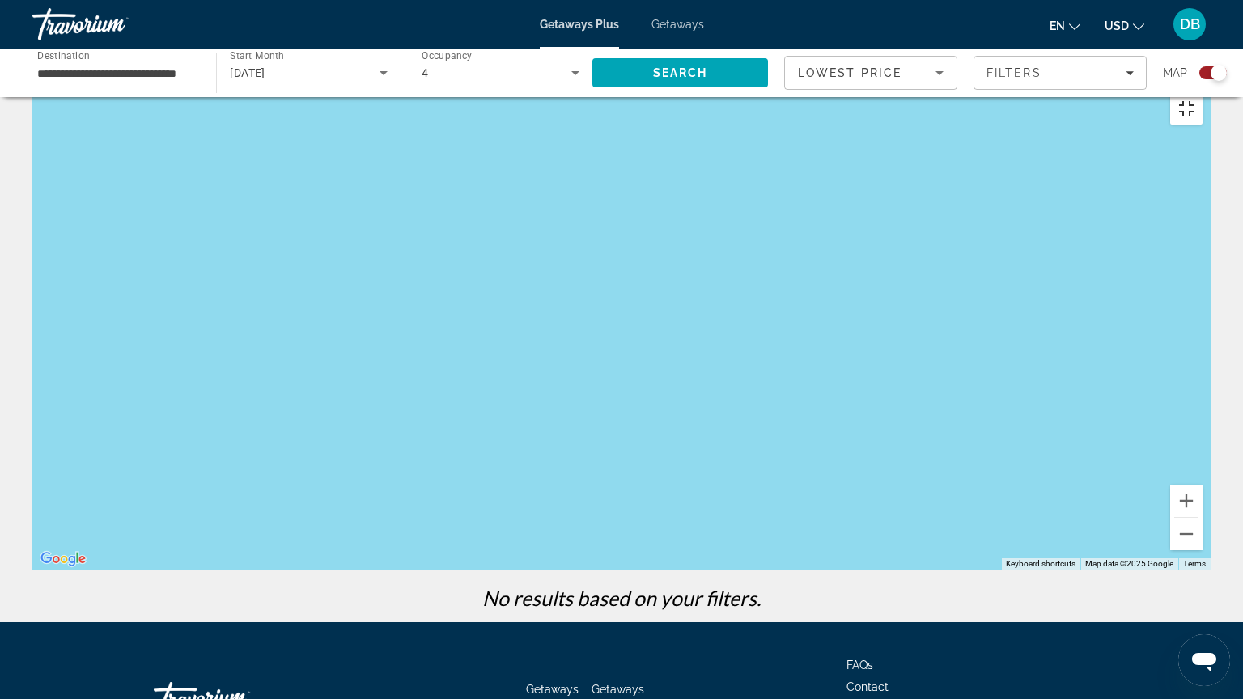
click at [924, 92] on button "Toggle fullscreen view" at bounding box center [1187, 108] width 32 height 32
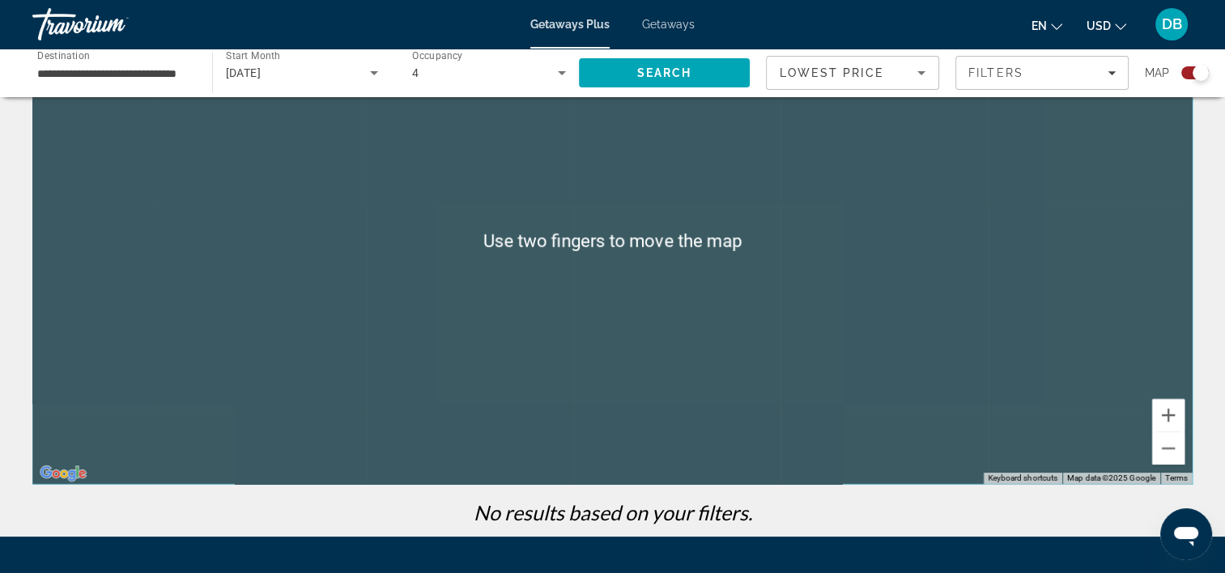
scroll to position [117, 0]
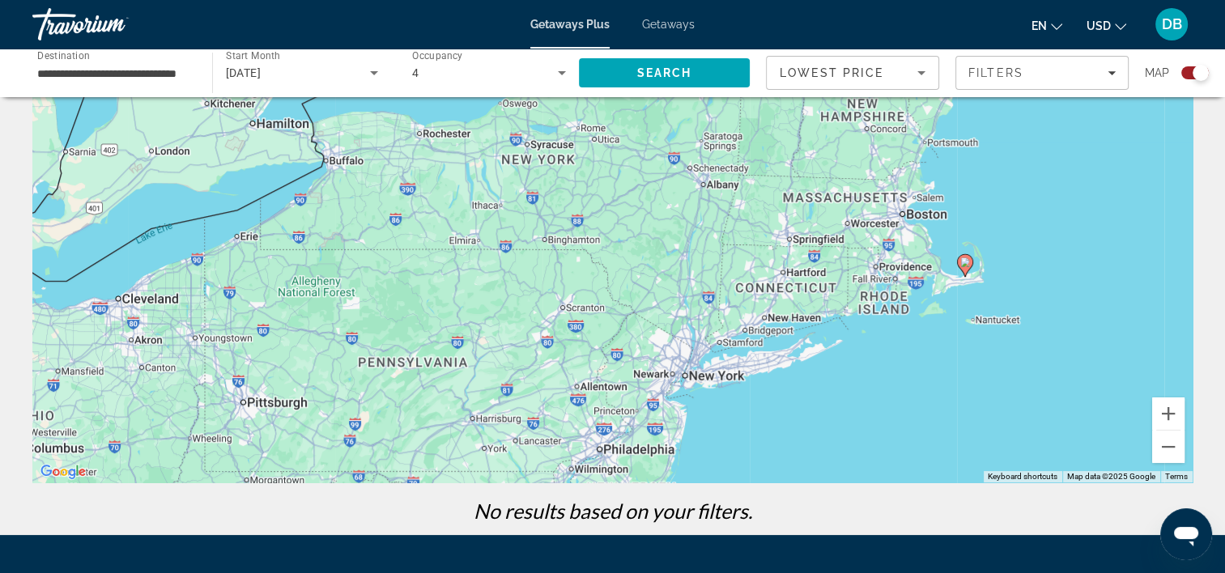
click at [690, 236] on div "To activate drag with keyboard, press Alt + Enter. Once in keyboard drag state,…" at bounding box center [612, 240] width 1160 height 486
click at [461, 346] on div "To activate drag with keyboard, press Alt + Enter. Once in keyboard drag state,…" at bounding box center [612, 240] width 1160 height 486
click at [397, 363] on div "To activate drag with keyboard, press Alt + Enter. Once in keyboard drag state,…" at bounding box center [612, 240] width 1160 height 486
click at [461, 344] on div "To activate drag with keyboard, press Alt + Enter. Once in keyboard drag state,…" at bounding box center [612, 240] width 1160 height 486
click at [358, 333] on div "To activate drag with keyboard, press Alt + Enter. Once in keyboard drag state,…" at bounding box center [612, 240] width 1160 height 486
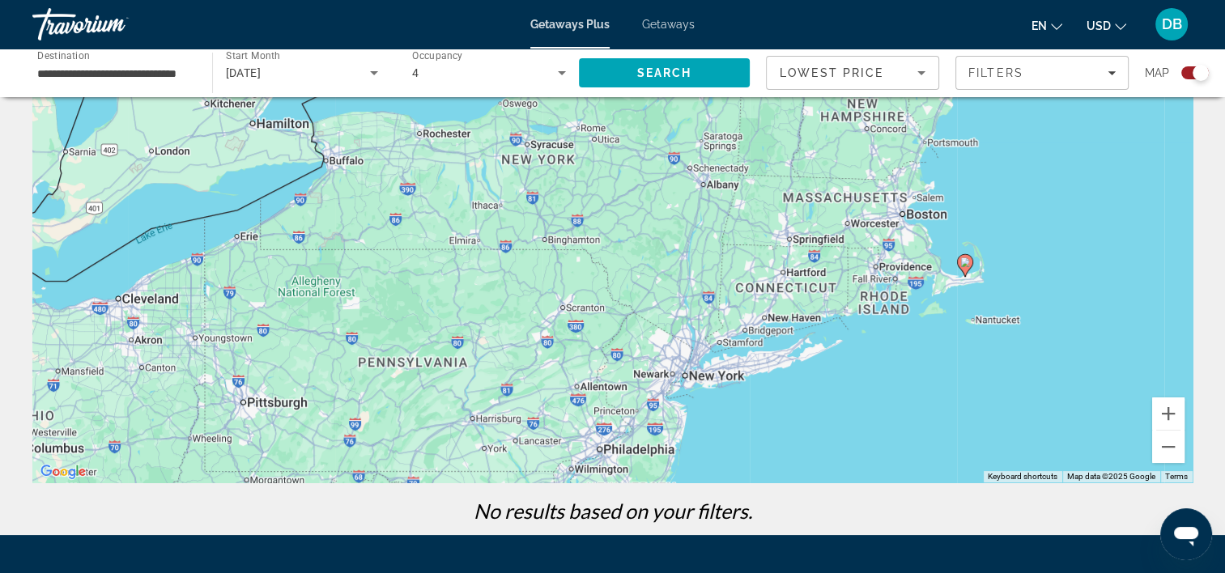
click at [437, 359] on div "To activate drag with keyboard, press Alt + Enter. Once in keyboard drag state,…" at bounding box center [612, 240] width 1160 height 486
click at [248, 404] on div "To activate drag with keyboard, press Alt + Enter. Once in keyboard drag state,…" at bounding box center [612, 240] width 1160 height 486
click at [268, 408] on div "To activate drag with keyboard, press Alt + Enter. Once in keyboard drag state,…" at bounding box center [612, 240] width 1160 height 486
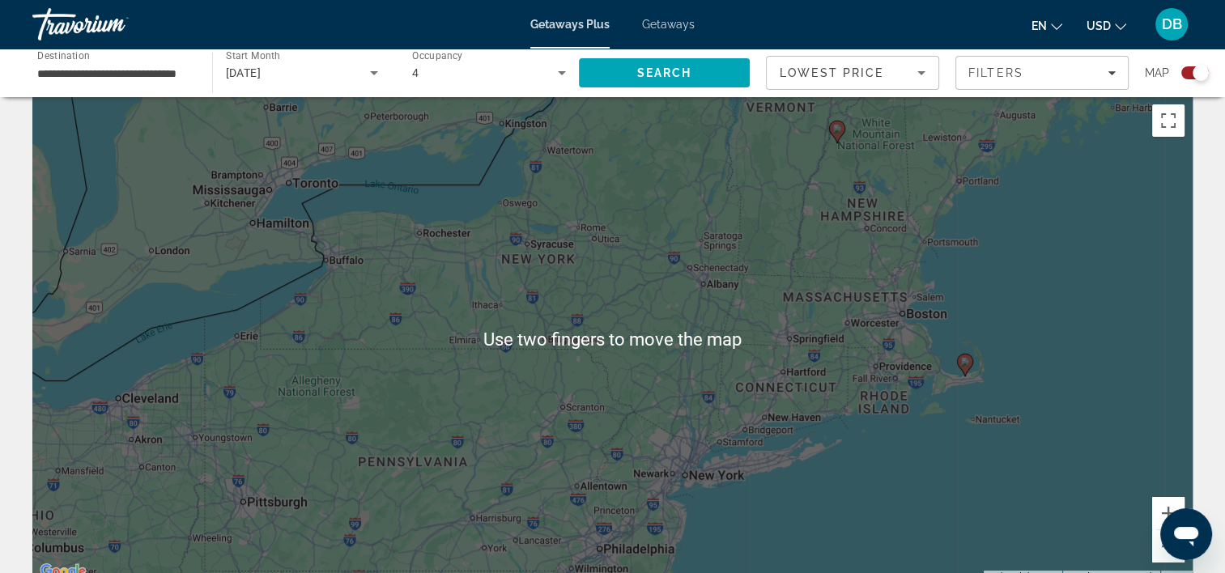
scroll to position [15, 0]
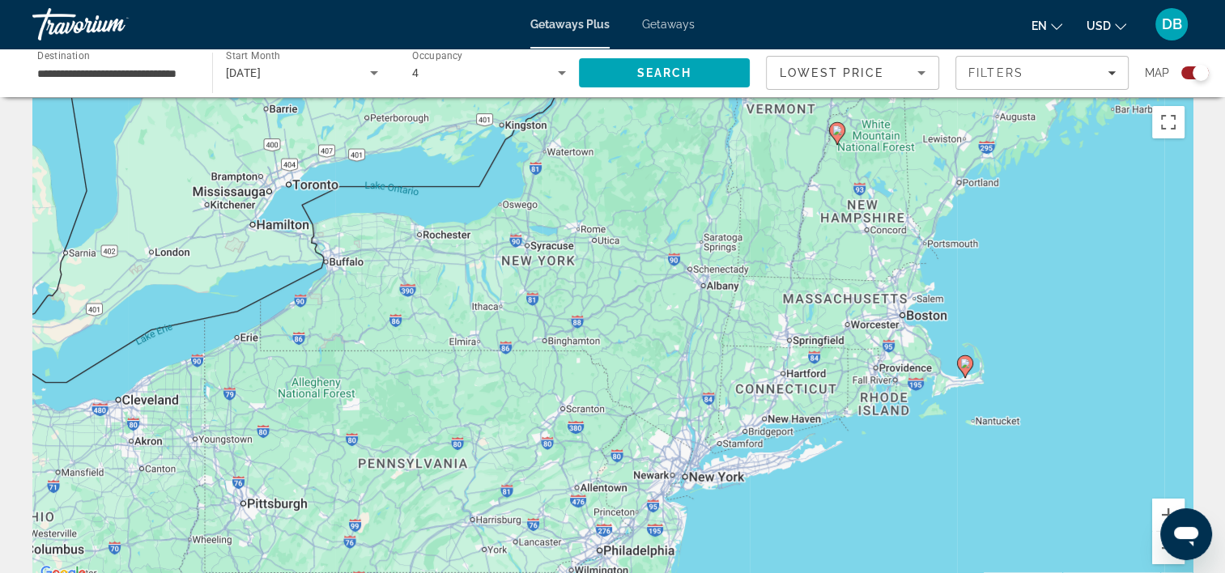
click at [139, 74] on input "**********" at bounding box center [114, 73] width 154 height 19
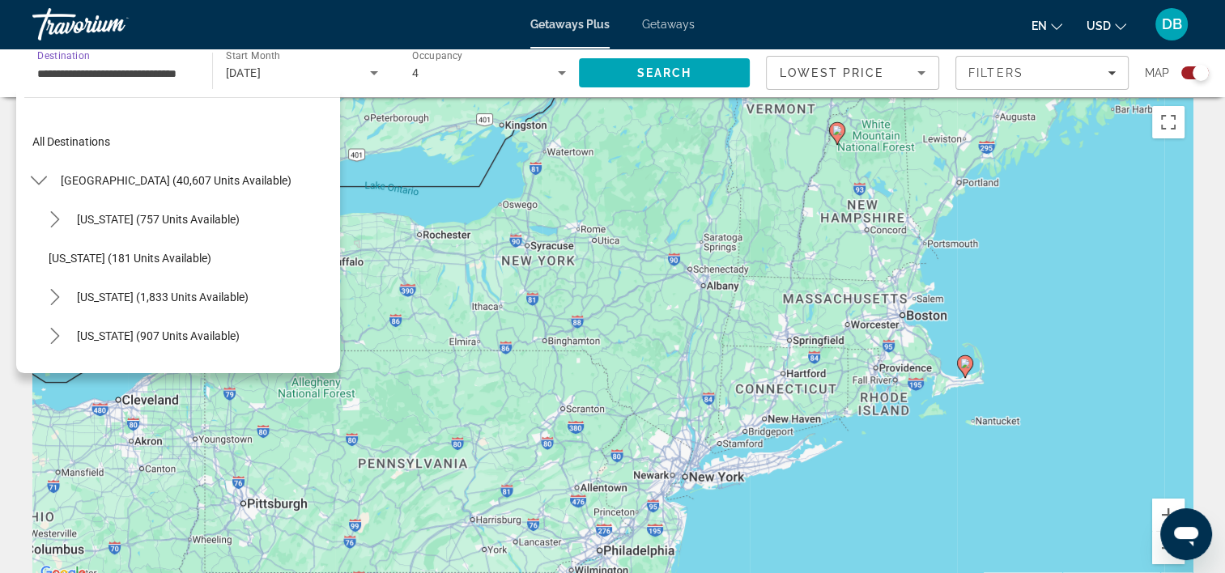
scroll to position [1068, 0]
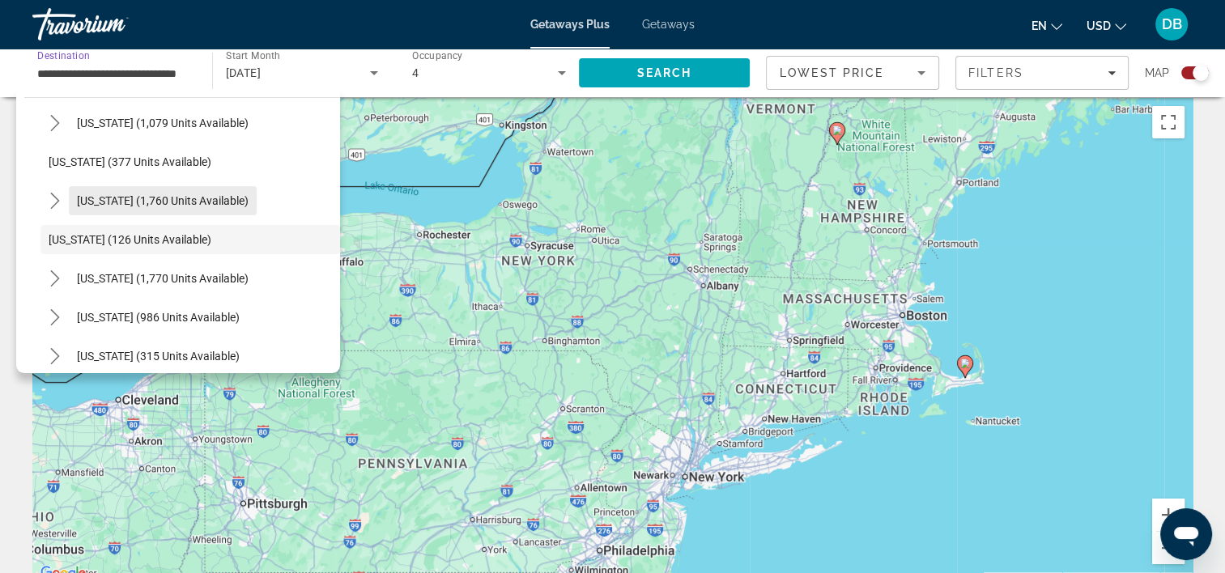
click at [225, 208] on span "Select destination: Pennsylvania (1,760 units available)" at bounding box center [163, 200] width 188 height 39
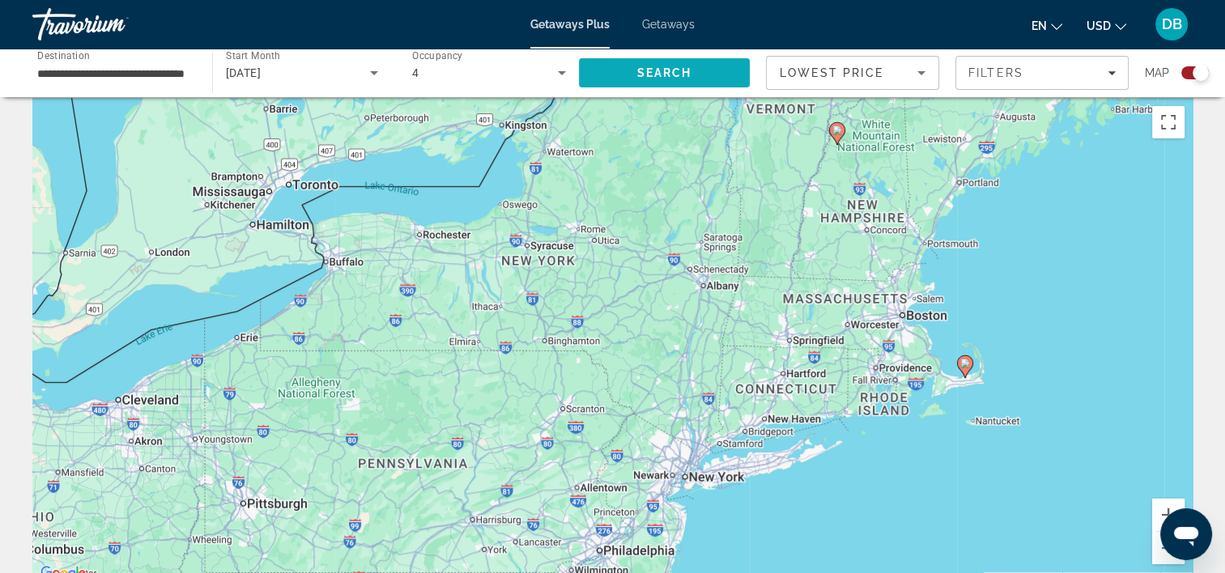
click at [680, 71] on span "Search" at bounding box center [663, 72] width 55 height 13
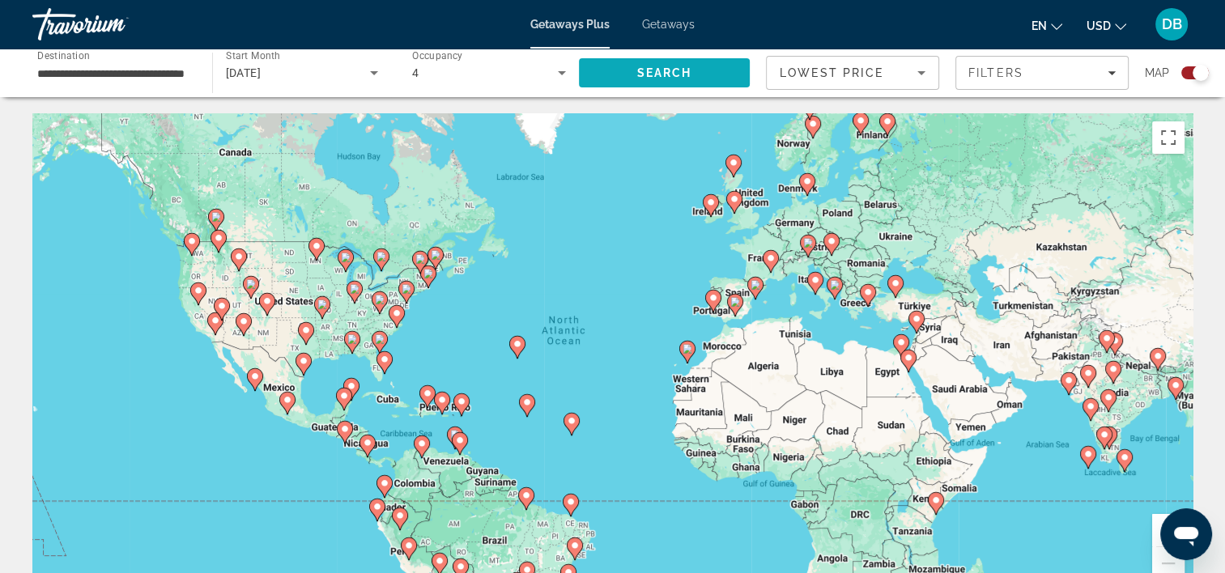
click at [690, 84] on span "Search" at bounding box center [665, 72] width 172 height 39
click at [94, 76] on input "**********" at bounding box center [114, 73] width 154 height 19
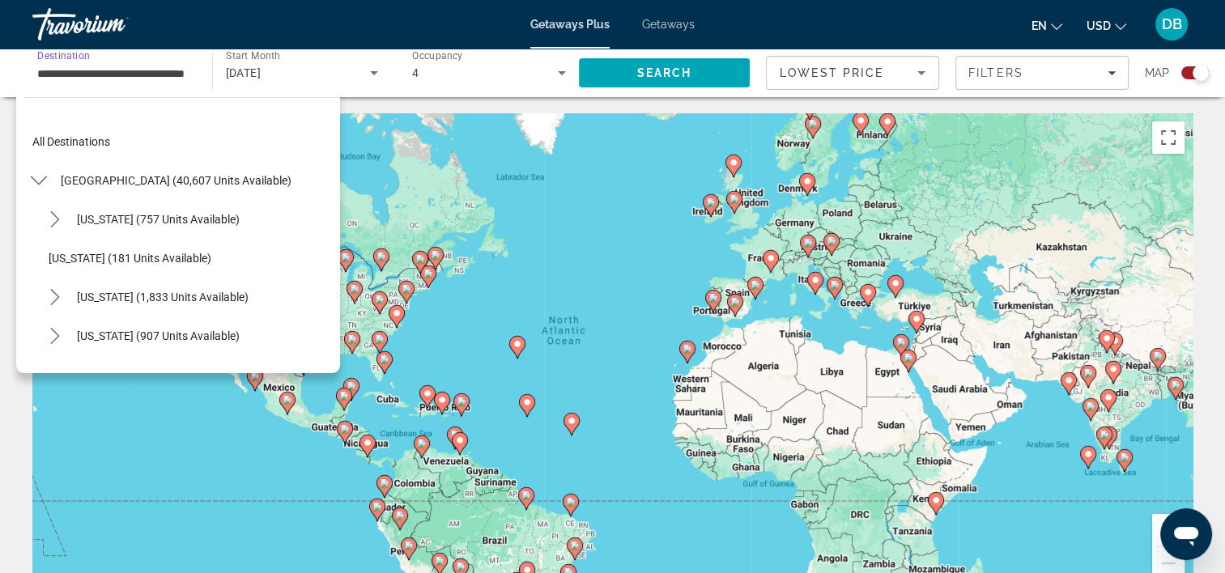
scroll to position [1029, 0]
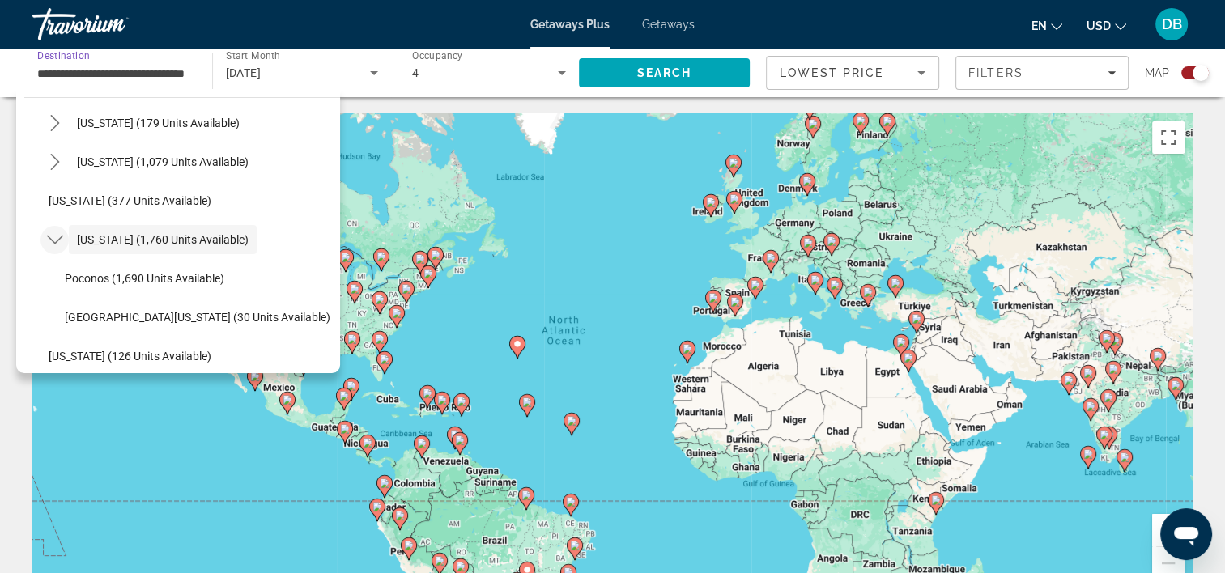
click at [49, 249] on mat-icon "Toggle Pennsylvania (1,760 units available) submenu" at bounding box center [54, 240] width 28 height 28
click at [223, 240] on span "[US_STATE] (1,760 units available)" at bounding box center [163, 239] width 172 height 13
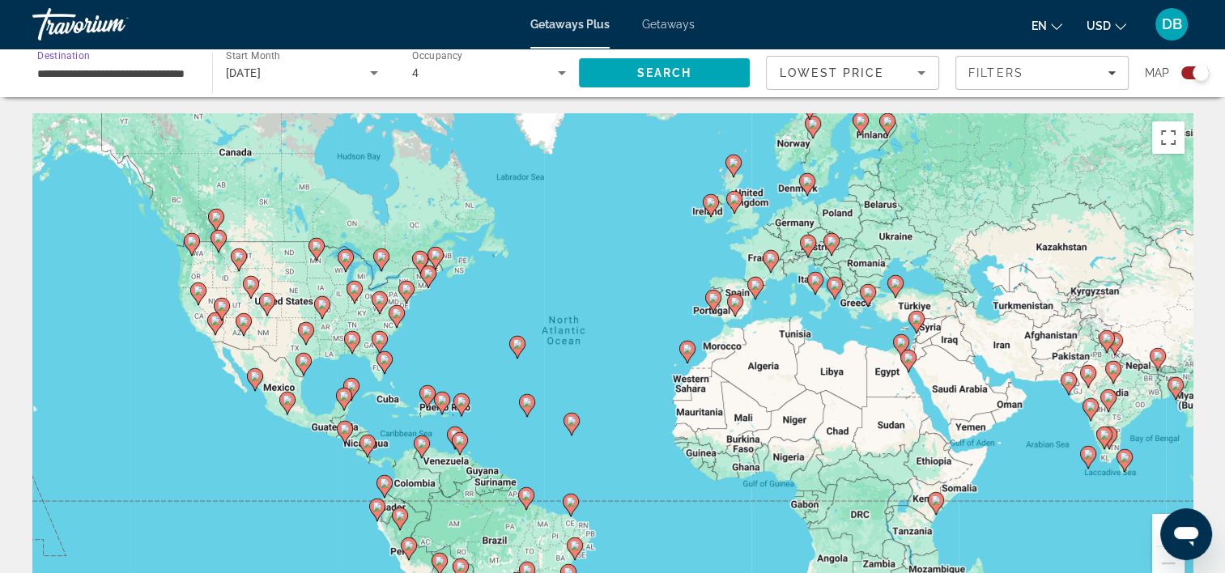
click at [142, 65] on input "**********" at bounding box center [114, 73] width 154 height 19
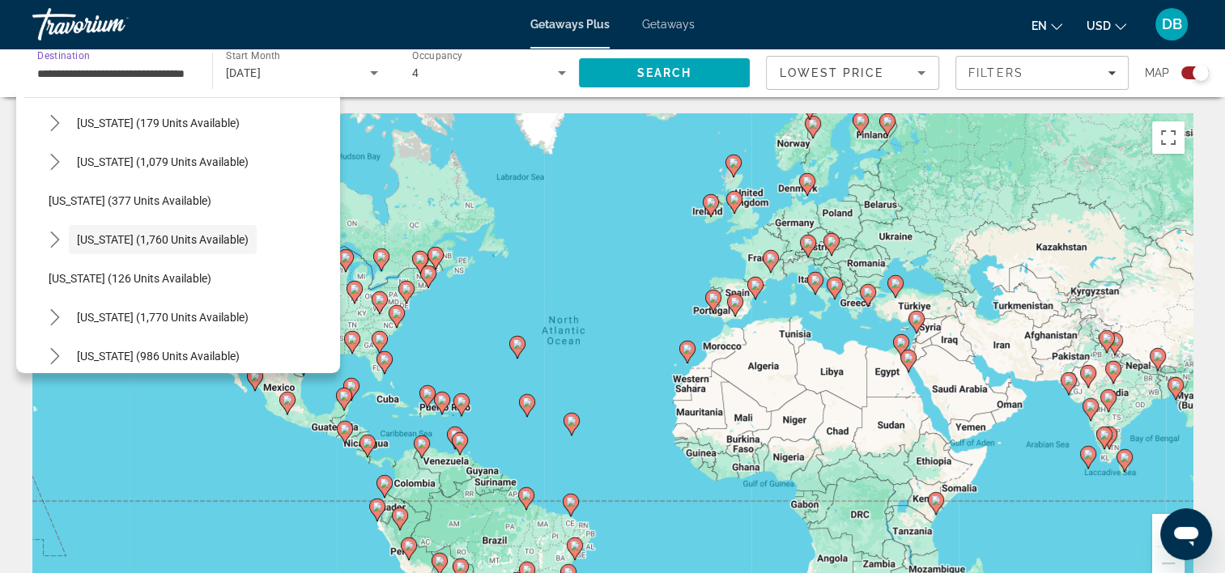
click at [826, 75] on span "Lowest Price" at bounding box center [832, 72] width 104 height 13
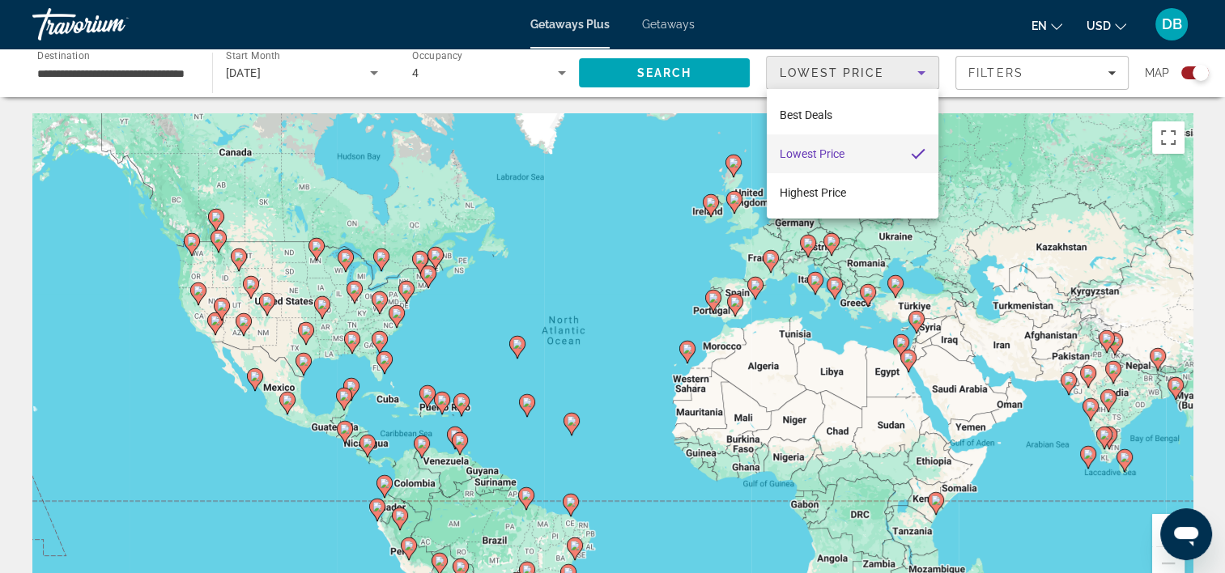
click at [829, 160] on span "Lowest Price" at bounding box center [812, 153] width 65 height 19
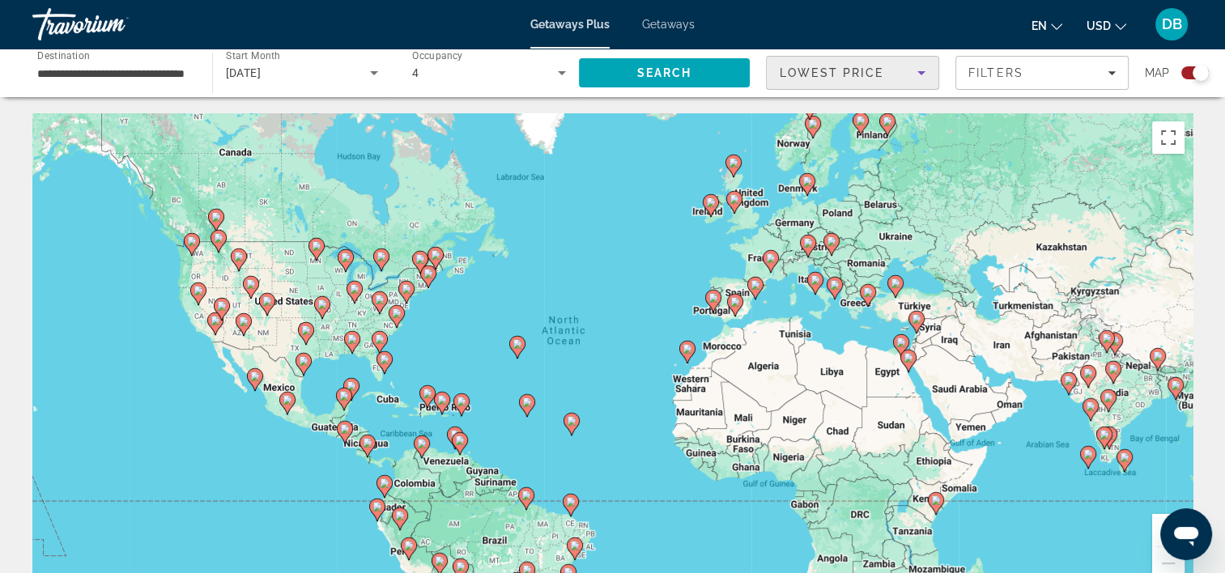
click at [848, 68] on span "Lowest Price" at bounding box center [832, 72] width 104 height 13
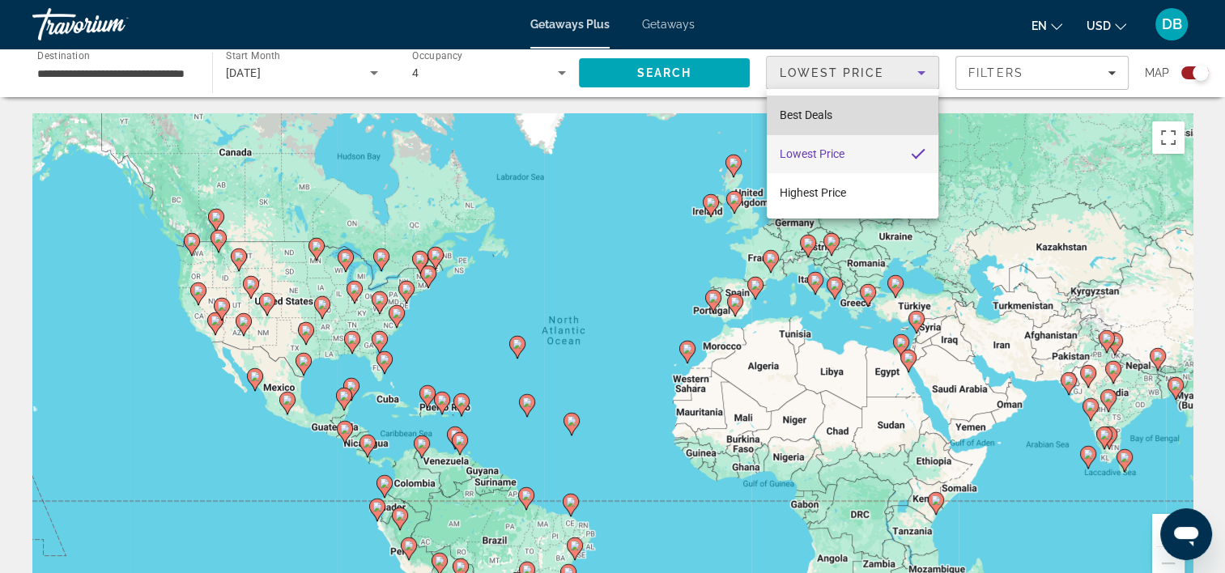
click at [812, 113] on span "Best Deals" at bounding box center [806, 114] width 53 height 13
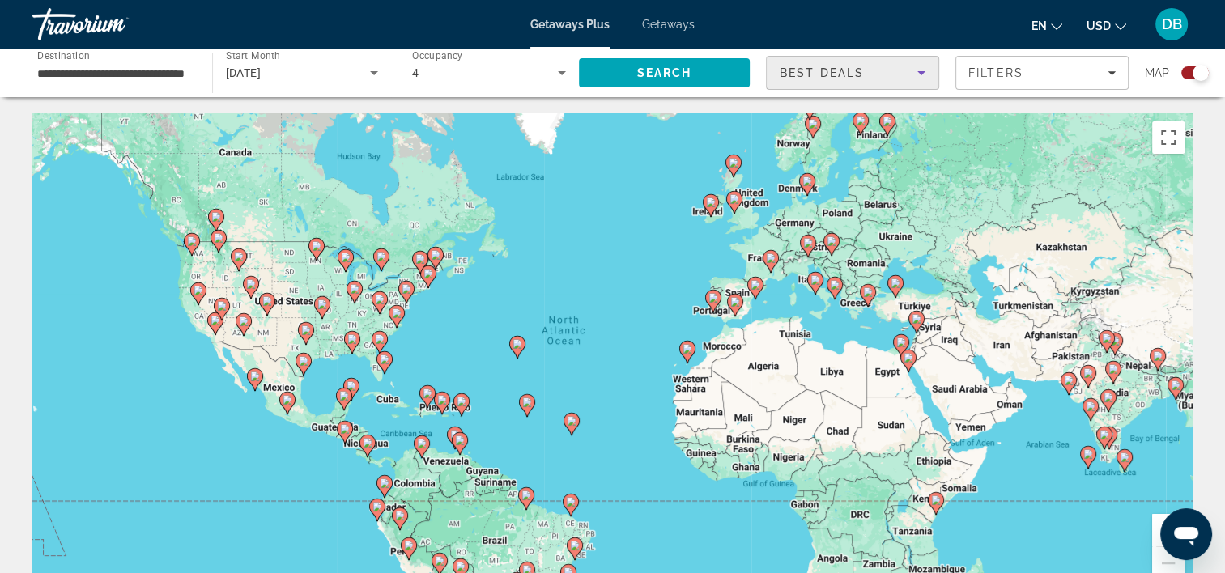
click at [158, 74] on input "**********" at bounding box center [114, 73] width 154 height 19
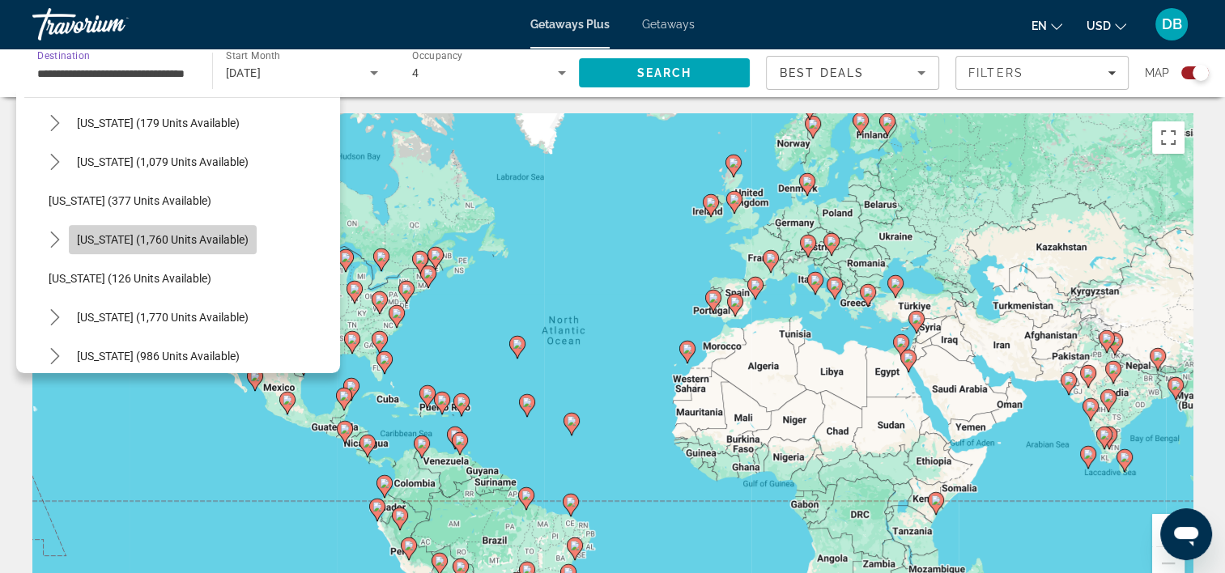
click at [231, 233] on span "[US_STATE] (1,760 units available)" at bounding box center [163, 239] width 172 height 13
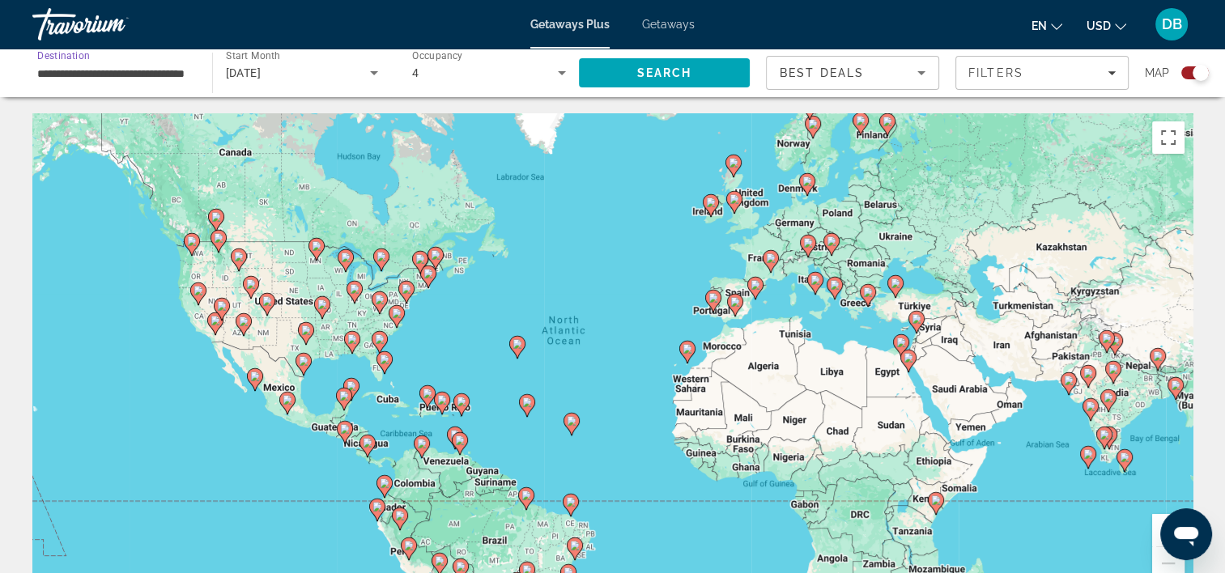
click at [924, 73] on div "Search widget" at bounding box center [1195, 72] width 28 height 13
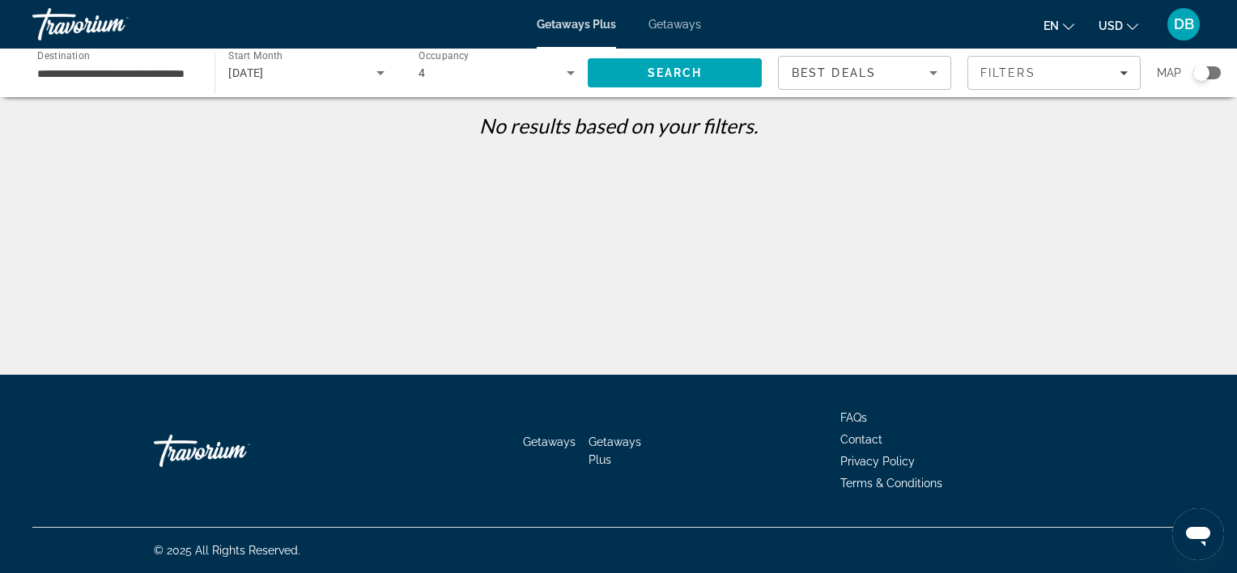
click at [117, 74] on input "**********" at bounding box center [115, 73] width 156 height 19
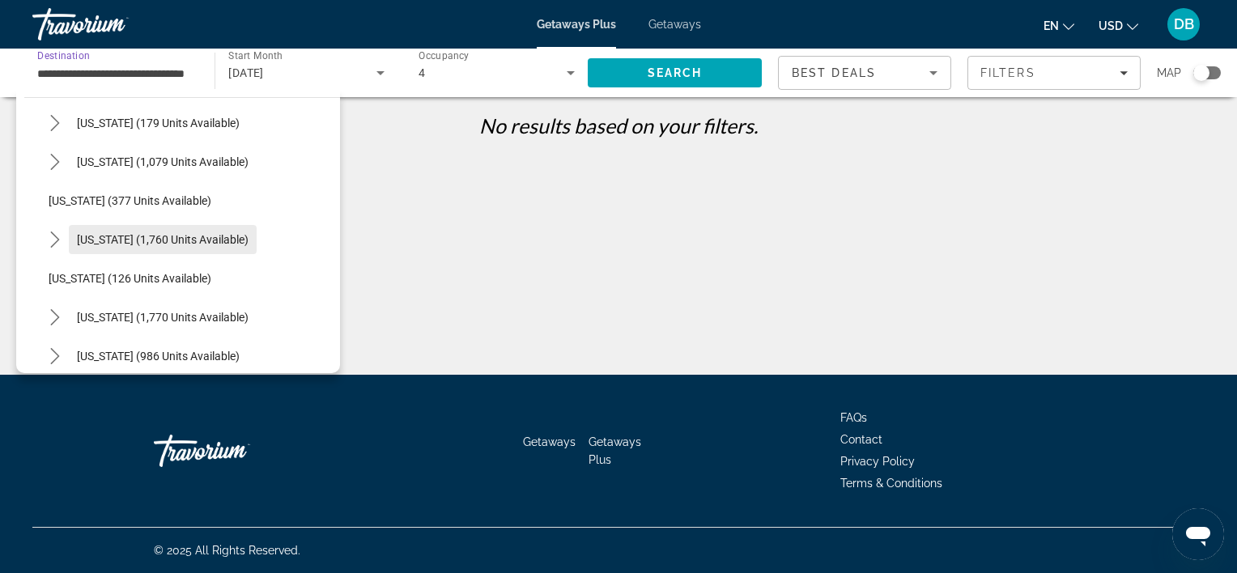
click at [211, 244] on span "[US_STATE] (1,760 units available)" at bounding box center [163, 239] width 172 height 13
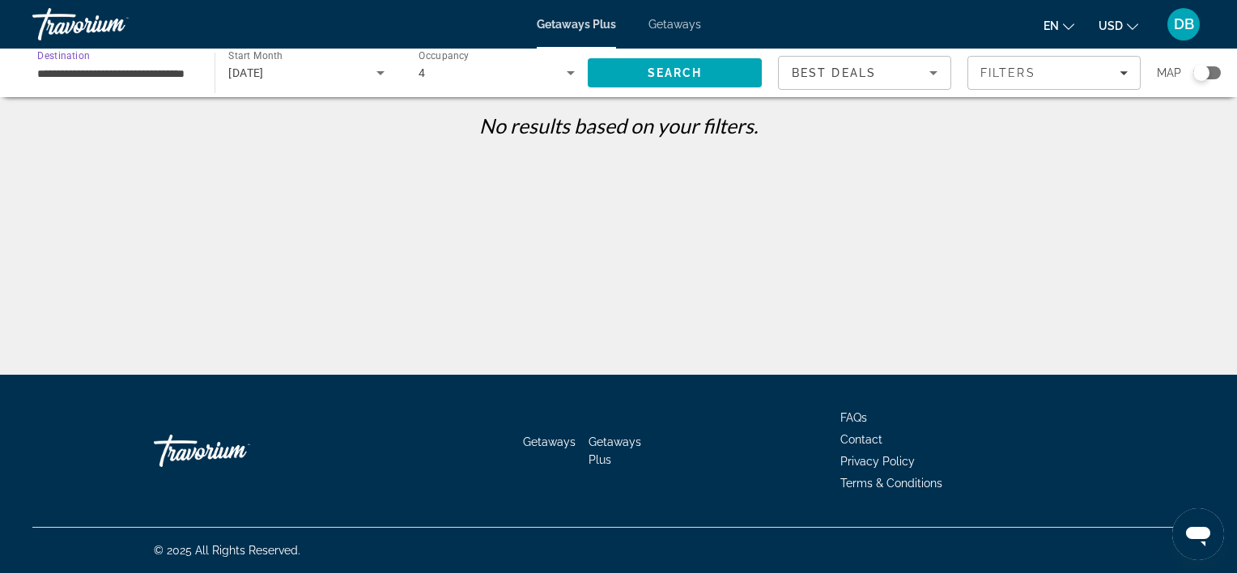
click at [142, 223] on div "**********" at bounding box center [618, 300] width 1237 height 375
click at [123, 67] on input "**********" at bounding box center [115, 73] width 156 height 19
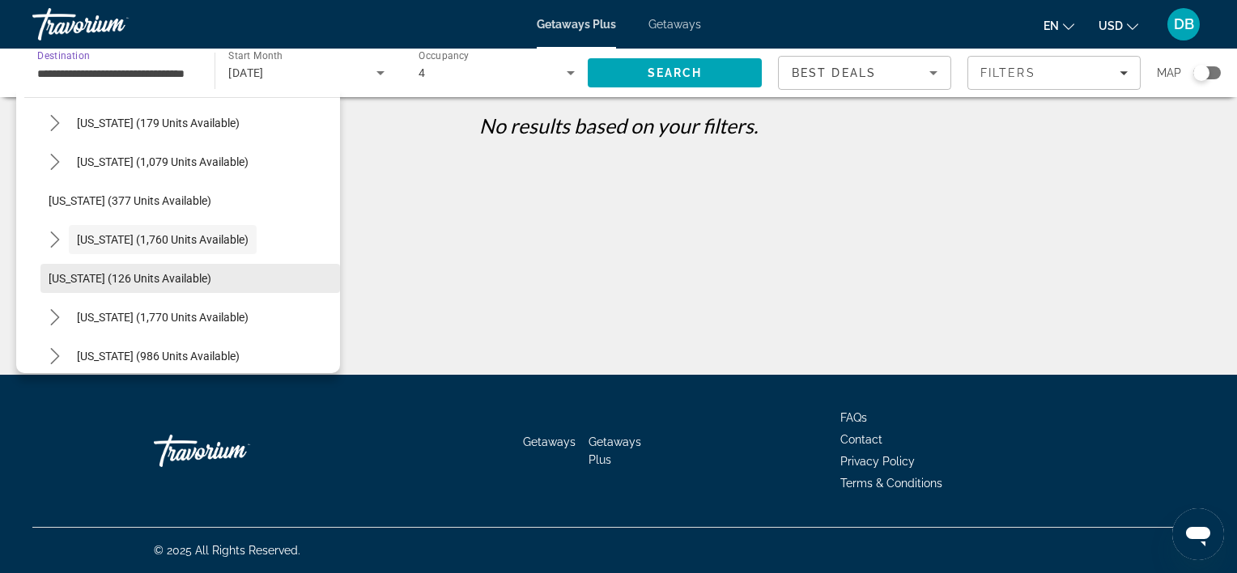
click at [127, 276] on span "[US_STATE] (126 units available)" at bounding box center [130, 278] width 163 height 13
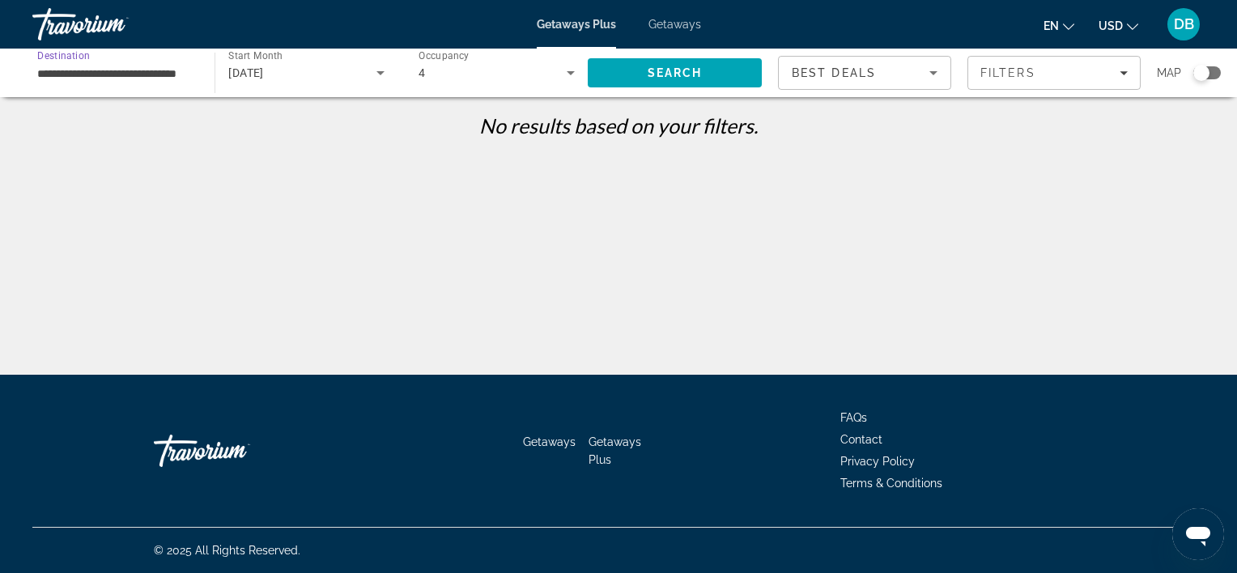
click at [421, 72] on span "4" at bounding box center [422, 72] width 6 height 13
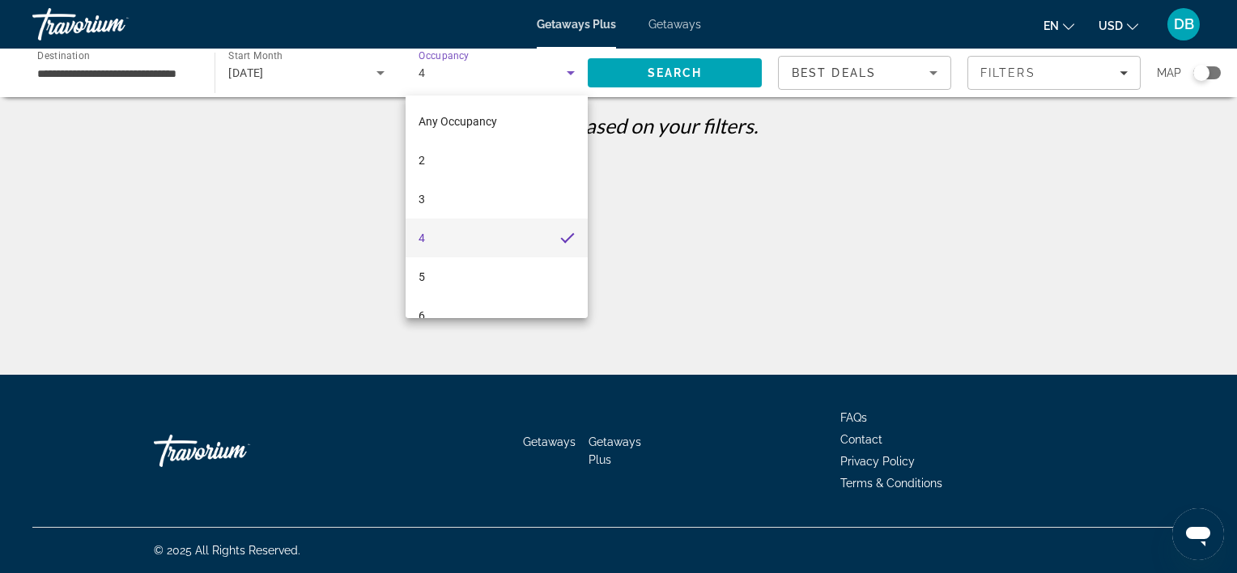
click at [475, 118] on span "Any Occupancy" at bounding box center [458, 121] width 79 height 13
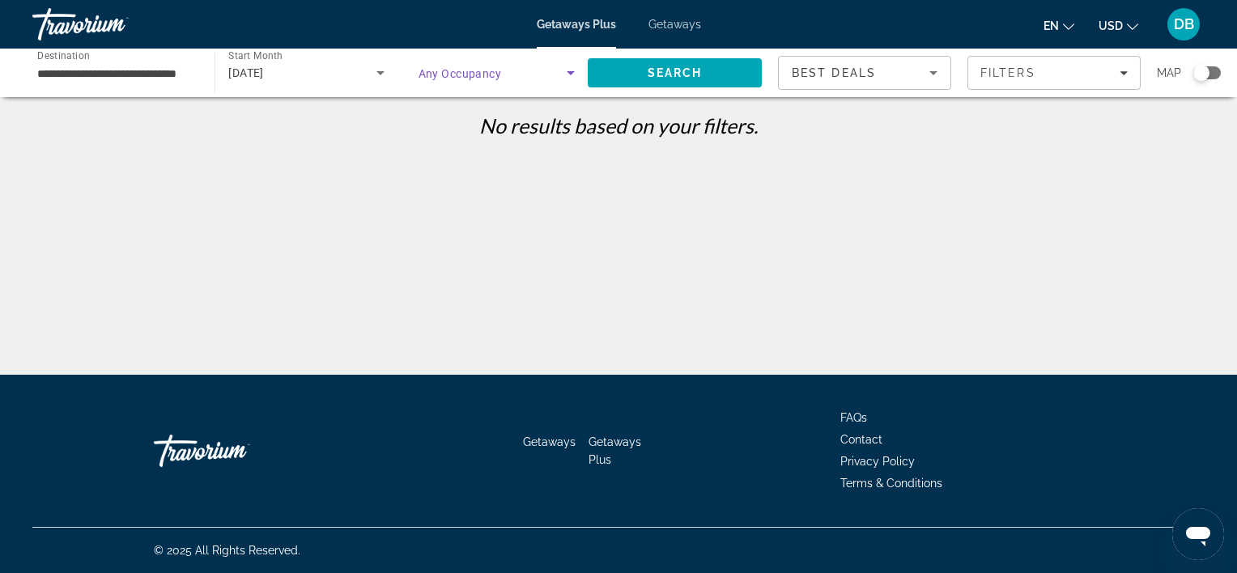
click at [148, 73] on input "**********" at bounding box center [115, 73] width 156 height 19
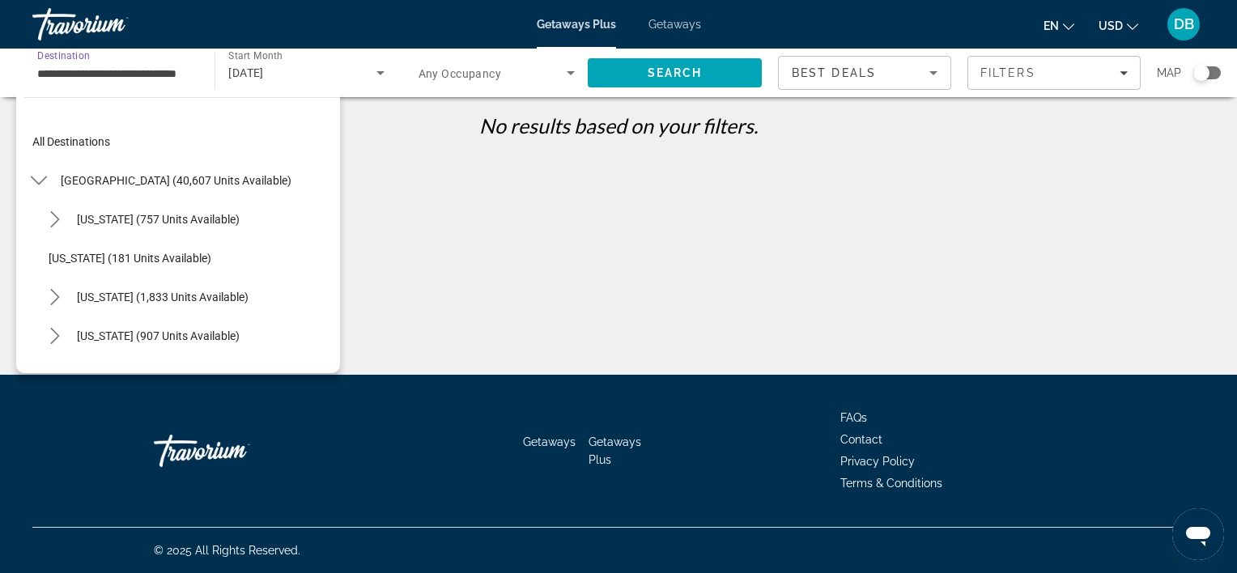
scroll to position [1068, 0]
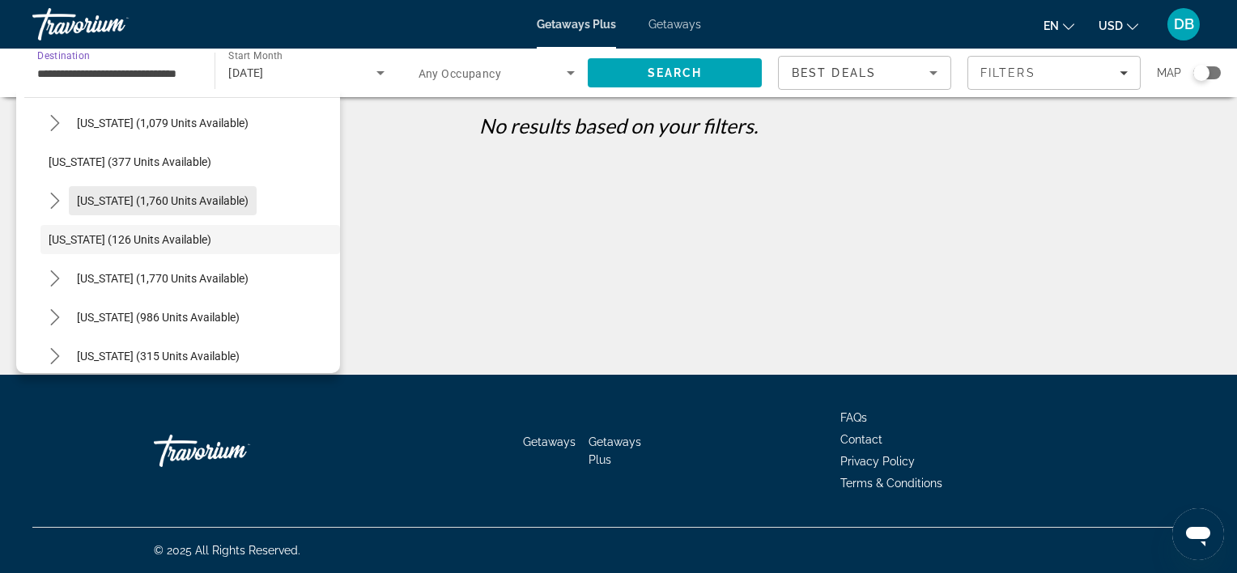
click at [161, 202] on span "[US_STATE] (1,760 units available)" at bounding box center [163, 200] width 172 height 13
type input "**********"
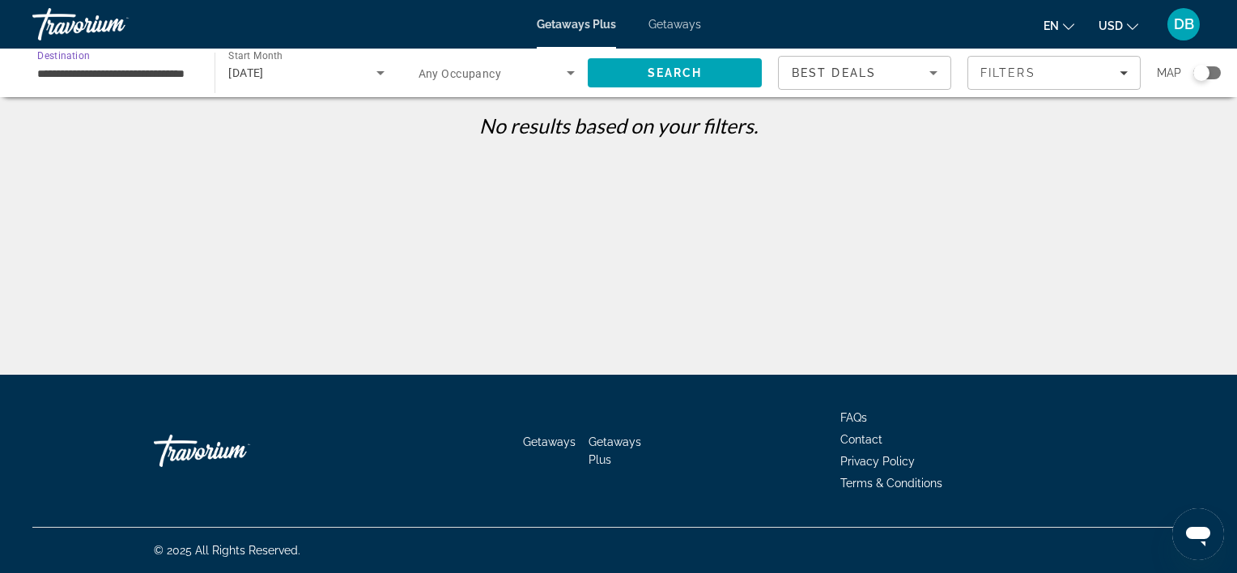
click at [476, 76] on span "Any Occupancy" at bounding box center [460, 73] width 83 height 13
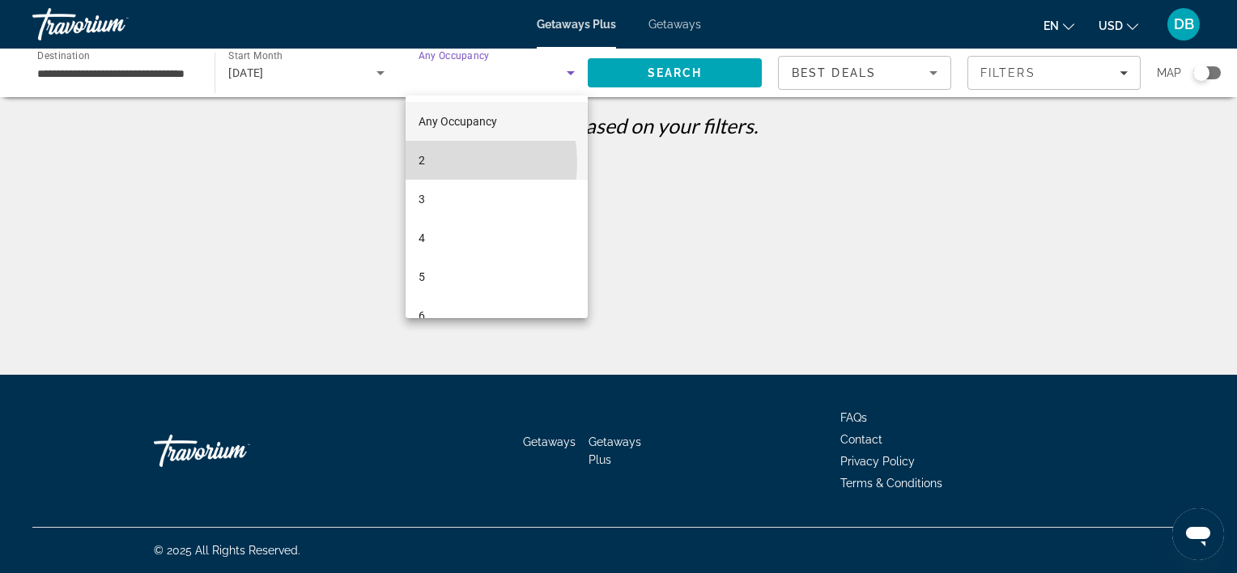
click at [427, 162] on mat-option "2" at bounding box center [497, 160] width 182 height 39
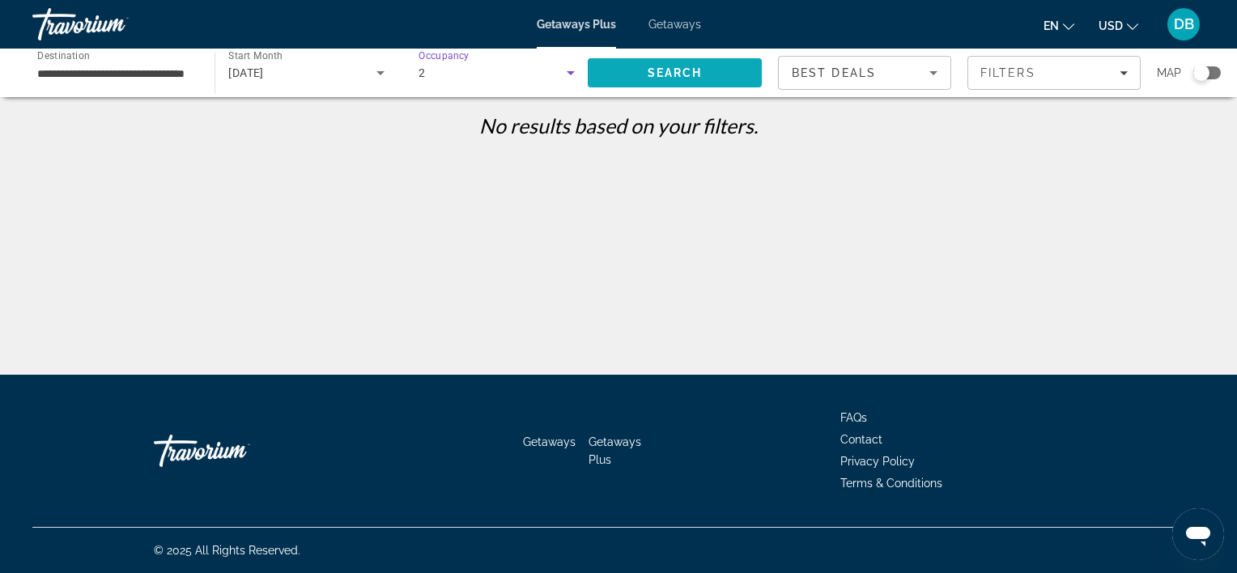
click at [678, 68] on span "Search" at bounding box center [675, 72] width 55 height 13
click at [924, 73] on icon "Sort by" at bounding box center [933, 73] width 8 height 4
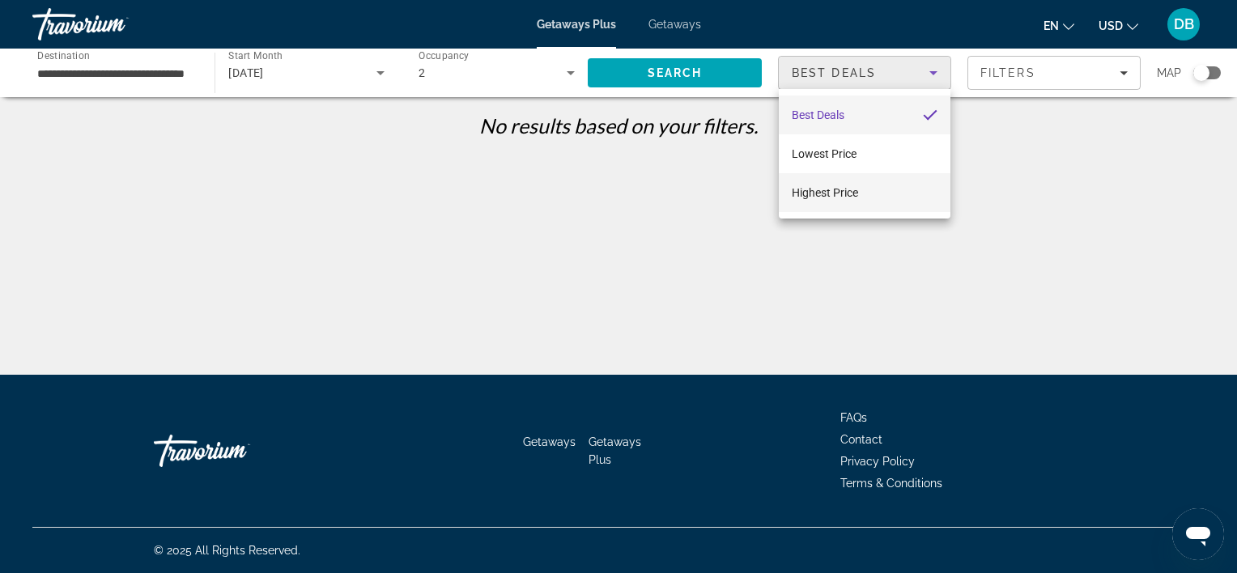
click at [835, 190] on span "Highest Price" at bounding box center [825, 192] width 66 height 13
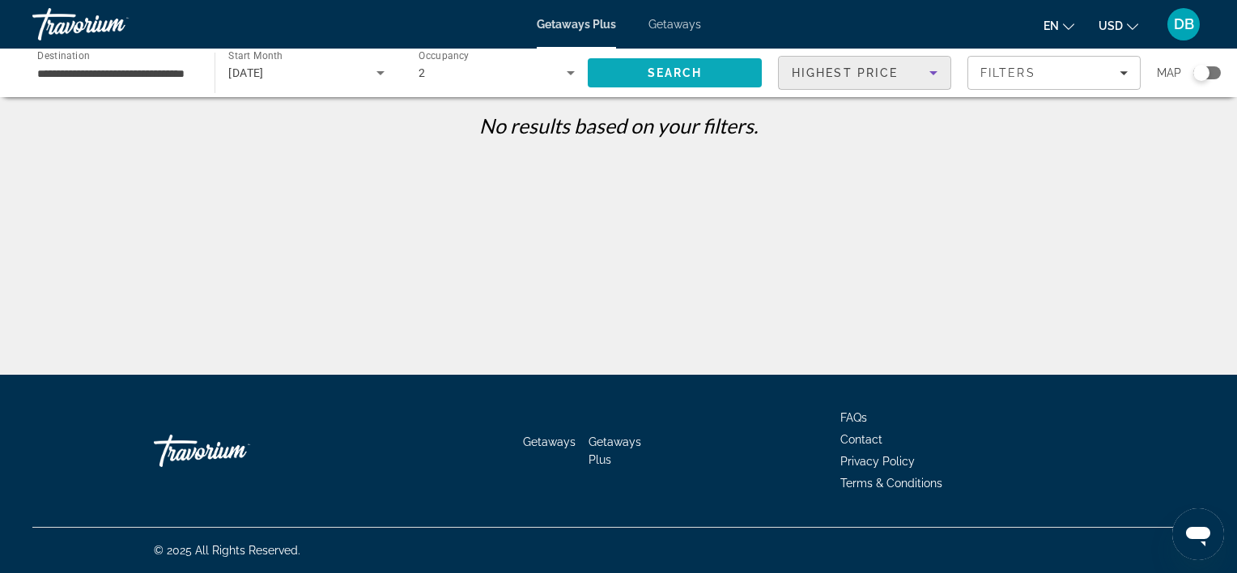
click at [671, 77] on span "Search" at bounding box center [675, 72] width 55 height 13
